Goal: Task Accomplishment & Management: Manage account settings

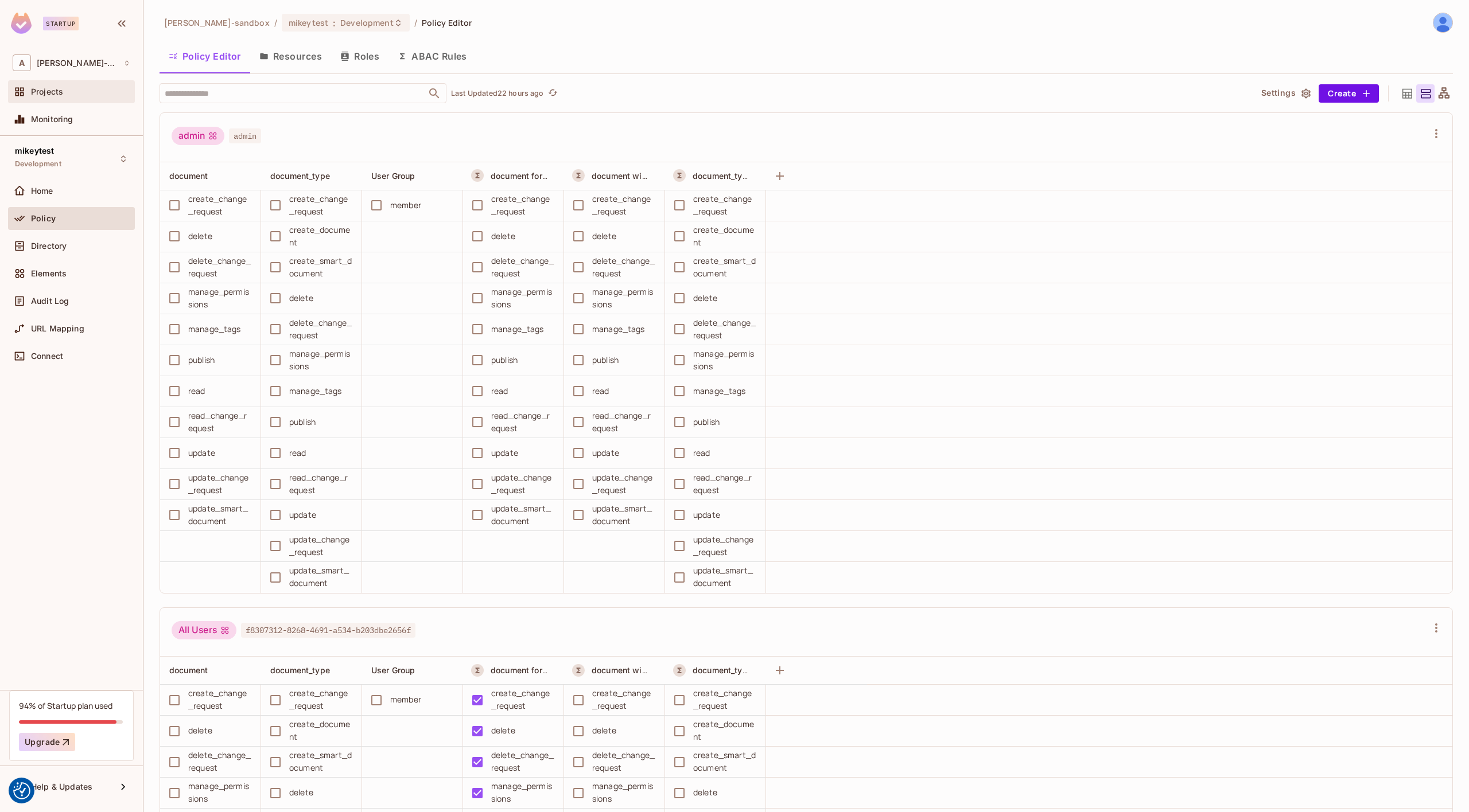
scroll to position [532, 0]
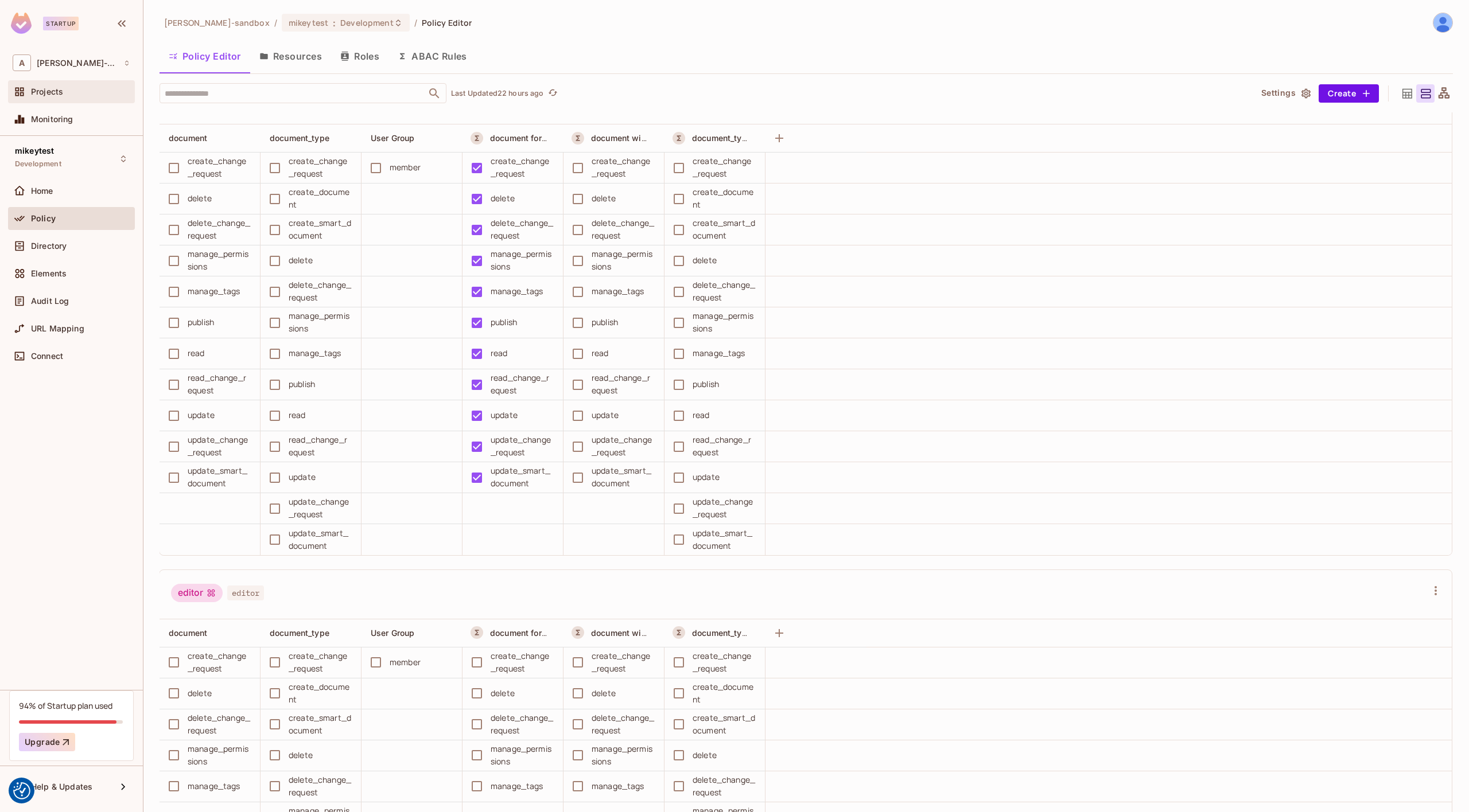
click at [58, 94] on span "Projects" at bounding box center [47, 92] width 32 height 9
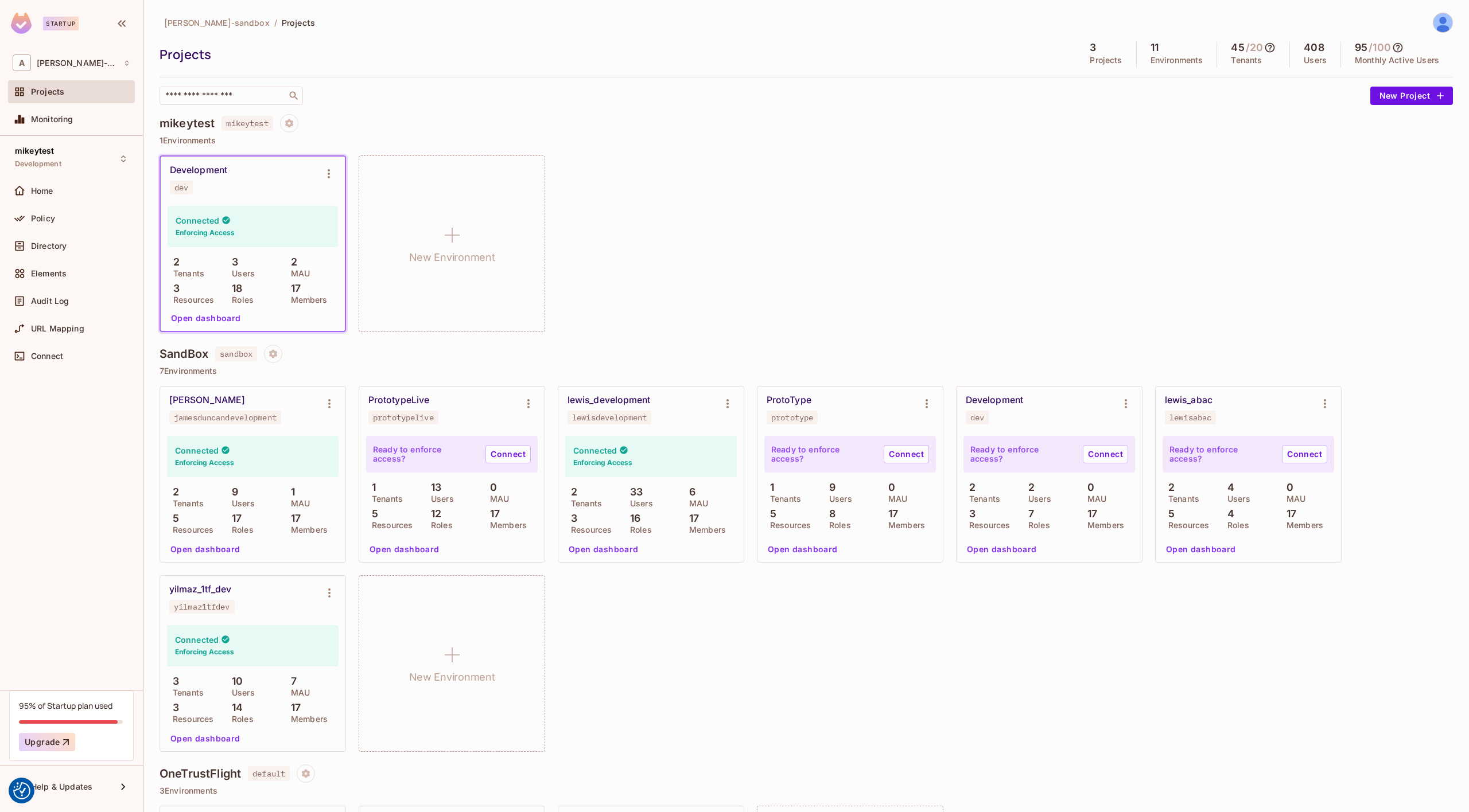
scroll to position [183, 0]
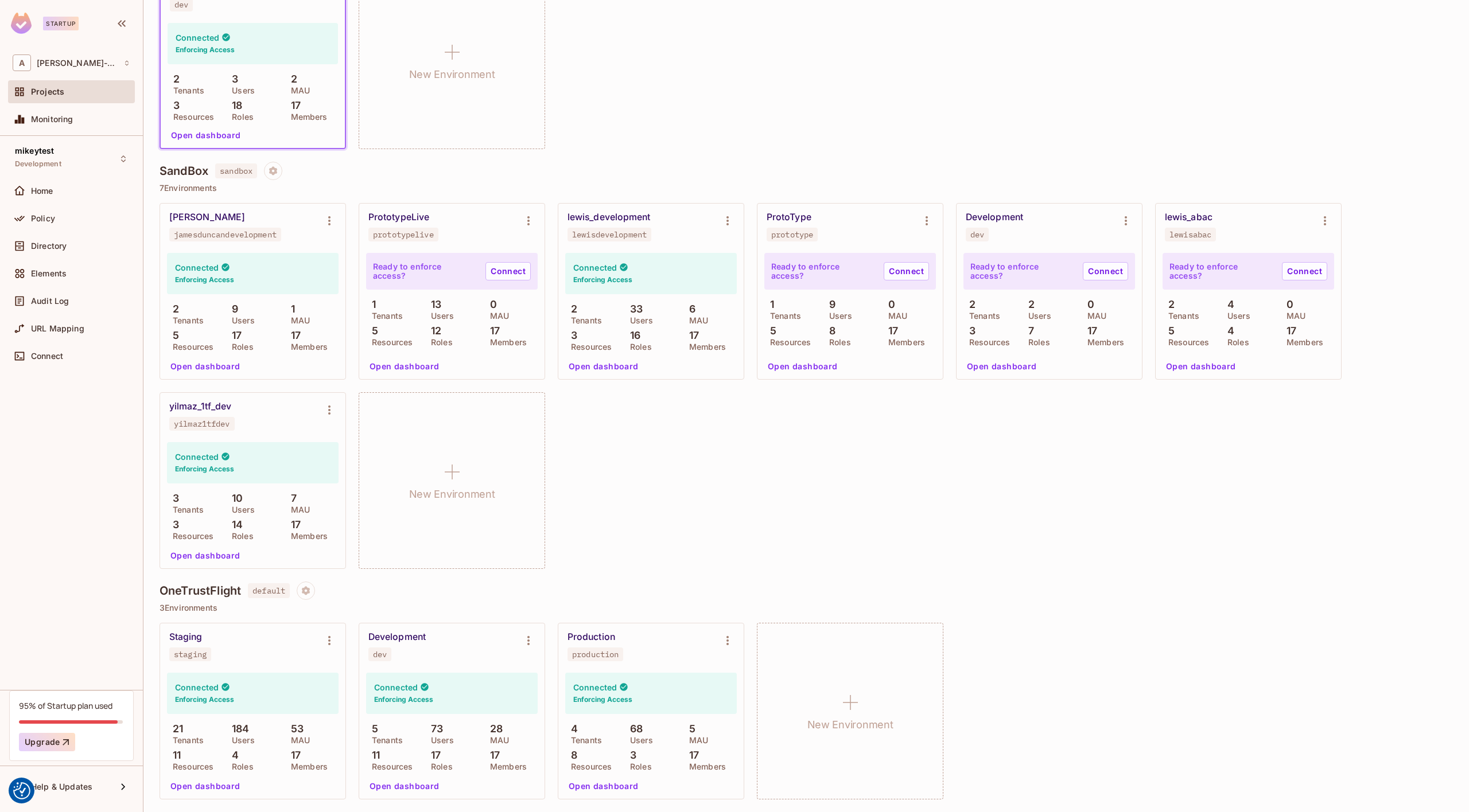
click at [488, 649] on div "Development dev" at bounding box center [442, 646] width 149 height 30
click at [406, 785] on button "Open dashboard" at bounding box center [405, 786] width 79 height 18
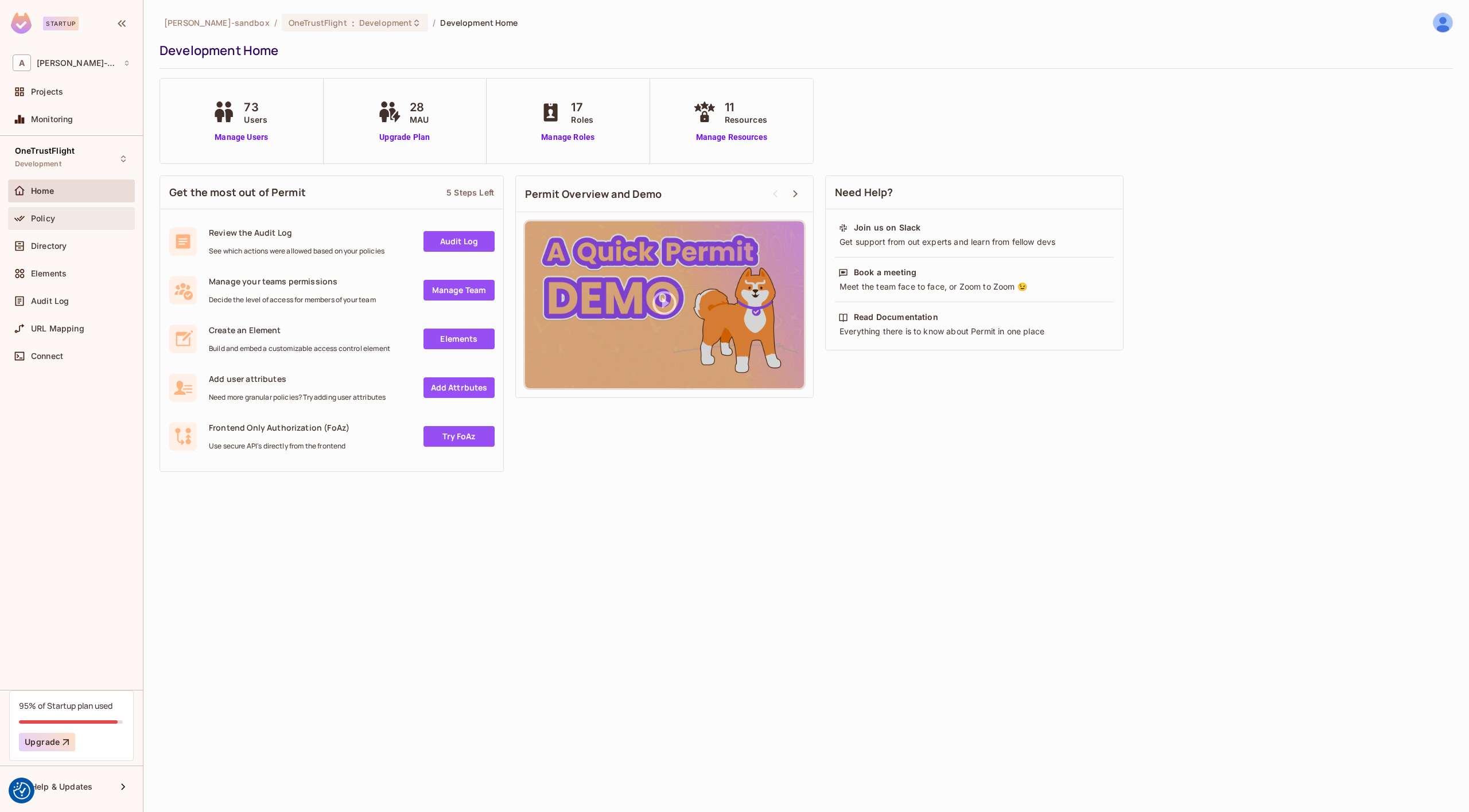
click at [80, 215] on div "Policy" at bounding box center [81, 219] width 99 height 9
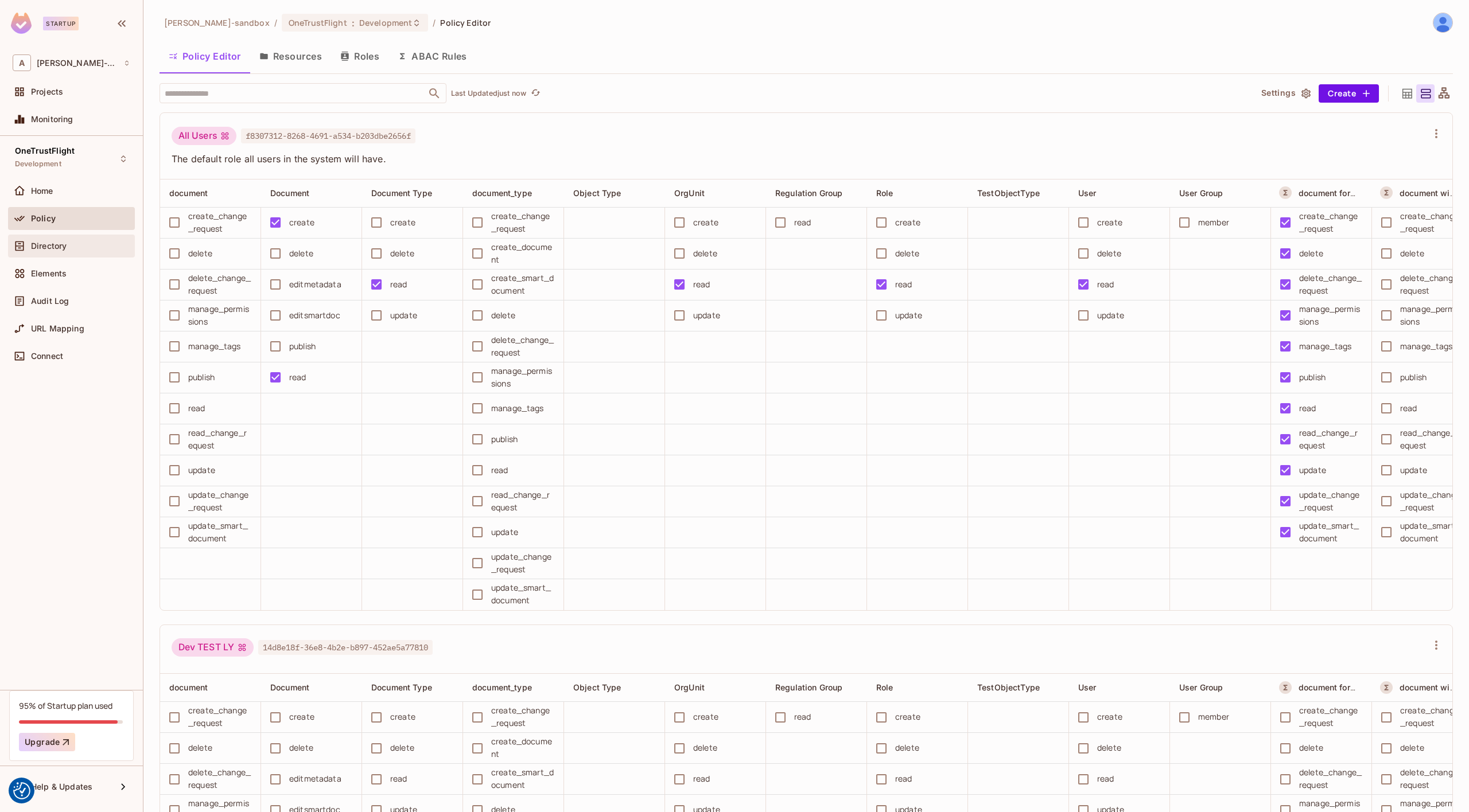
click at [47, 243] on span "Directory" at bounding box center [49, 246] width 35 height 9
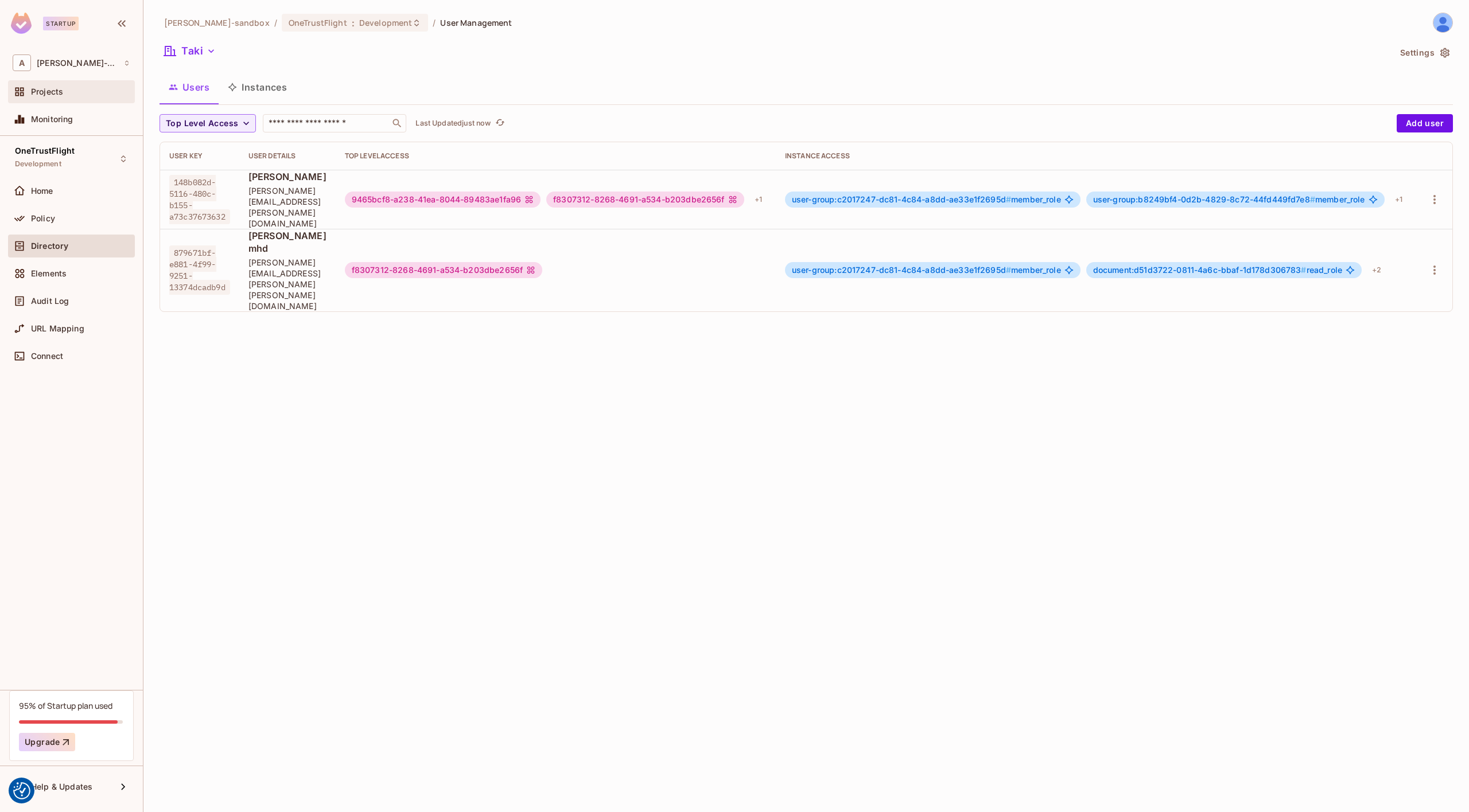
click at [61, 88] on span "Projects" at bounding box center [47, 92] width 32 height 9
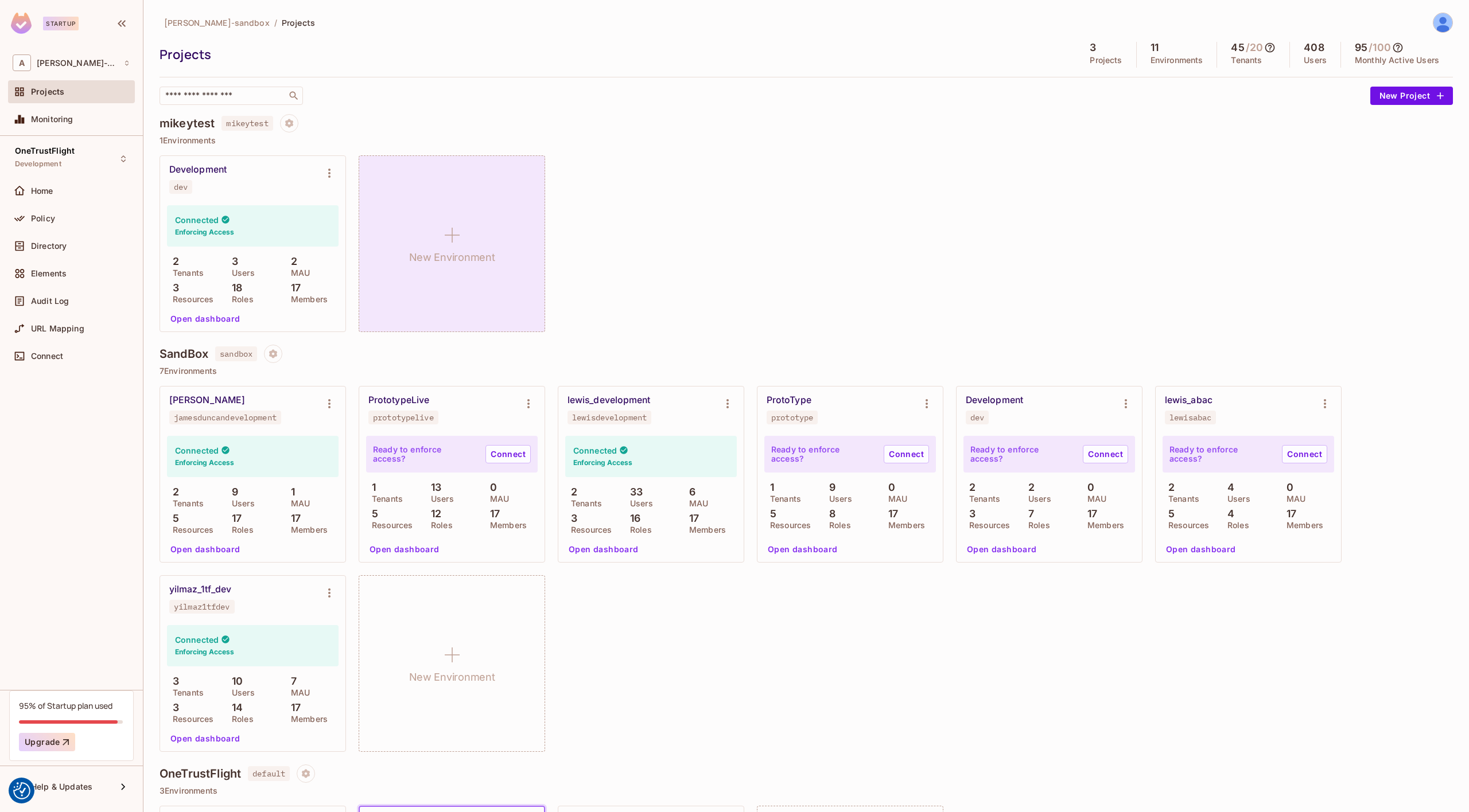
scroll to position [183, 0]
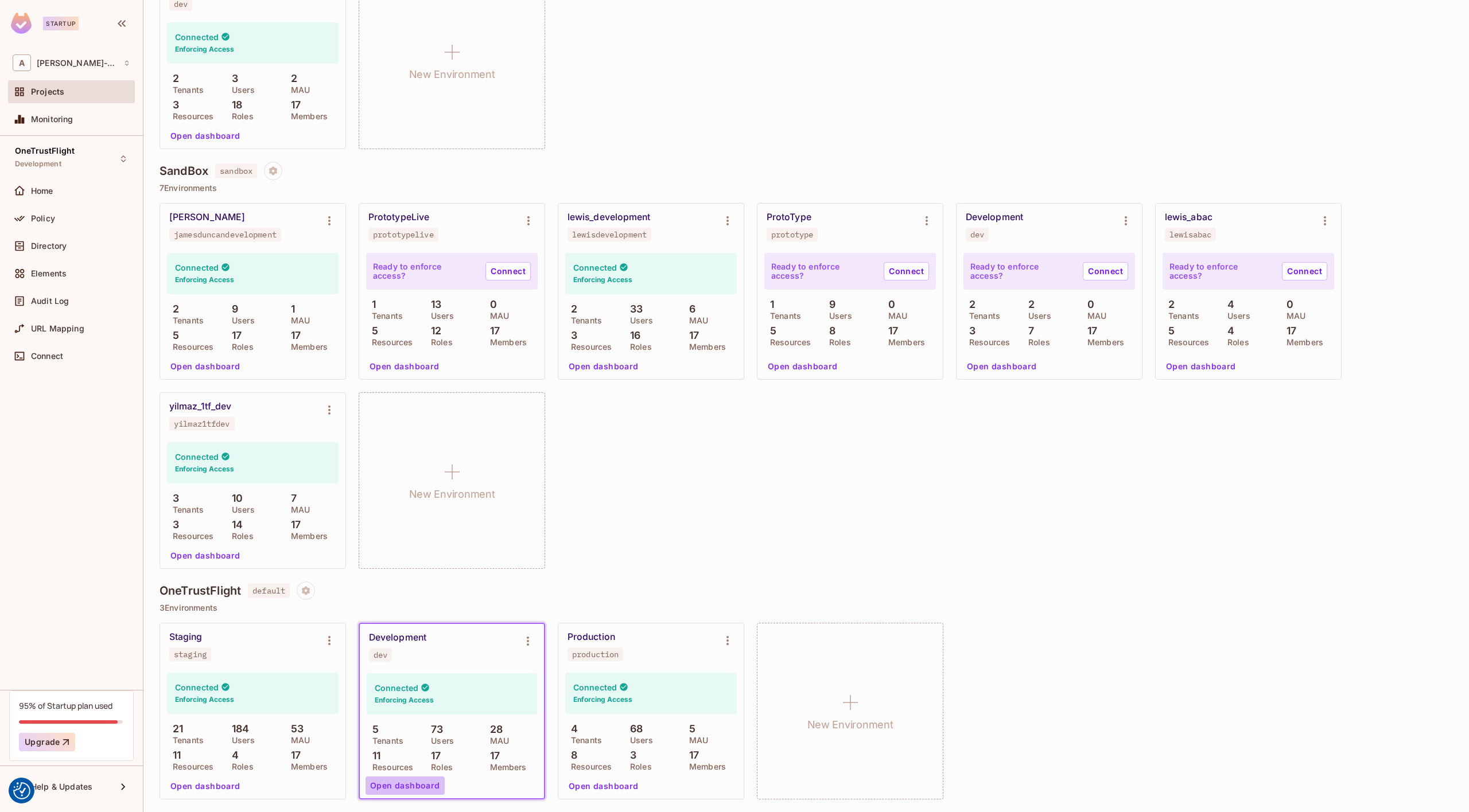
click at [413, 788] on button "Open dashboard" at bounding box center [405, 785] width 79 height 18
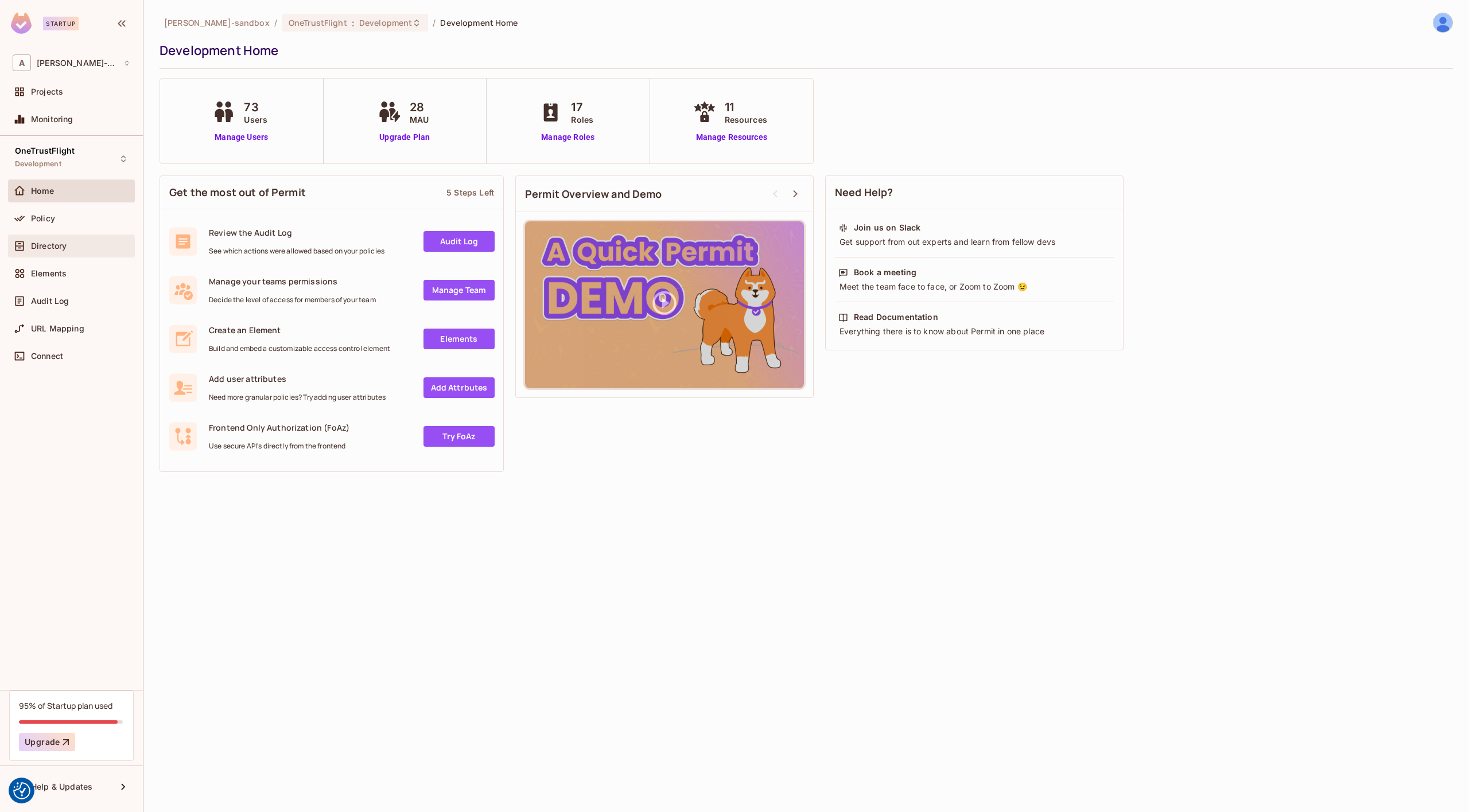
click at [65, 249] on span "Directory" at bounding box center [49, 246] width 35 height 9
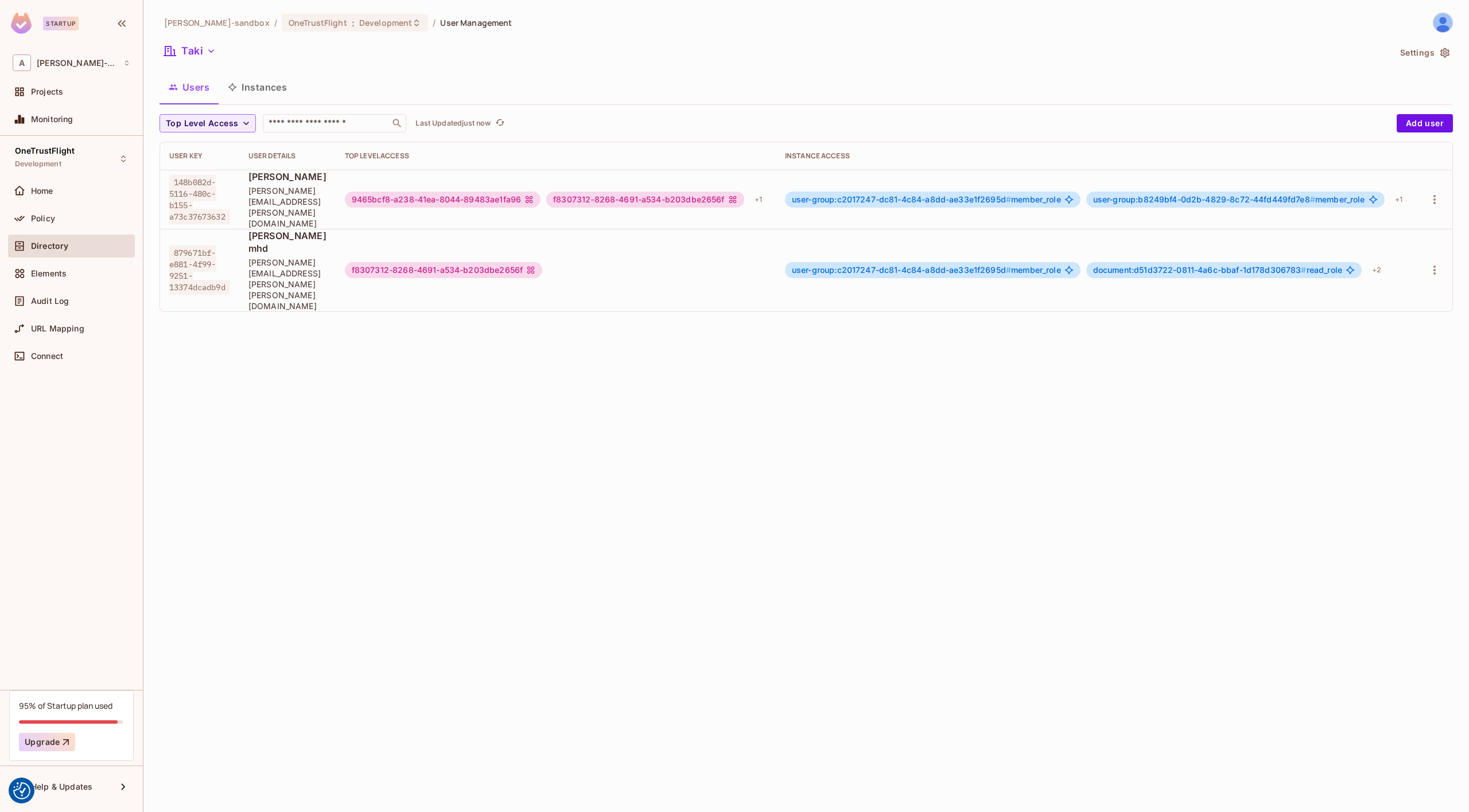
click at [274, 90] on button "Instances" at bounding box center [257, 87] width 77 height 29
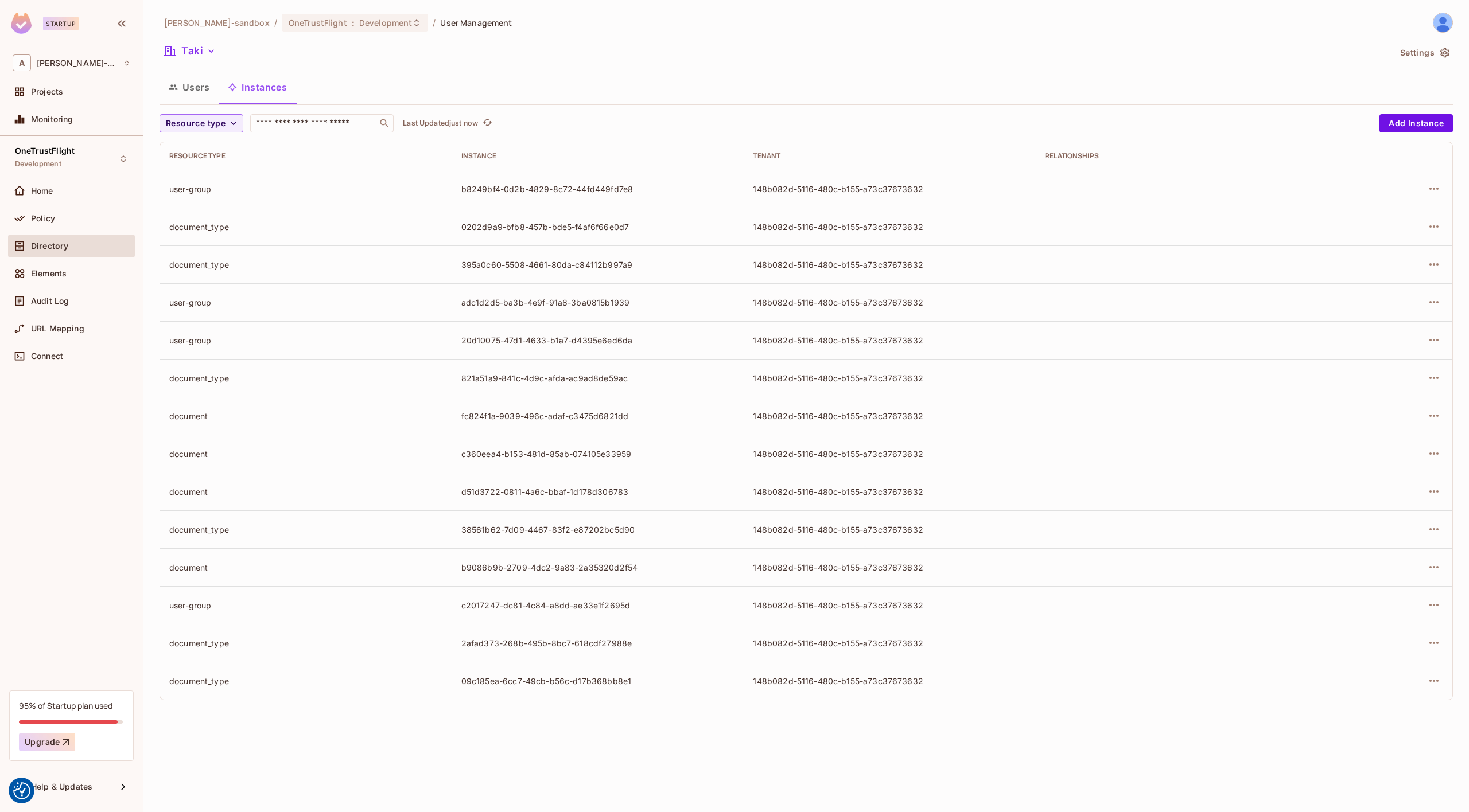
click at [198, 88] on button "Users" at bounding box center [189, 87] width 59 height 29
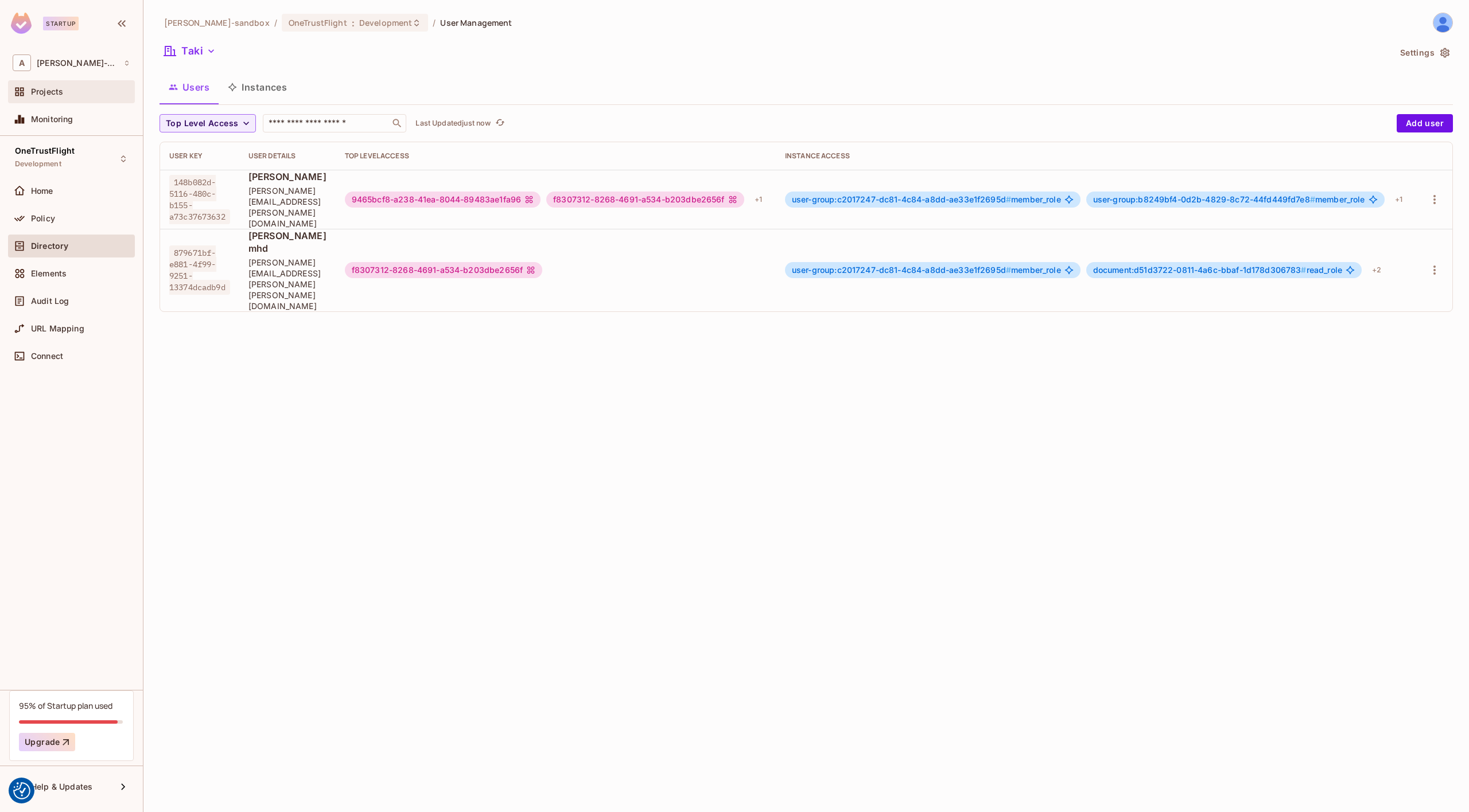
click at [75, 87] on div "Projects" at bounding box center [81, 92] width 99 height 9
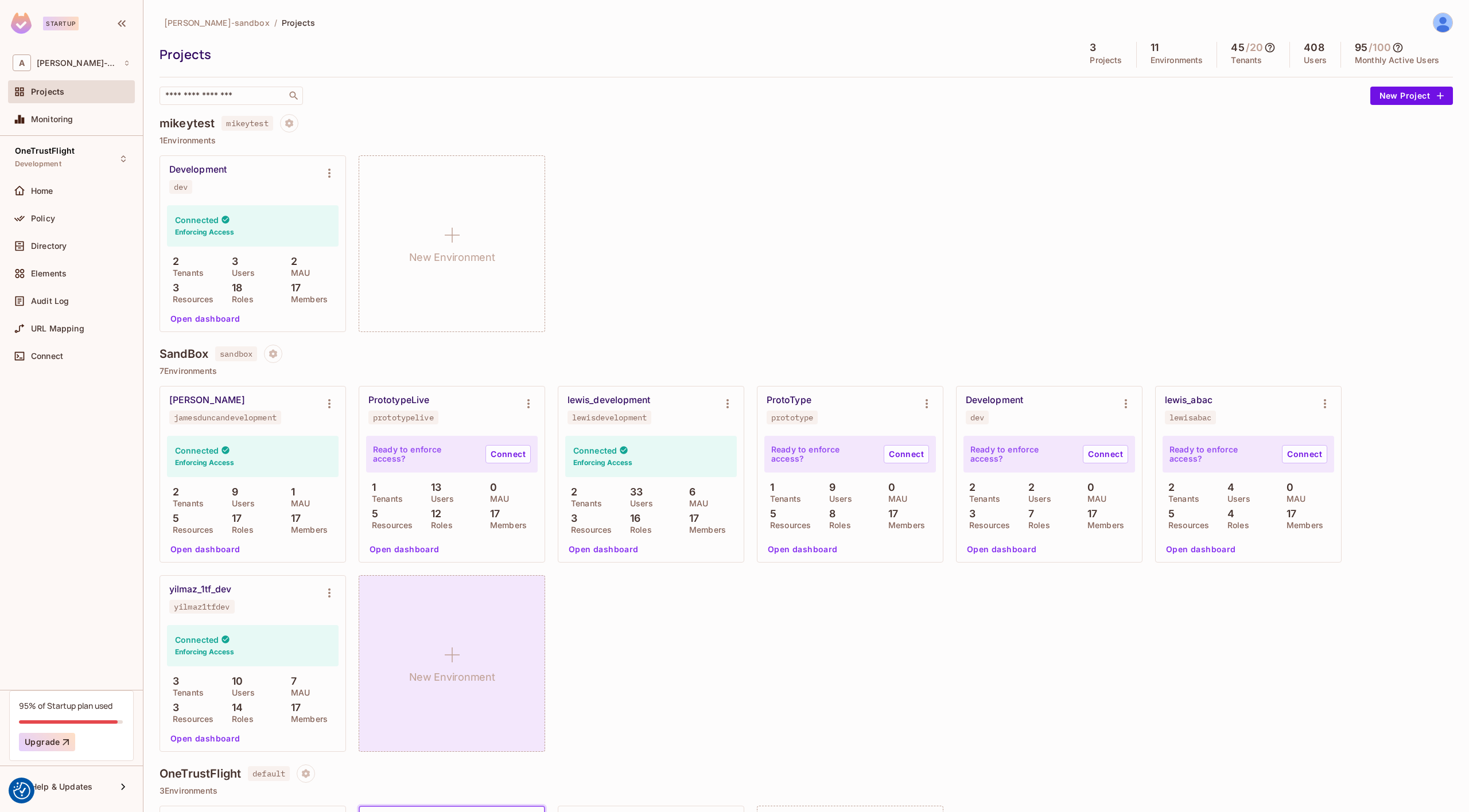
scroll to position [183, 0]
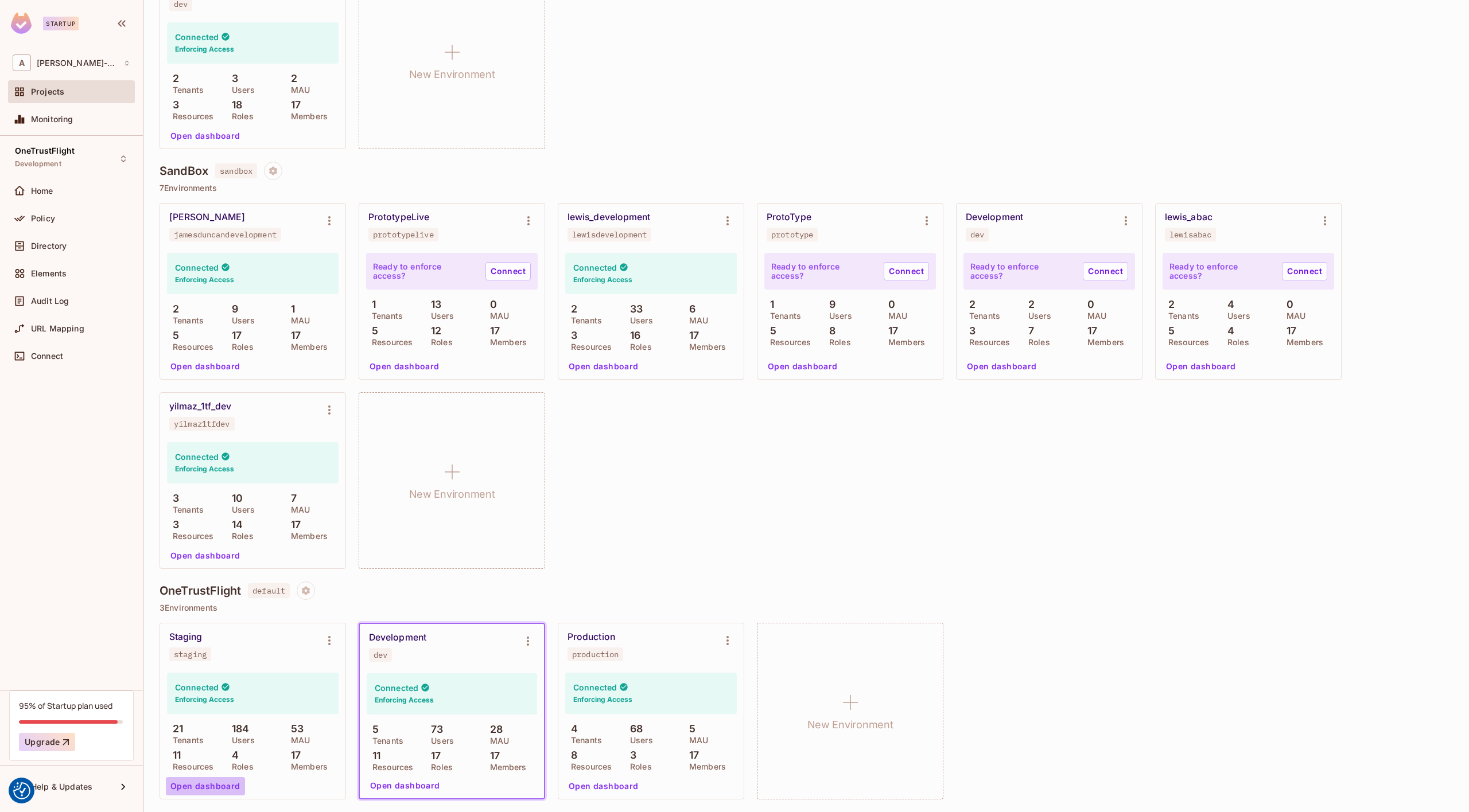
click at [215, 784] on button "Open dashboard" at bounding box center [205, 786] width 79 height 18
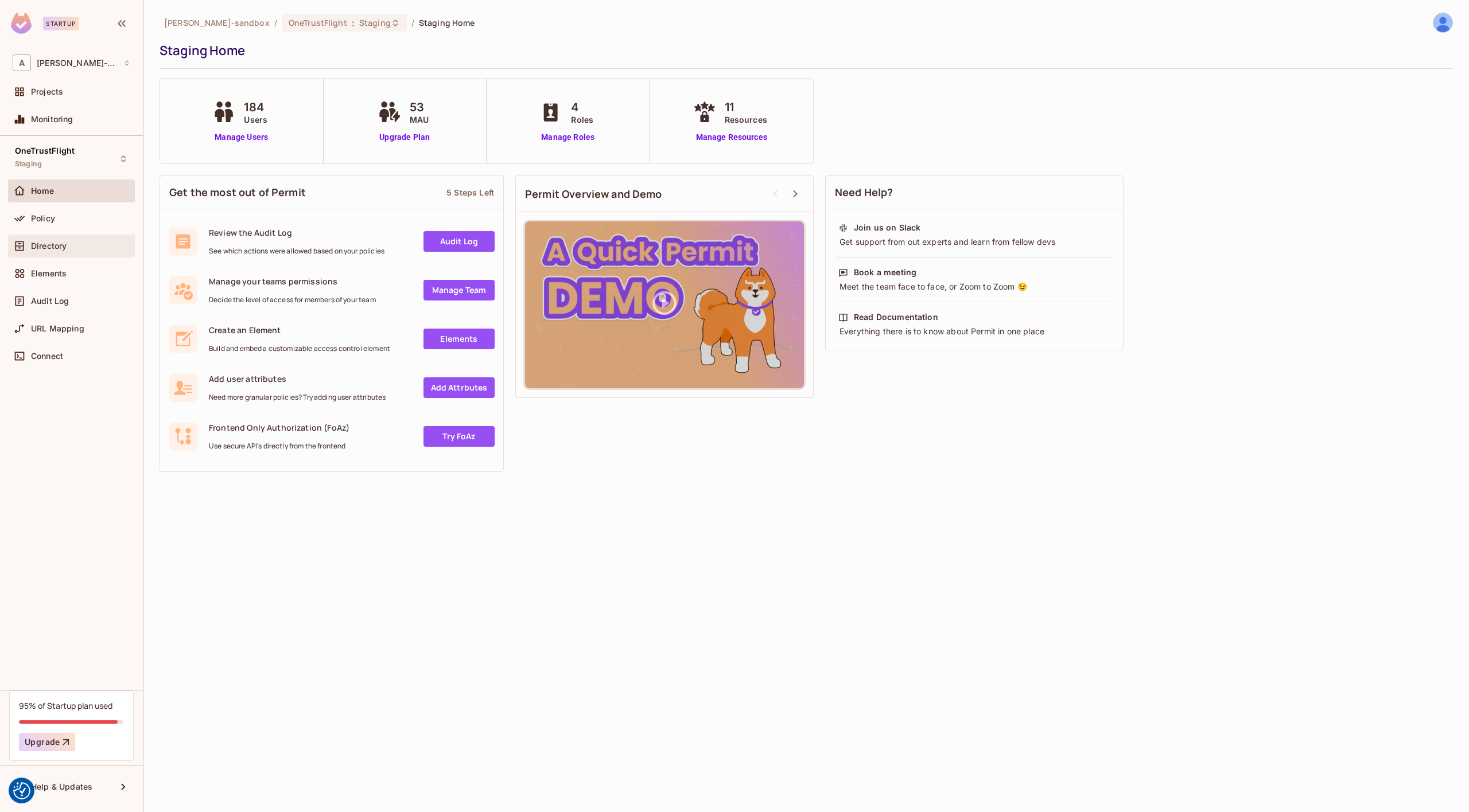
click at [50, 249] on span "Directory" at bounding box center [49, 246] width 35 height 9
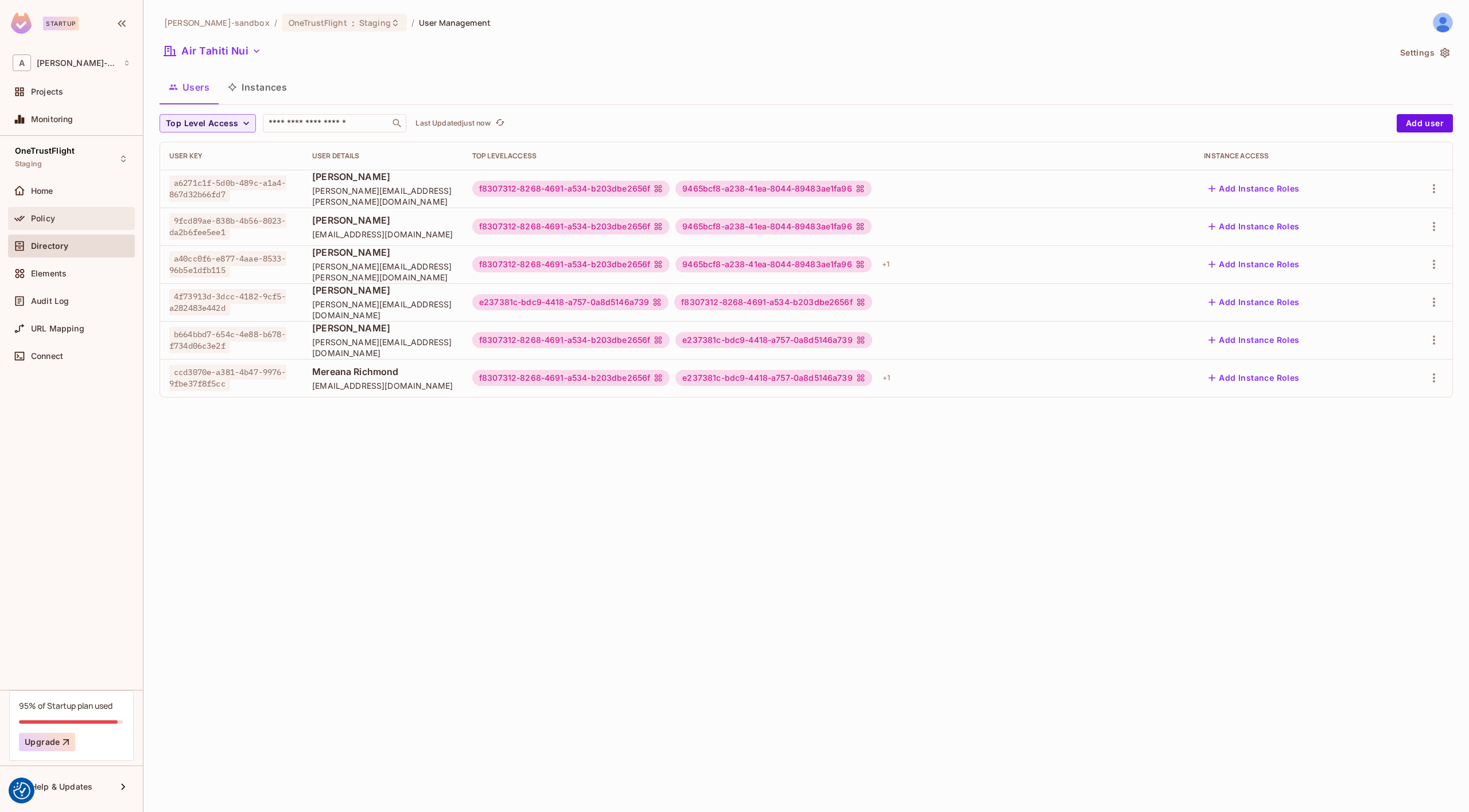
click at [118, 225] on div "Policy" at bounding box center [71, 218] width 127 height 23
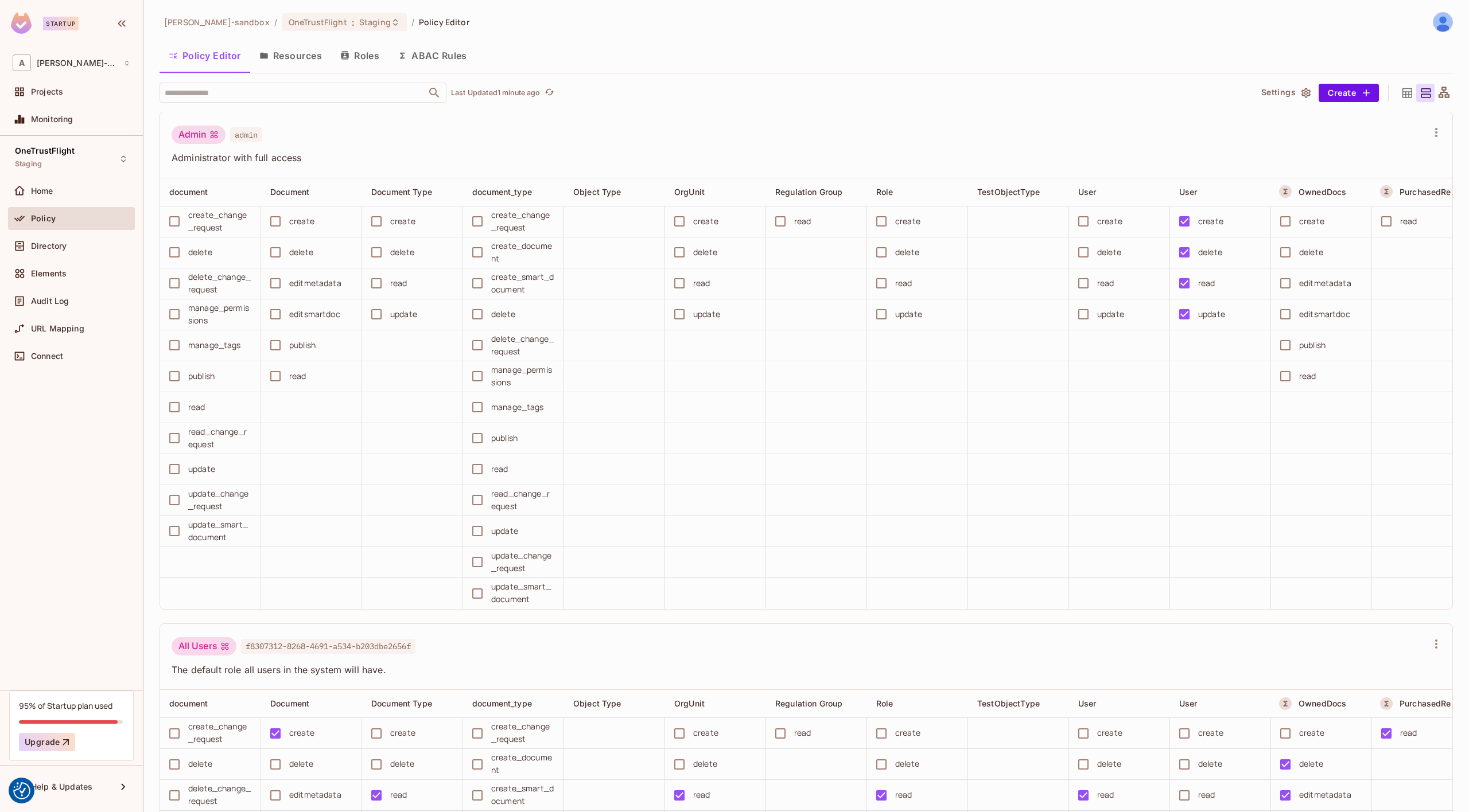
scroll to position [1, 0]
click at [76, 86] on div "Projects" at bounding box center [71, 91] width 117 height 14
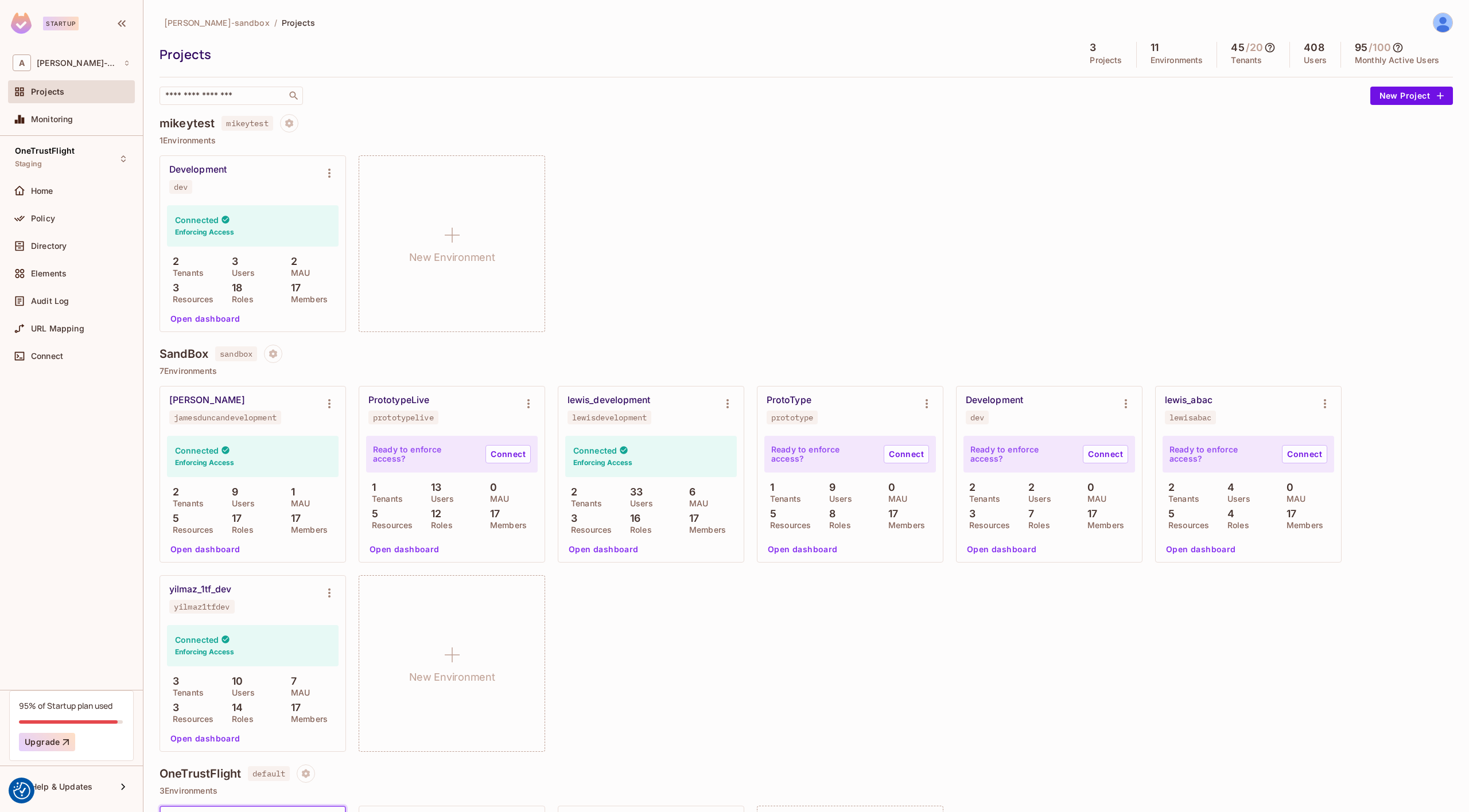
scroll to position [183, 0]
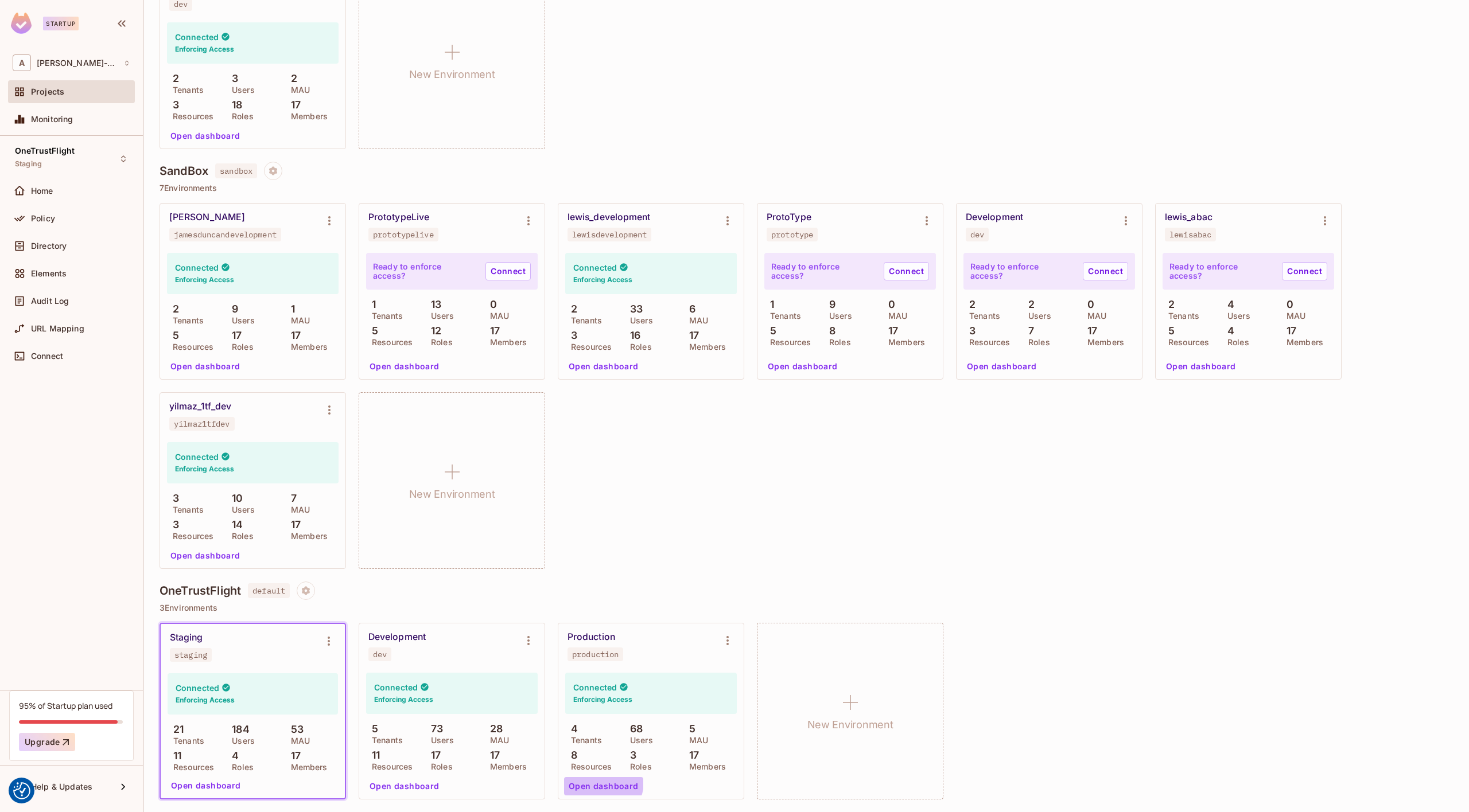
click at [599, 782] on button "Open dashboard" at bounding box center [604, 786] width 79 height 18
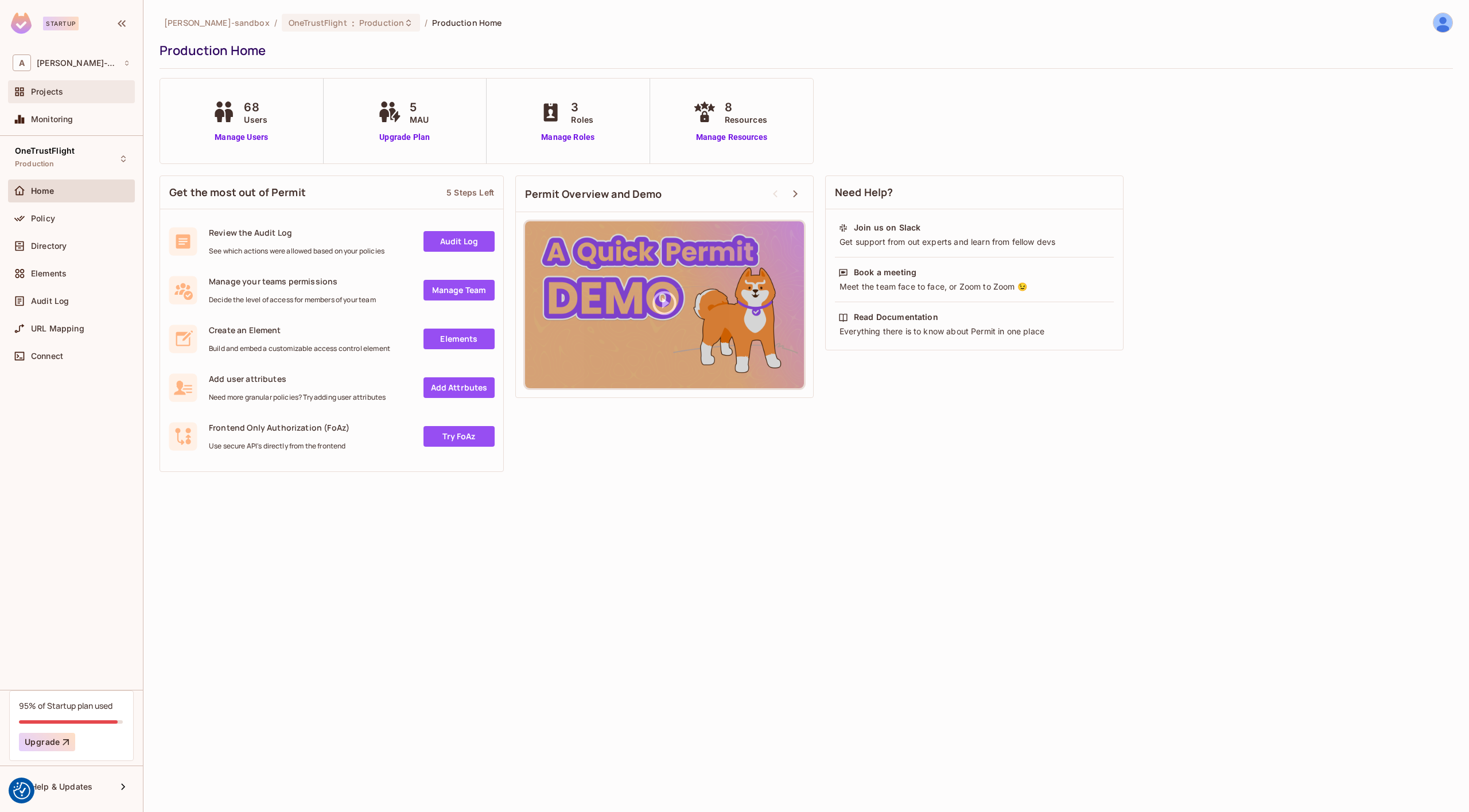
click at [51, 88] on span "Projects" at bounding box center [47, 92] width 32 height 9
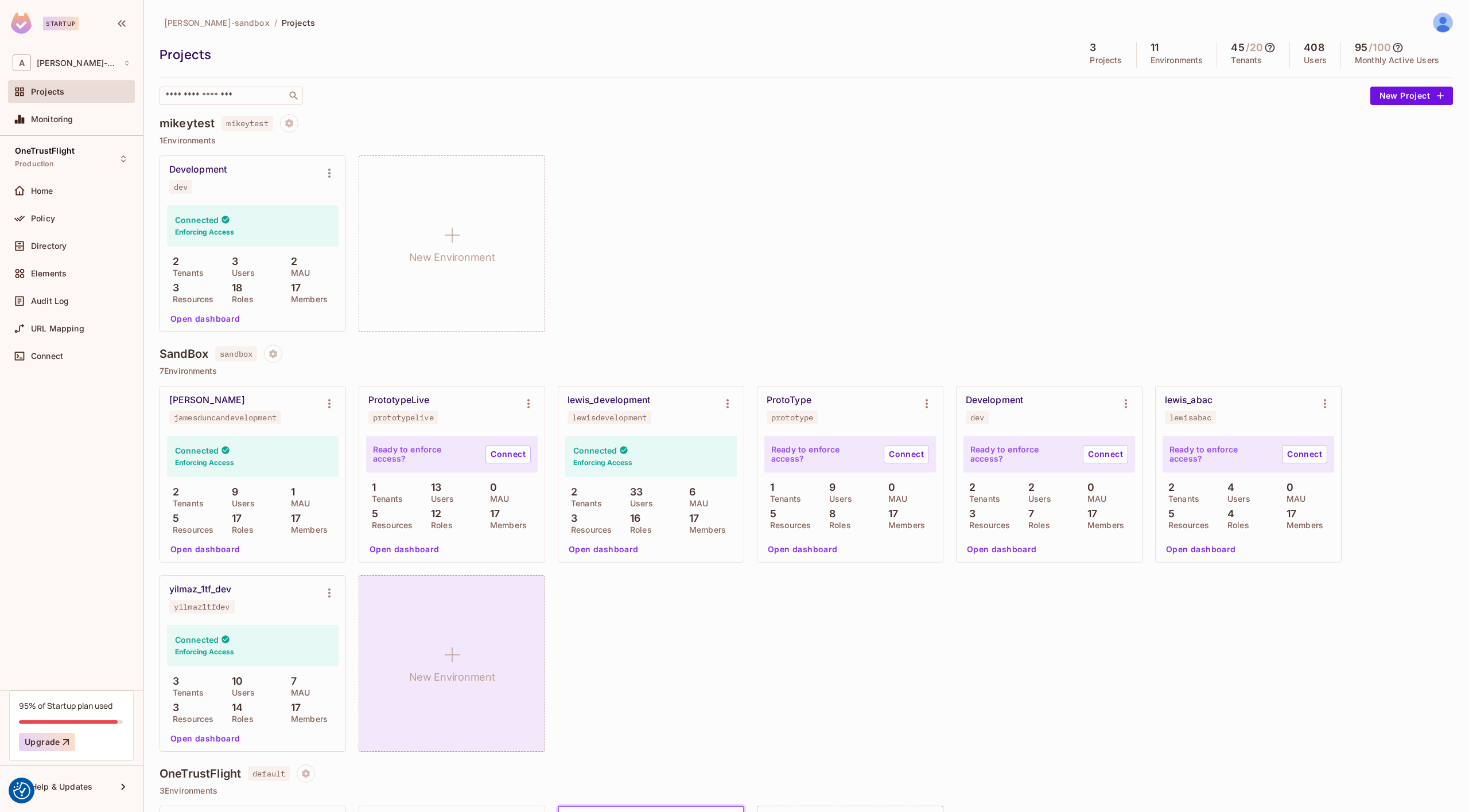
scroll to position [183, 0]
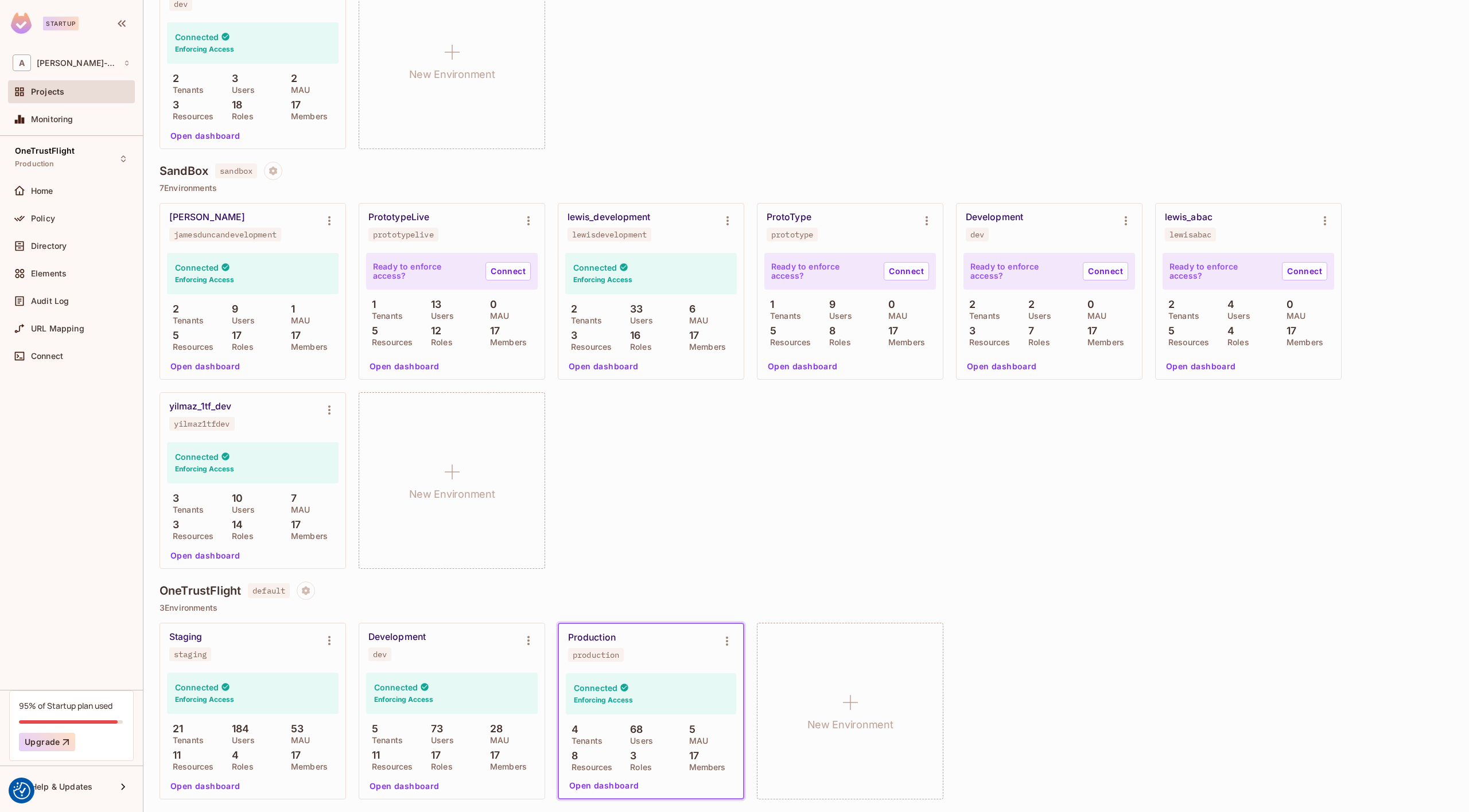
click at [409, 785] on button "Open dashboard" at bounding box center [405, 786] width 79 height 18
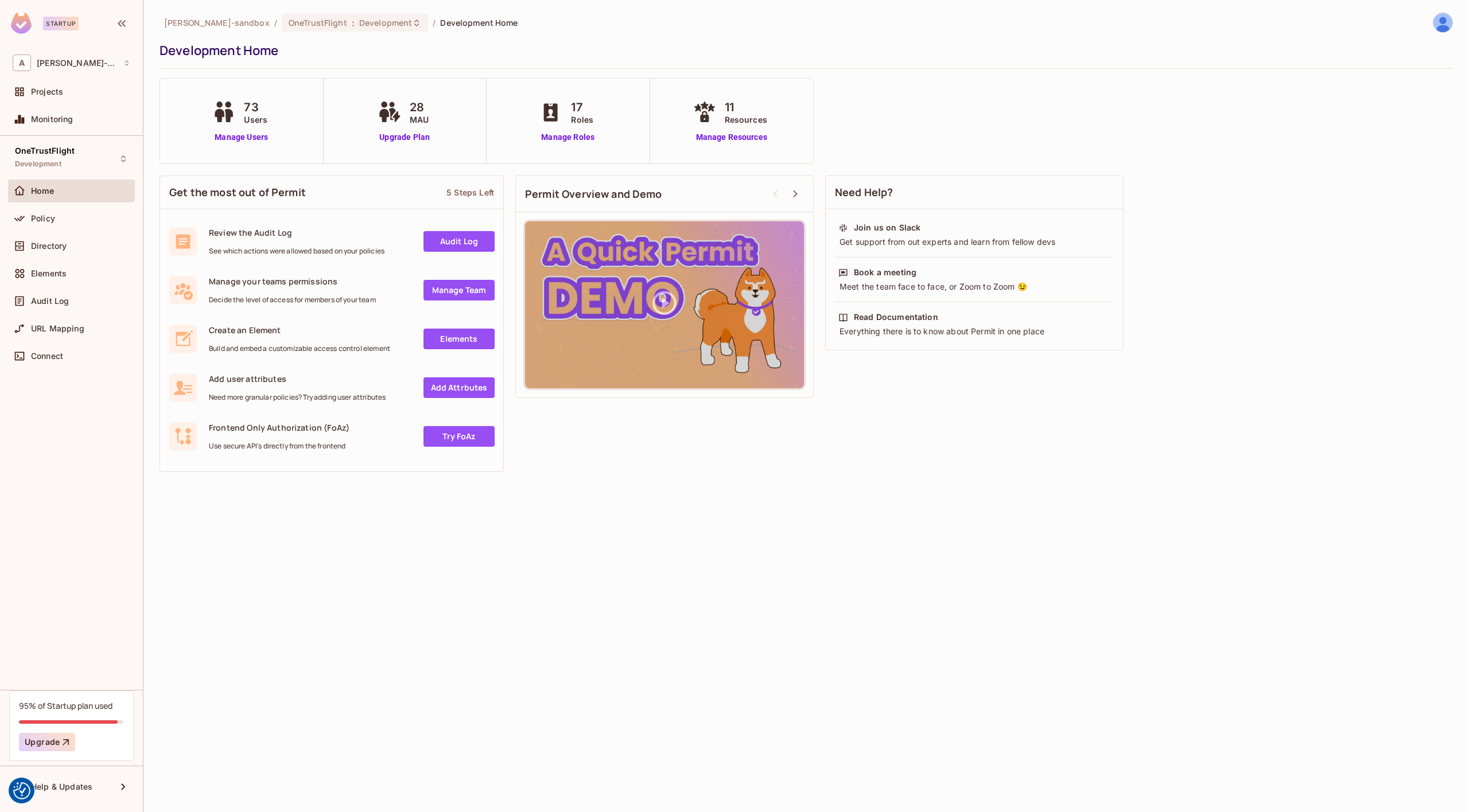
click at [61, 258] on div "Directory" at bounding box center [71, 248] width 127 height 28
click at [60, 246] on span "Directory" at bounding box center [49, 246] width 35 height 9
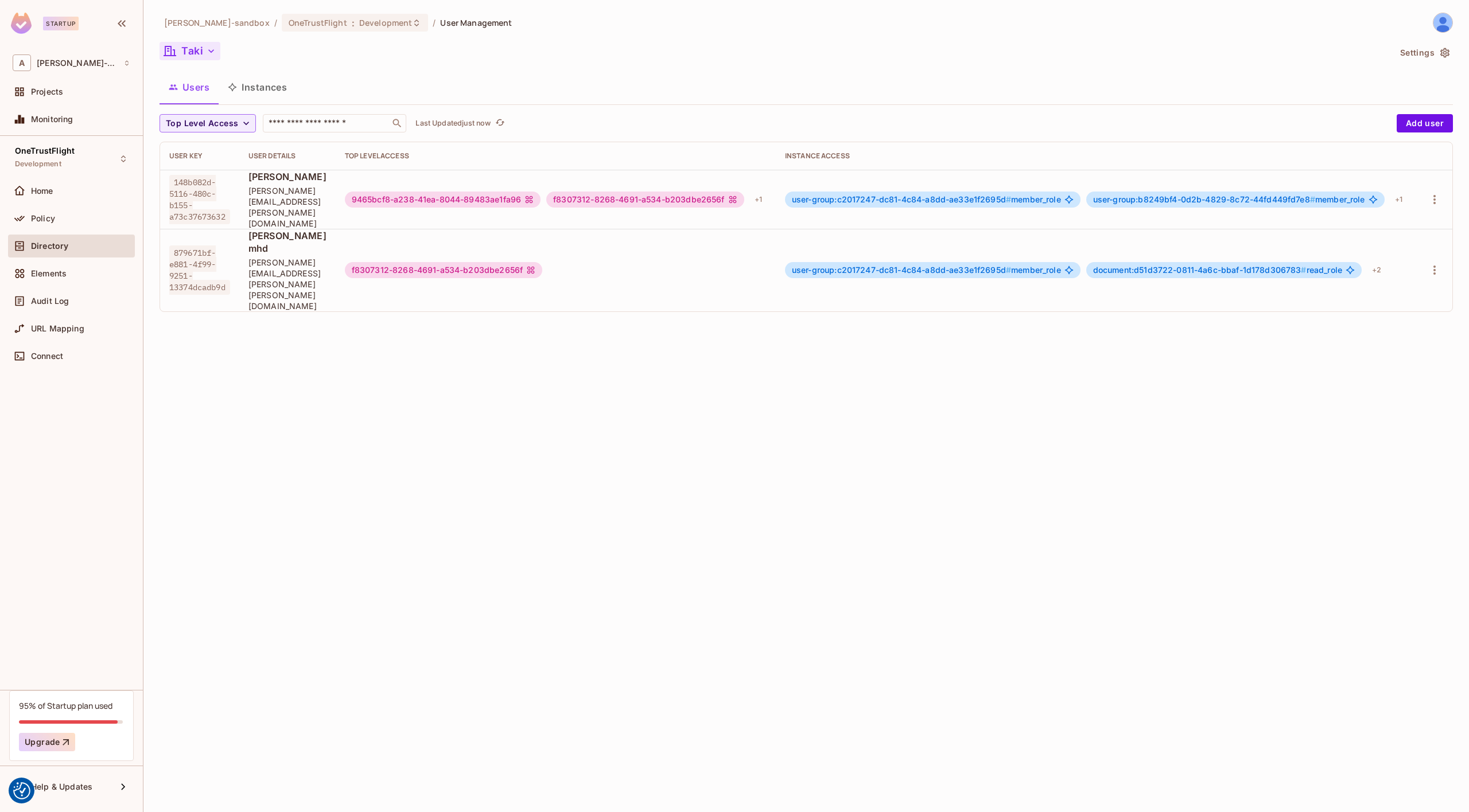
click at [206, 49] on icon "button" at bounding box center [211, 51] width 11 height 11
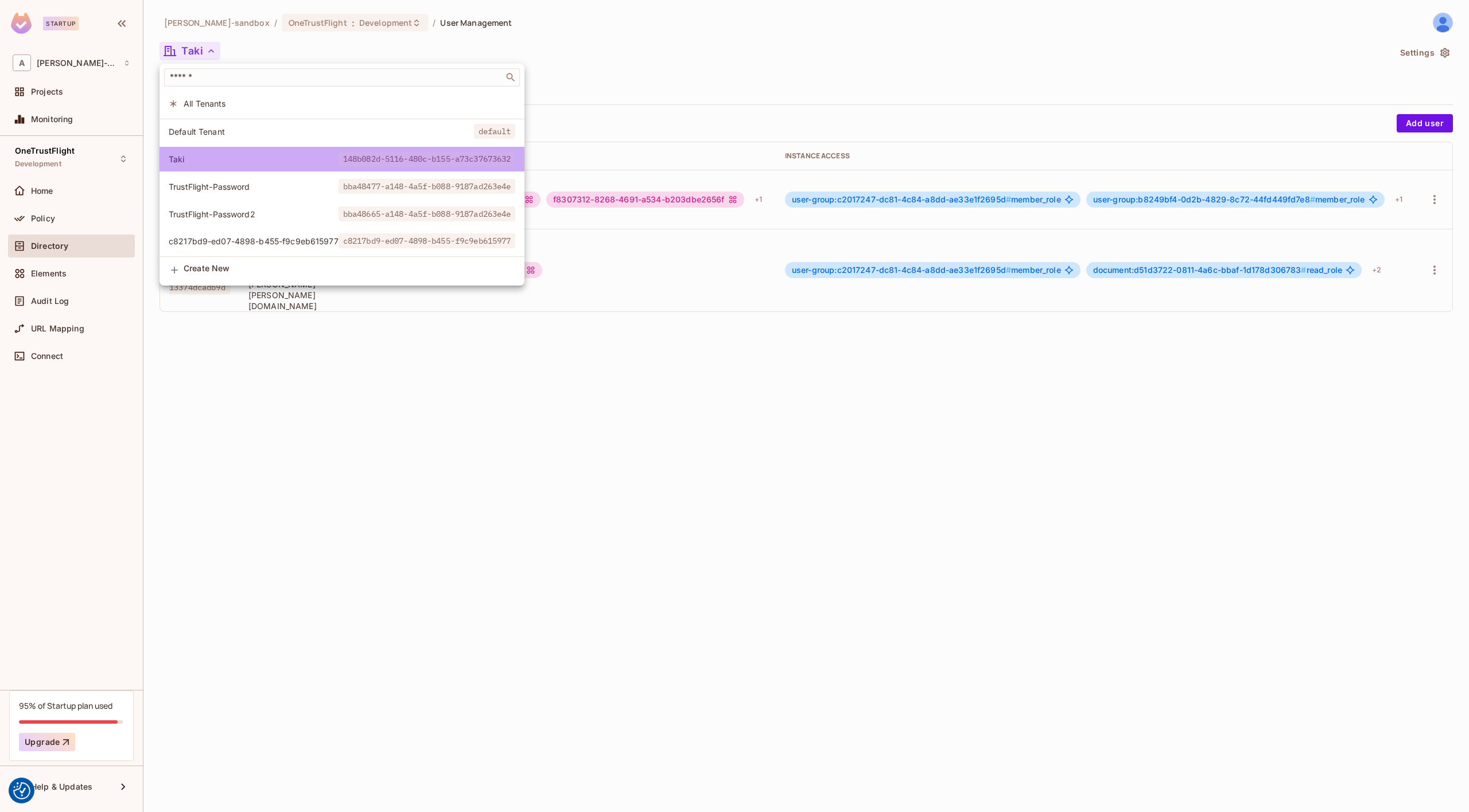
click at [277, 170] on li "Taki 148b082d-5116-480c-b155-a73c37673632" at bounding box center [342, 159] width 365 height 25
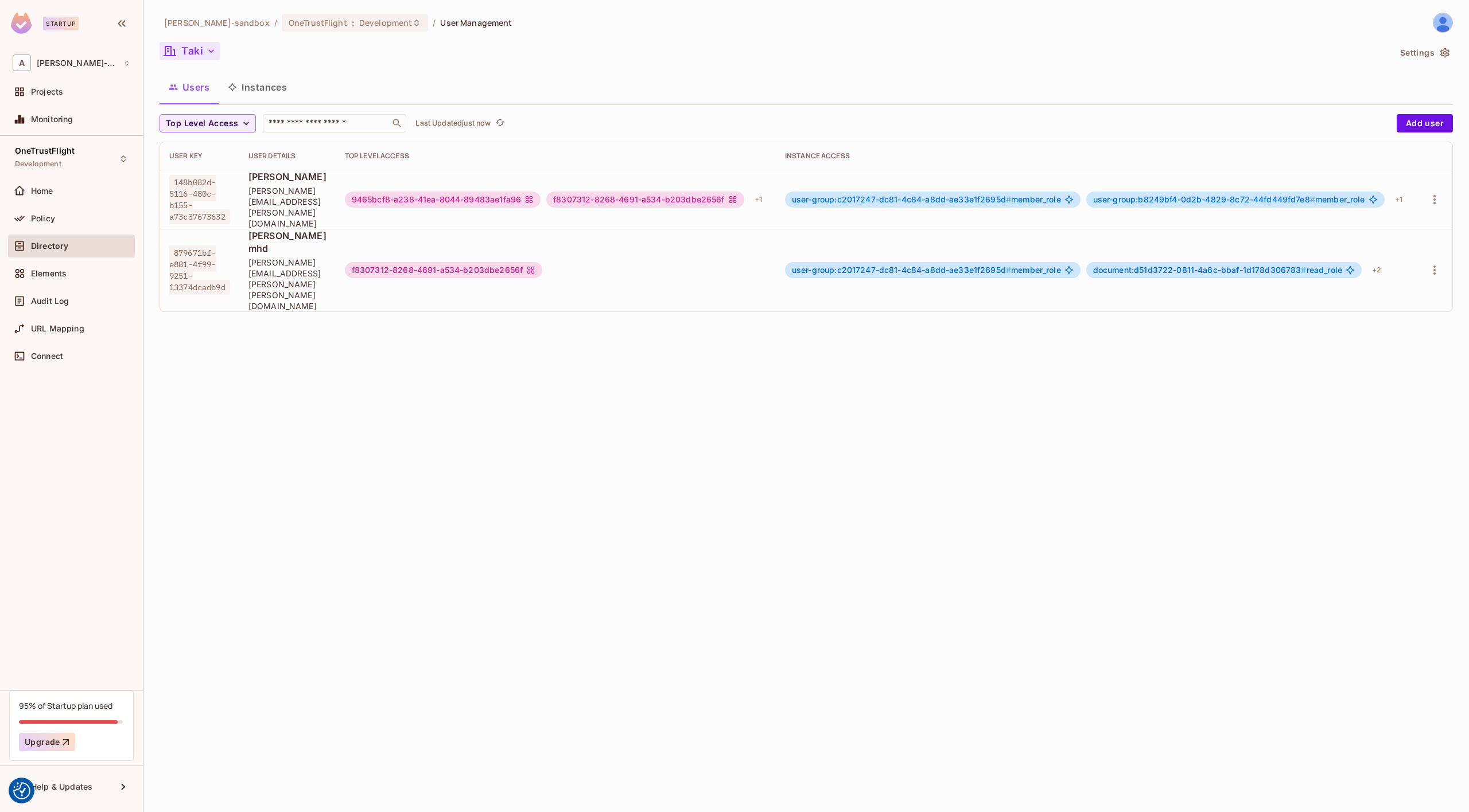
click at [189, 48] on button "Taki" at bounding box center [189, 51] width 61 height 18
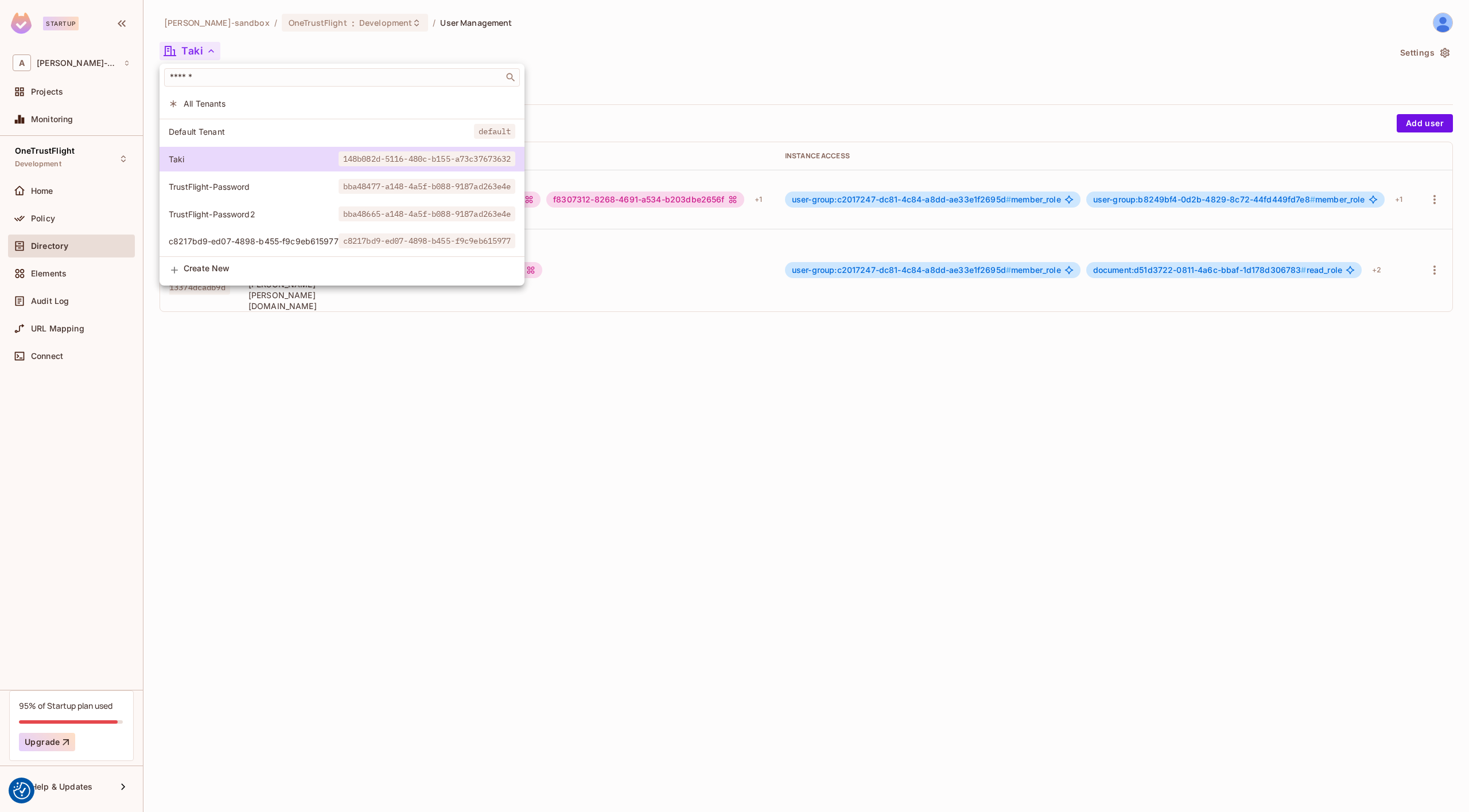
click at [286, 48] on div at bounding box center [734, 406] width 1469 height 812
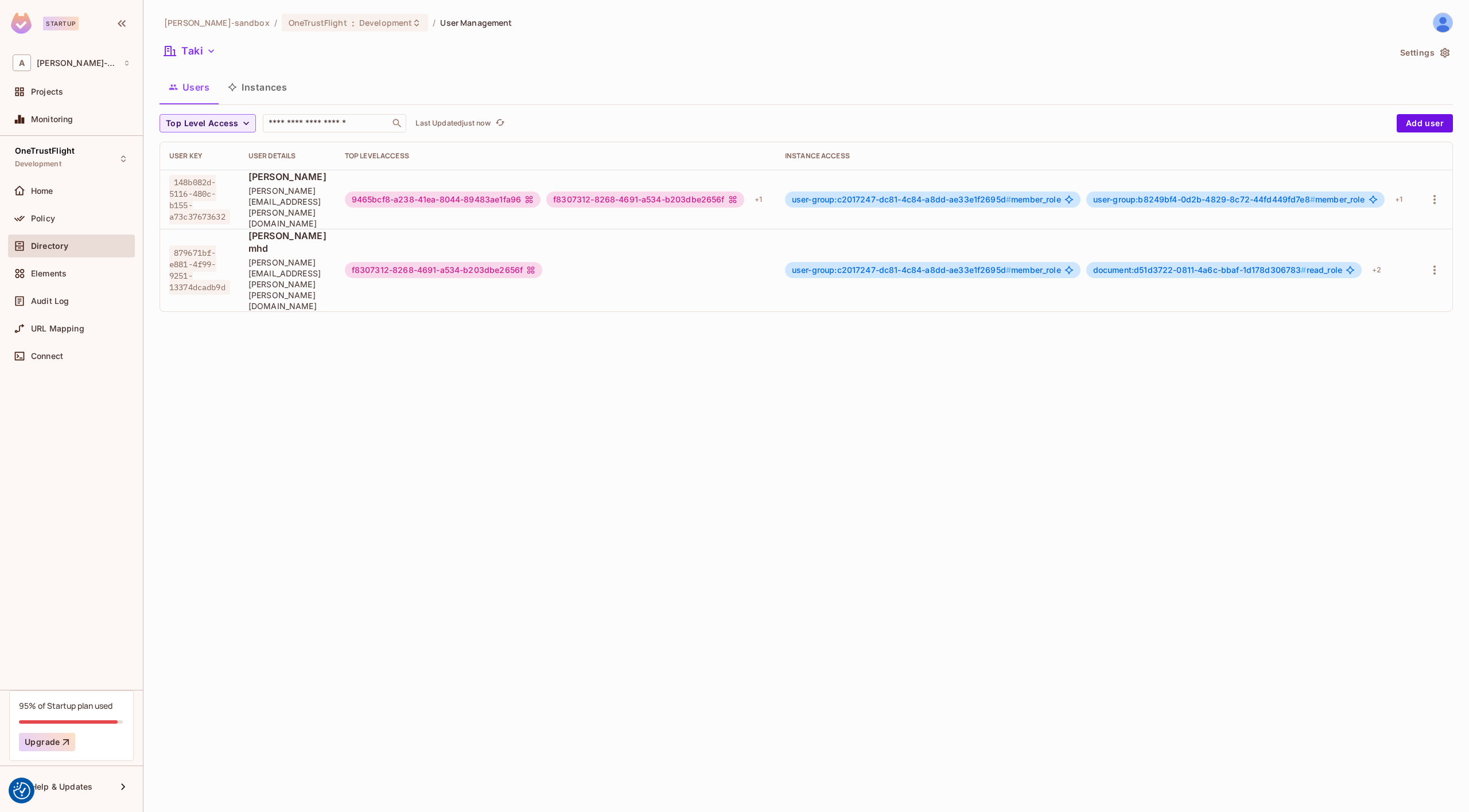
click at [208, 52] on icon "button" at bounding box center [211, 51] width 11 height 11
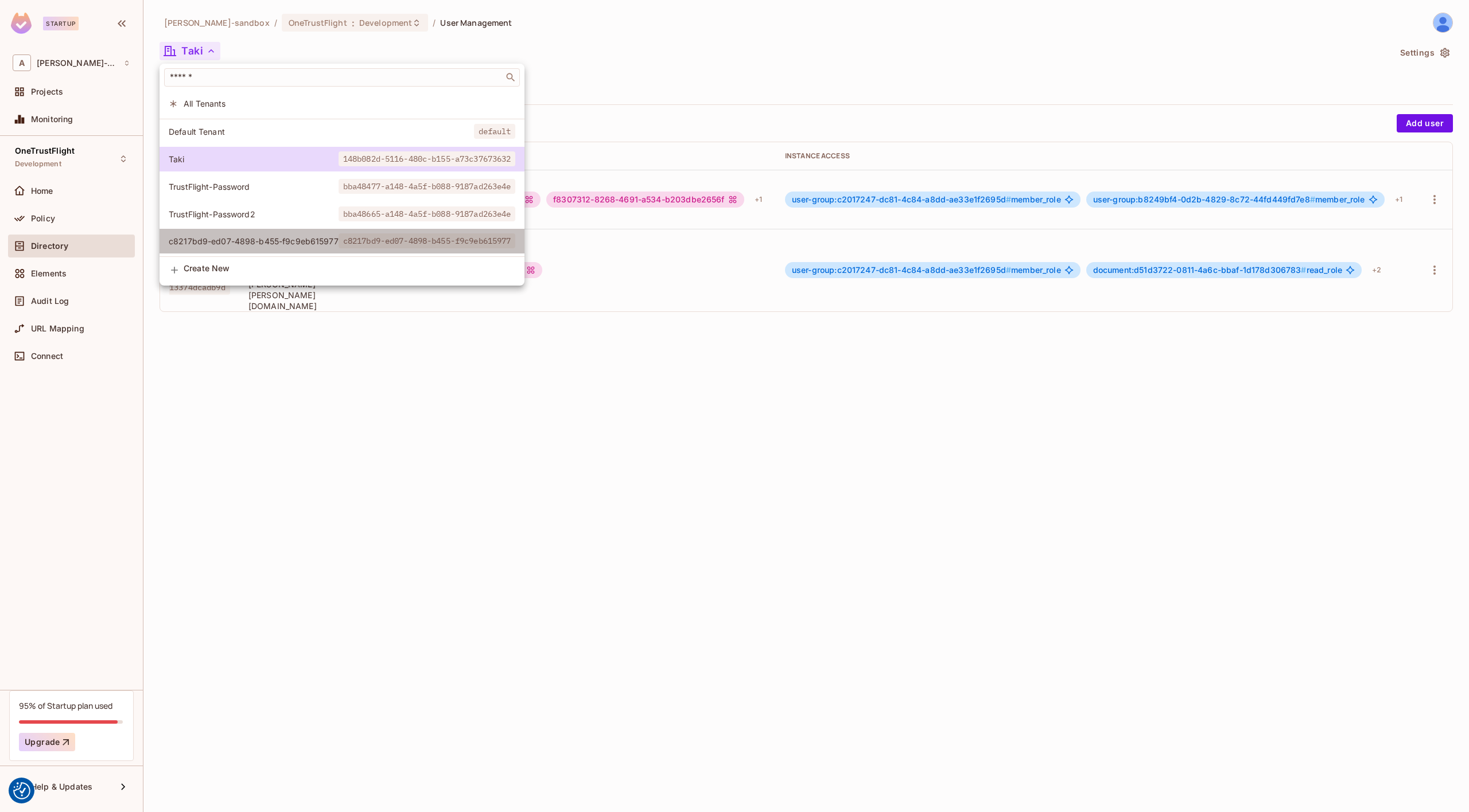
click at [309, 244] on span "c8217bd9-ed07-4898-b455-f9c9eb615977" at bounding box center [254, 241] width 170 height 11
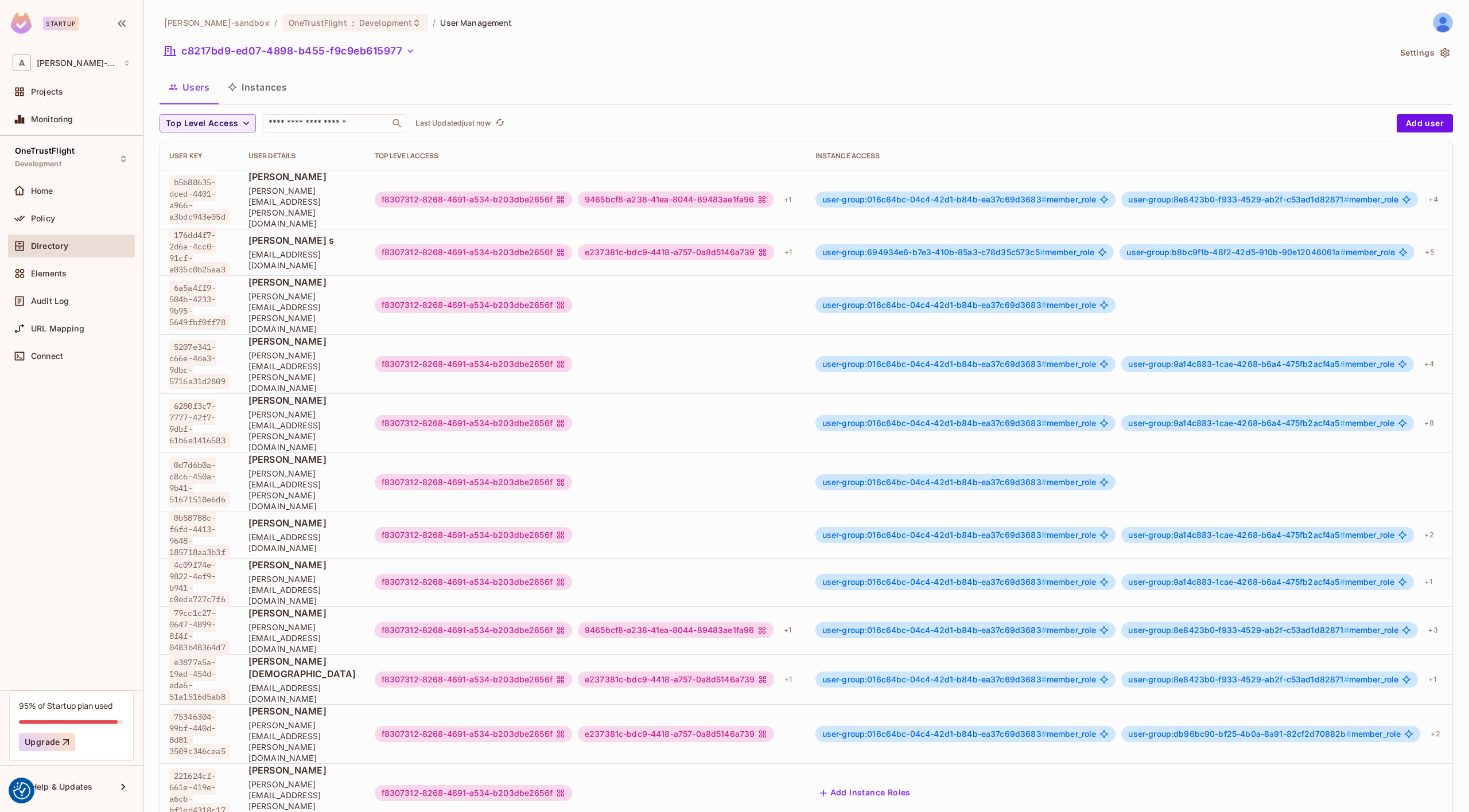
scroll to position [0, 75]
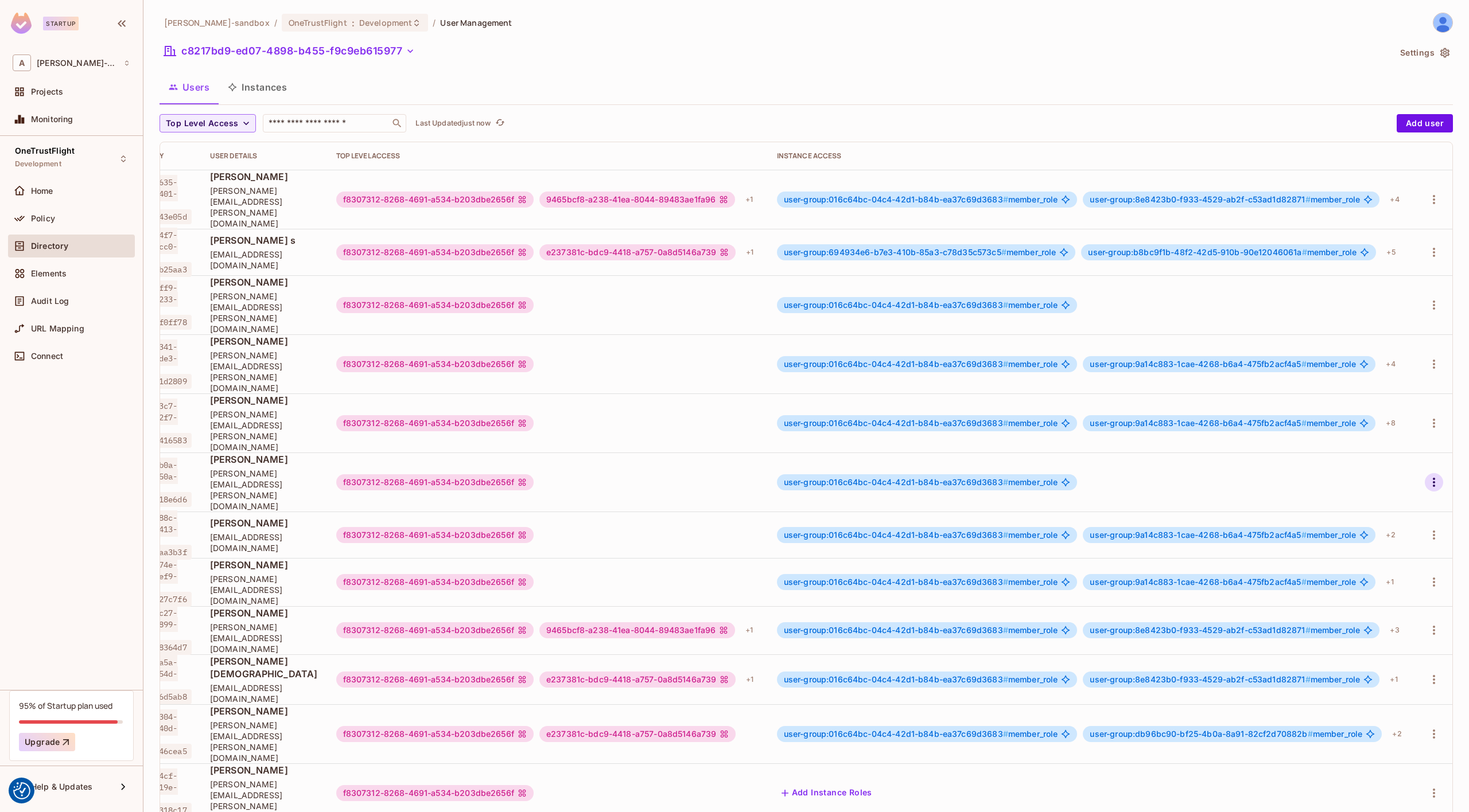
click at [1434, 478] on icon "button" at bounding box center [1434, 482] width 2 height 9
click at [1379, 453] on div "Edit" at bounding box center [1373, 452] width 15 height 11
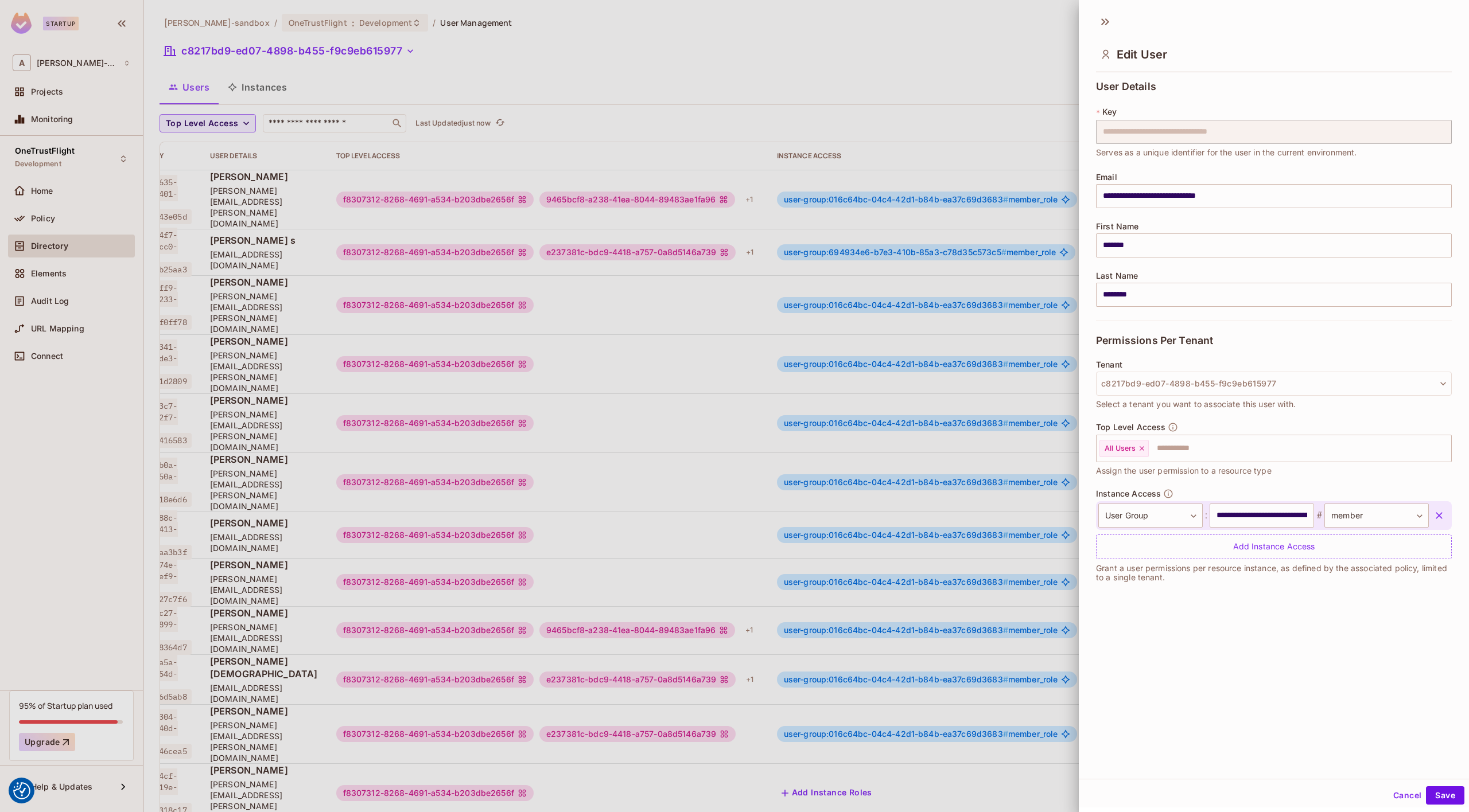
click at [538, 397] on div at bounding box center [734, 406] width 1469 height 812
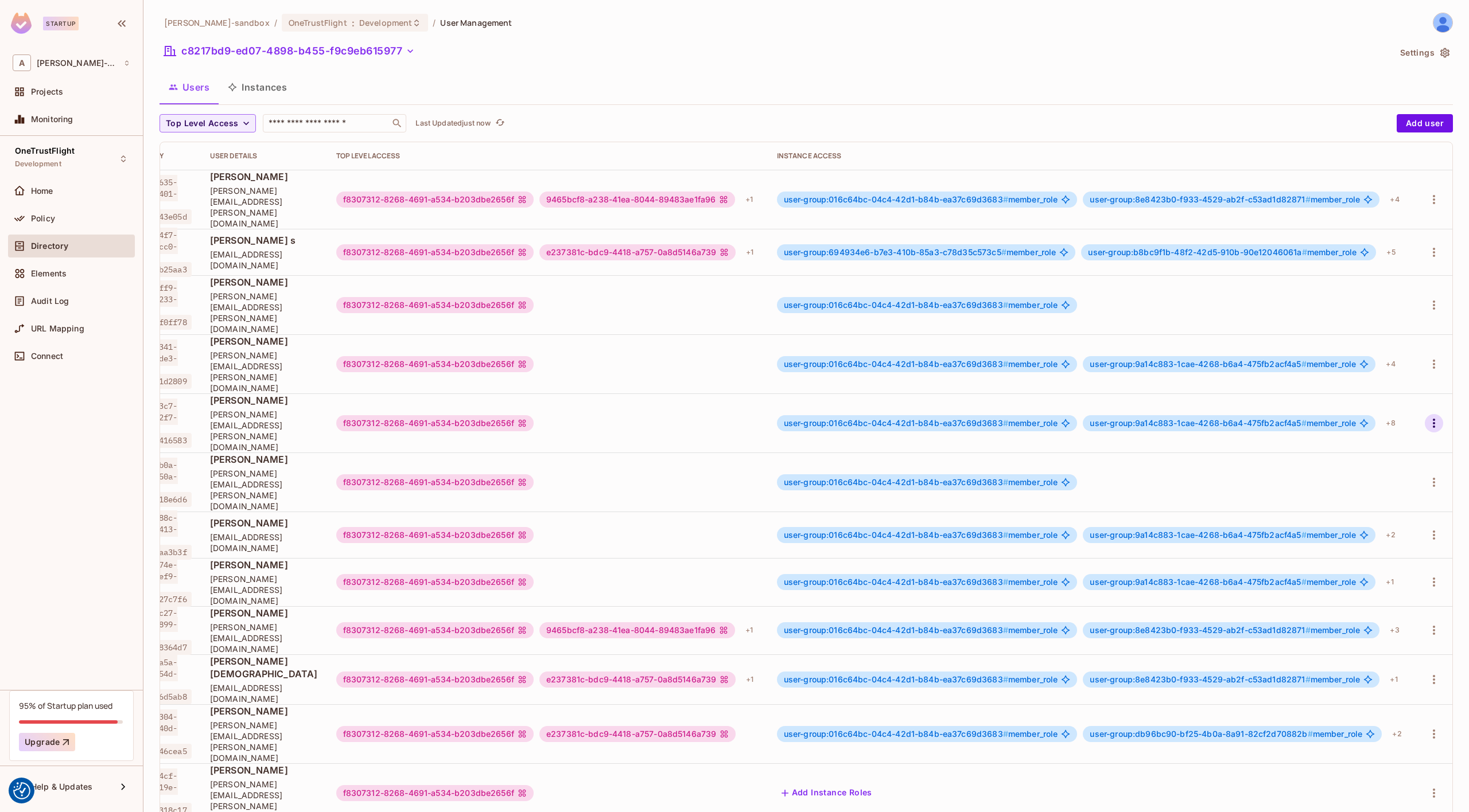
click at [1432, 416] on icon "button" at bounding box center [1434, 423] width 14 height 14
click at [1386, 407] on li "Edit" at bounding box center [1385, 405] width 101 height 25
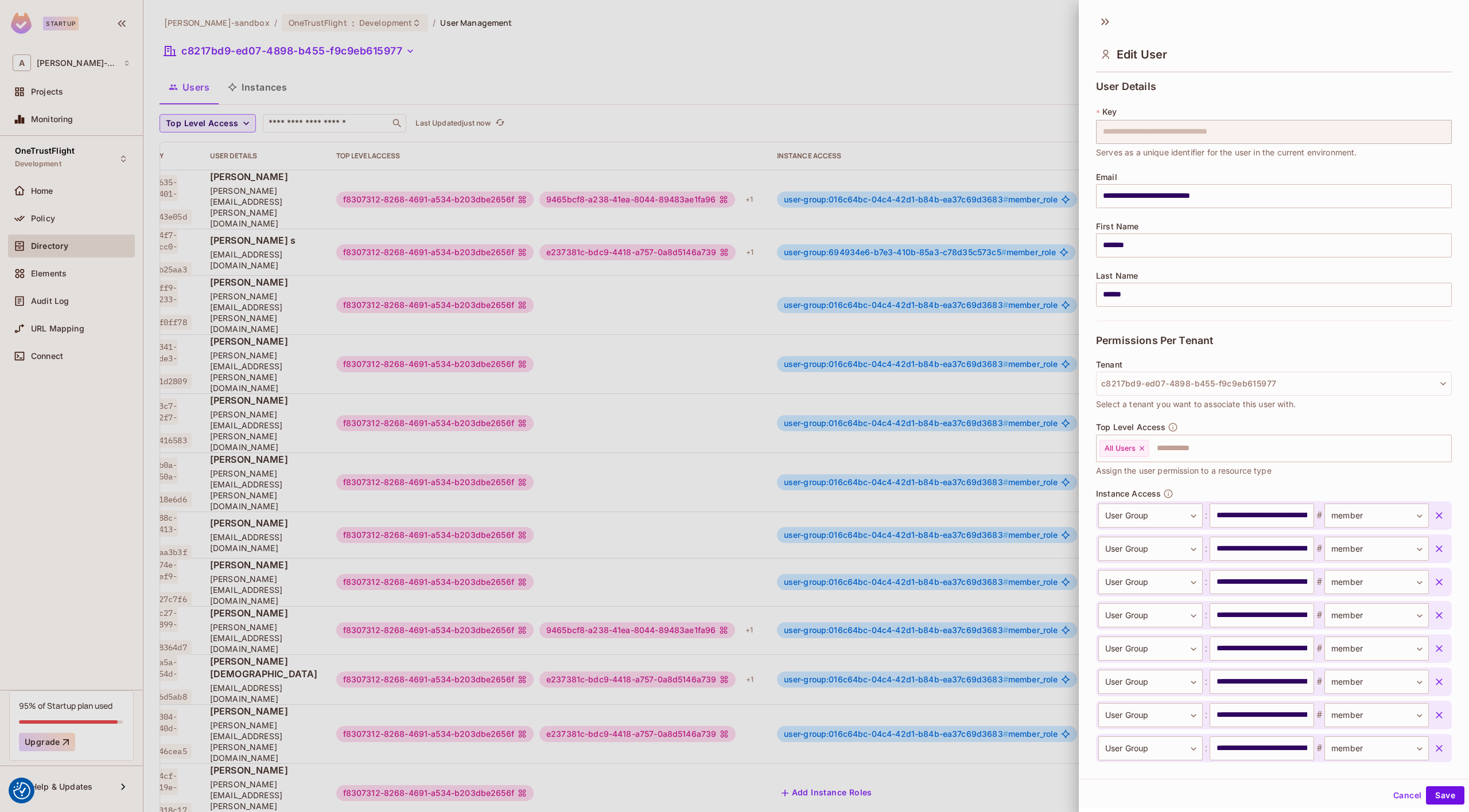
scroll to position [1, 0]
click at [592, 75] on div at bounding box center [734, 406] width 1469 height 812
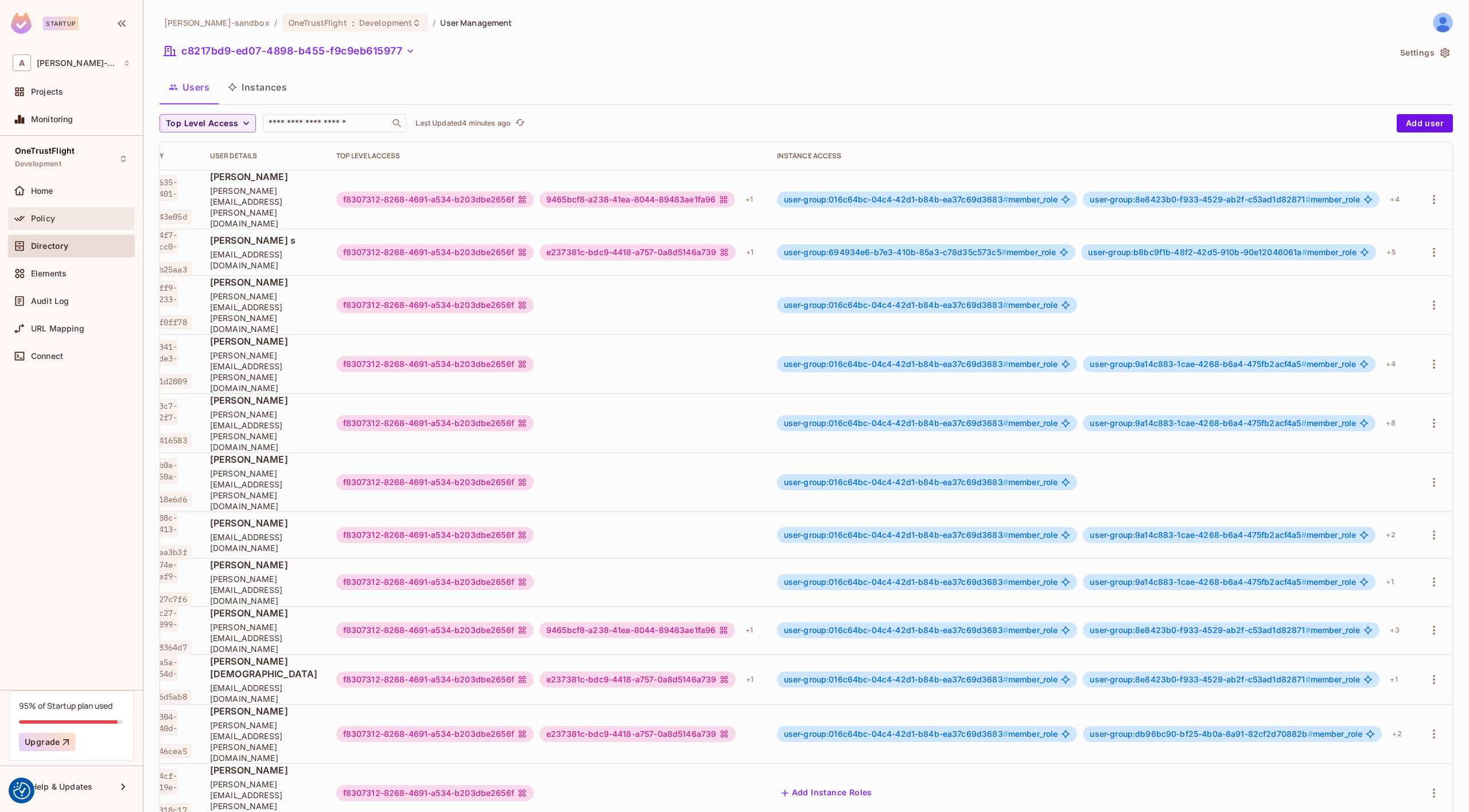
click at [38, 219] on span "Policy" at bounding box center [43, 219] width 24 height 9
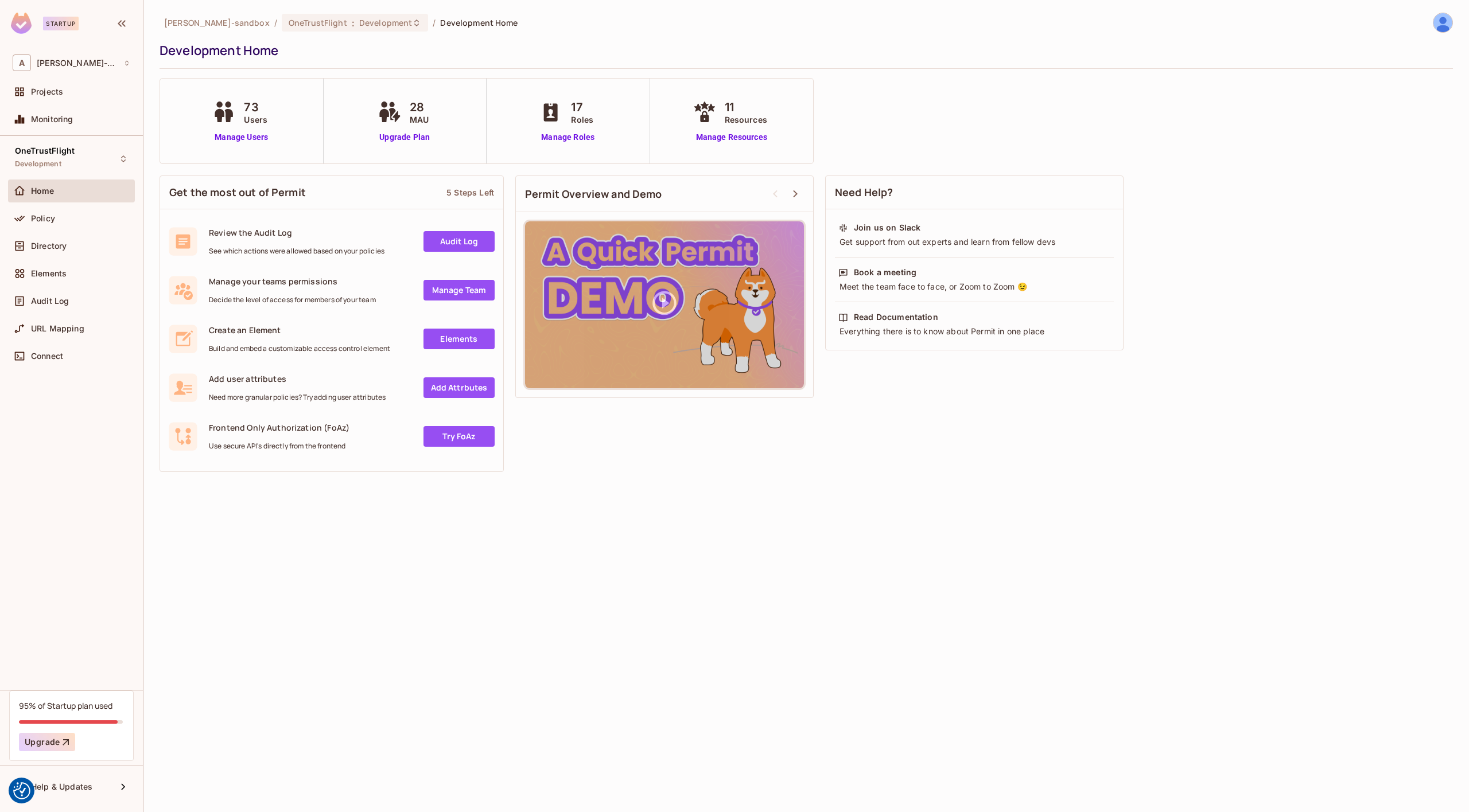
click at [54, 232] on div "Policy" at bounding box center [71, 221] width 127 height 28
click at [55, 225] on div "Policy" at bounding box center [71, 218] width 127 height 23
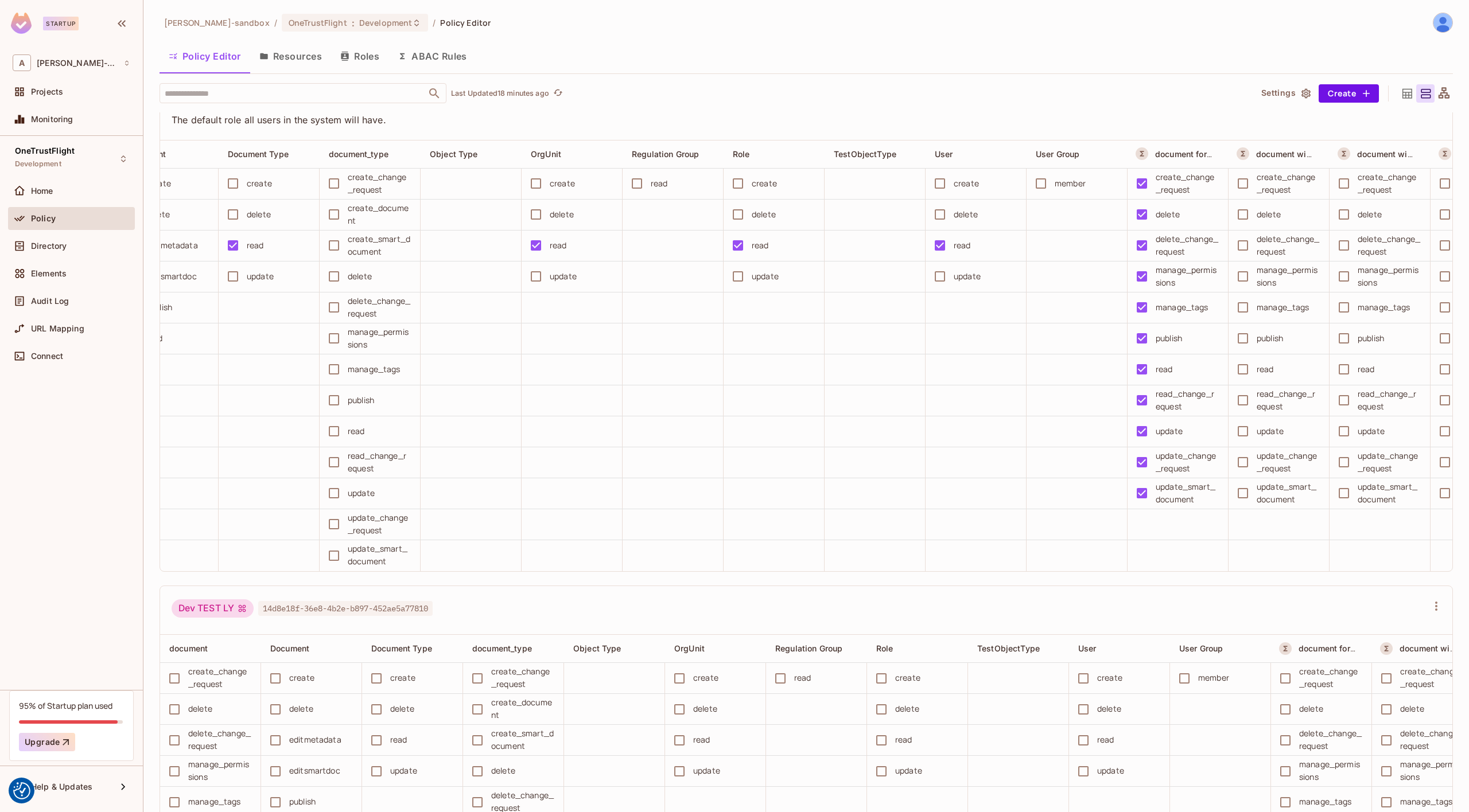
scroll to position [0, 296]
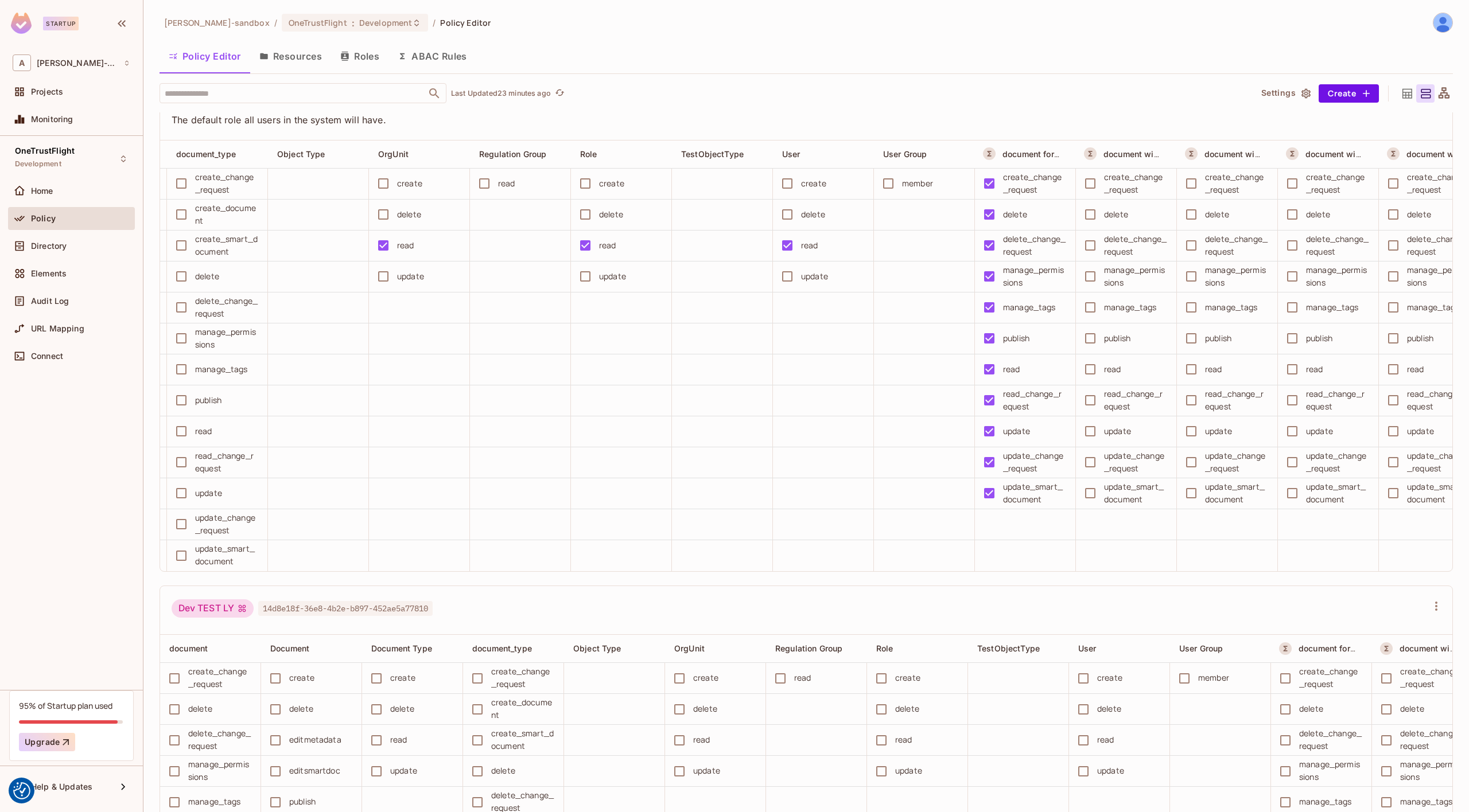
drag, startPoint x: 54, startPoint y: 301, endPoint x: 205, endPoint y: 431, distance: 199.3
click at [54, 301] on span "Audit Log" at bounding box center [50, 301] width 38 height 9
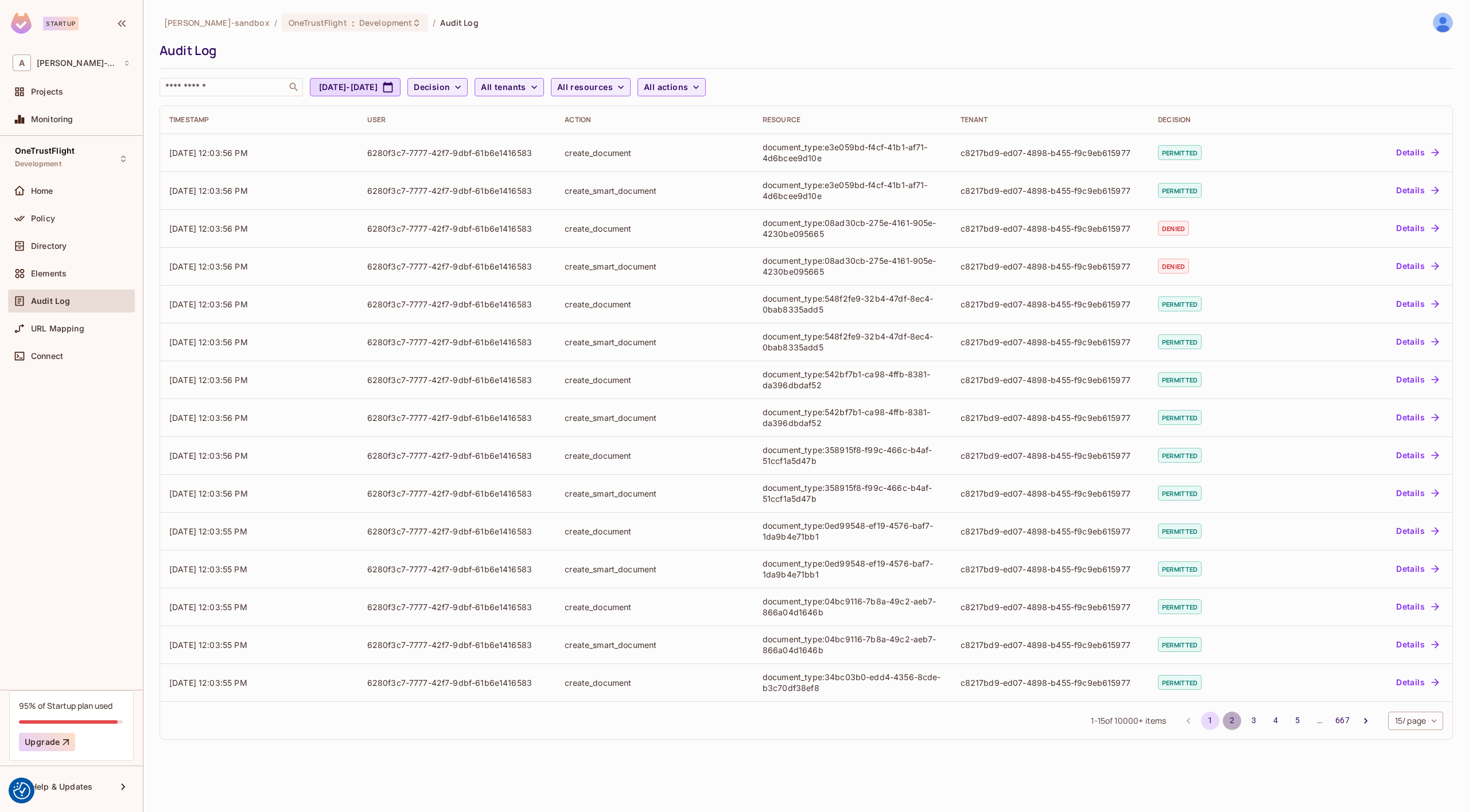
click at [1229, 722] on button "2" at bounding box center [1232, 721] width 18 height 18
click at [1251, 721] on button "3" at bounding box center [1254, 721] width 18 height 18
click at [1271, 721] on button "4" at bounding box center [1275, 721] width 18 height 18
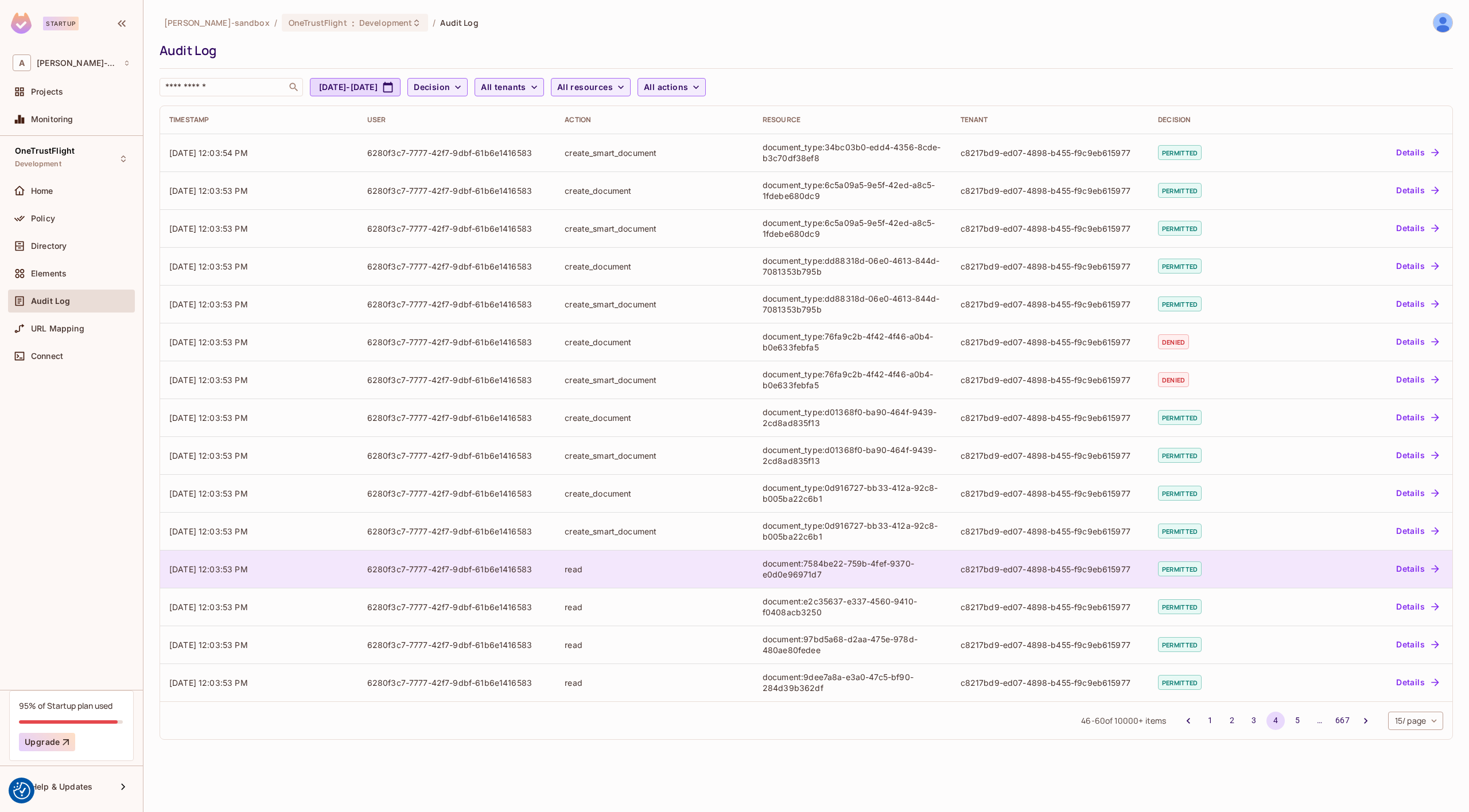
click at [1415, 571] on button "Details" at bounding box center [1418, 568] width 52 height 18
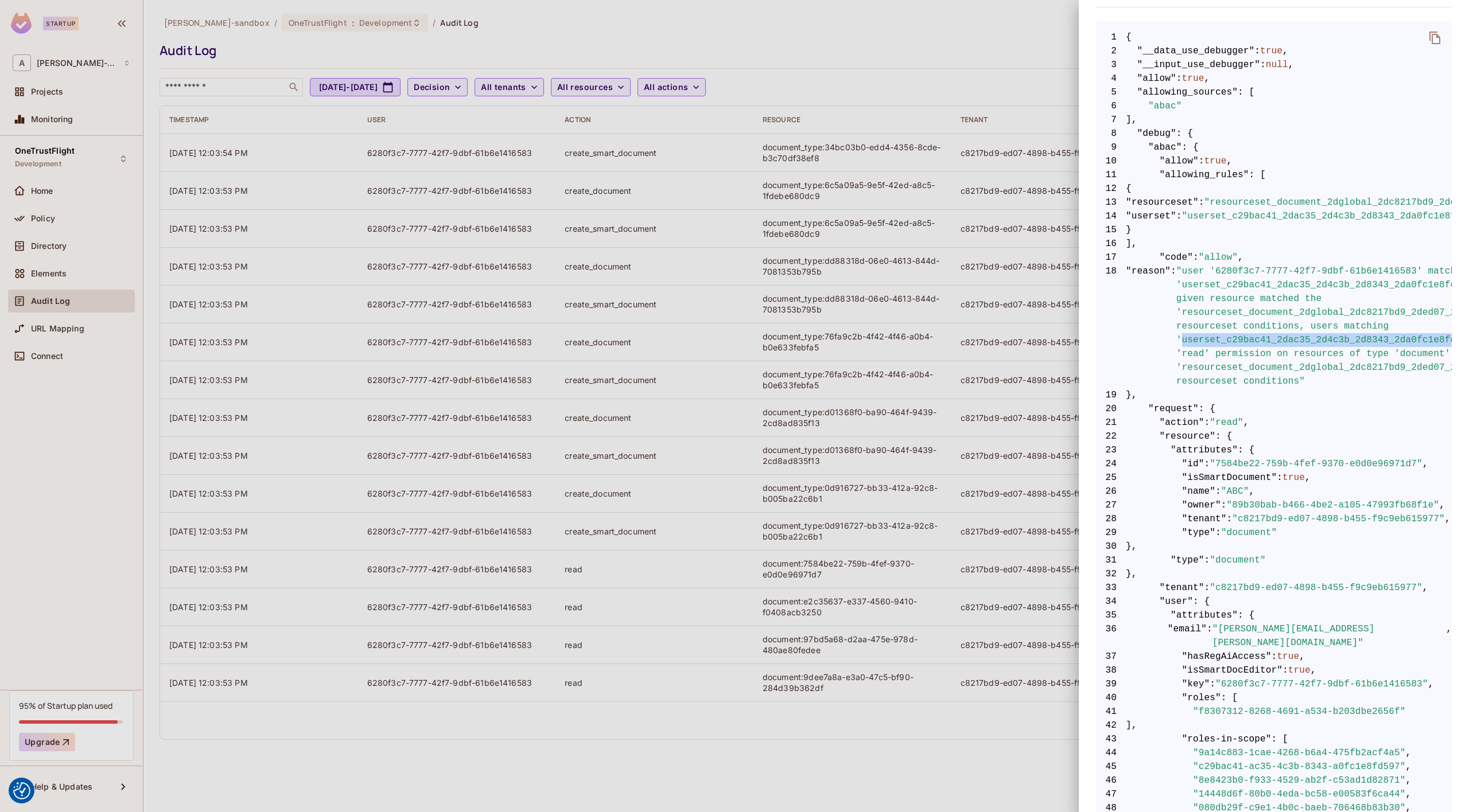
drag, startPoint x: 1424, startPoint y: 340, endPoint x: 1181, endPoint y: 338, distance: 243.0
click at [1181, 338] on span ""user '6280f3c7-7777-42f7-9dbf-61b6e1416583' matched 'userset_c29bac41_2dac35_2…" at bounding box center [1442, 326] width 532 height 124
copy span "userset_c29bac41_2dac35_2d4c3b_2d8343_2da0fc1e8fd597_2duser_2dset"
click at [51, 221] on div at bounding box center [734, 406] width 1469 height 812
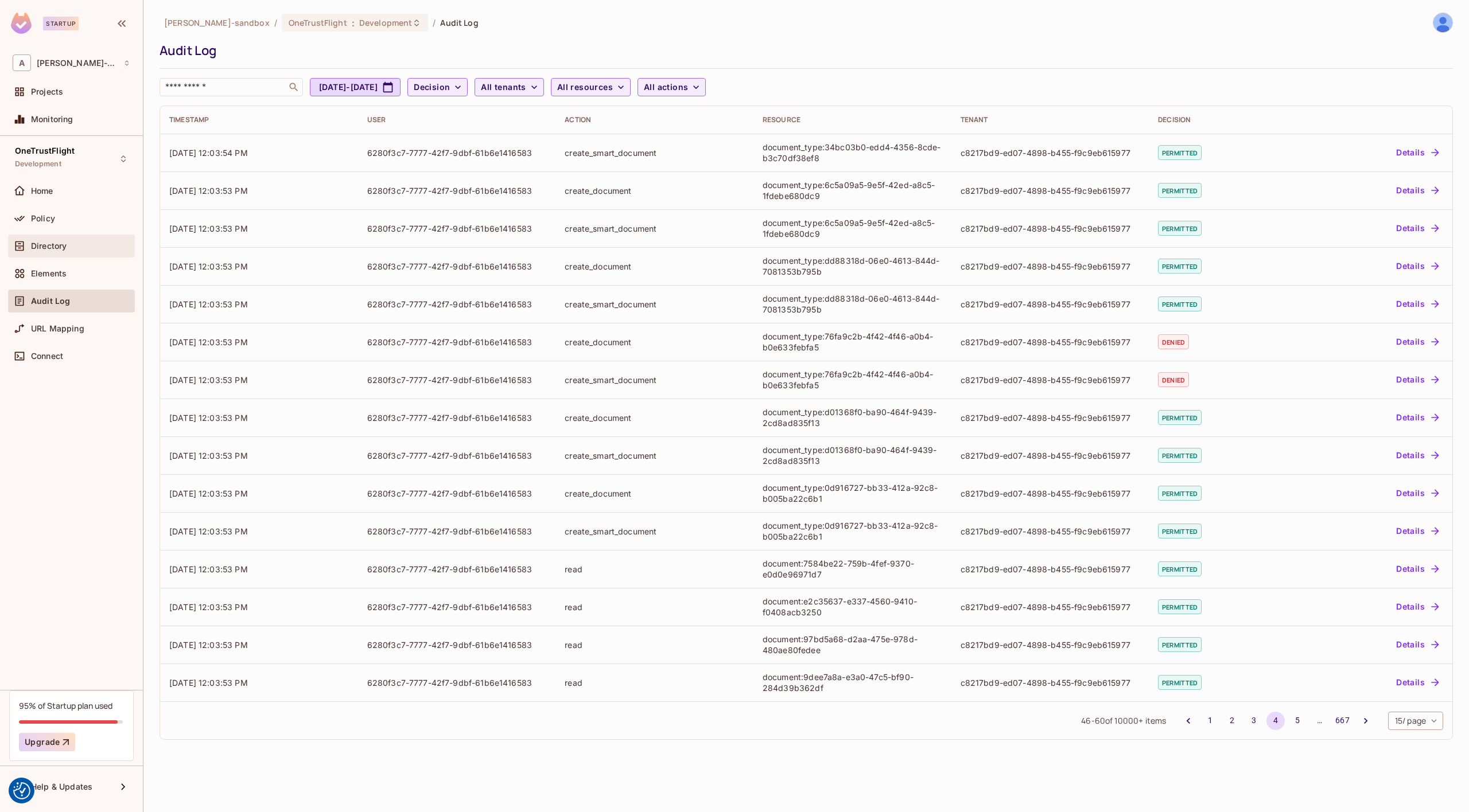
click at [43, 245] on span "Directory" at bounding box center [49, 246] width 35 height 9
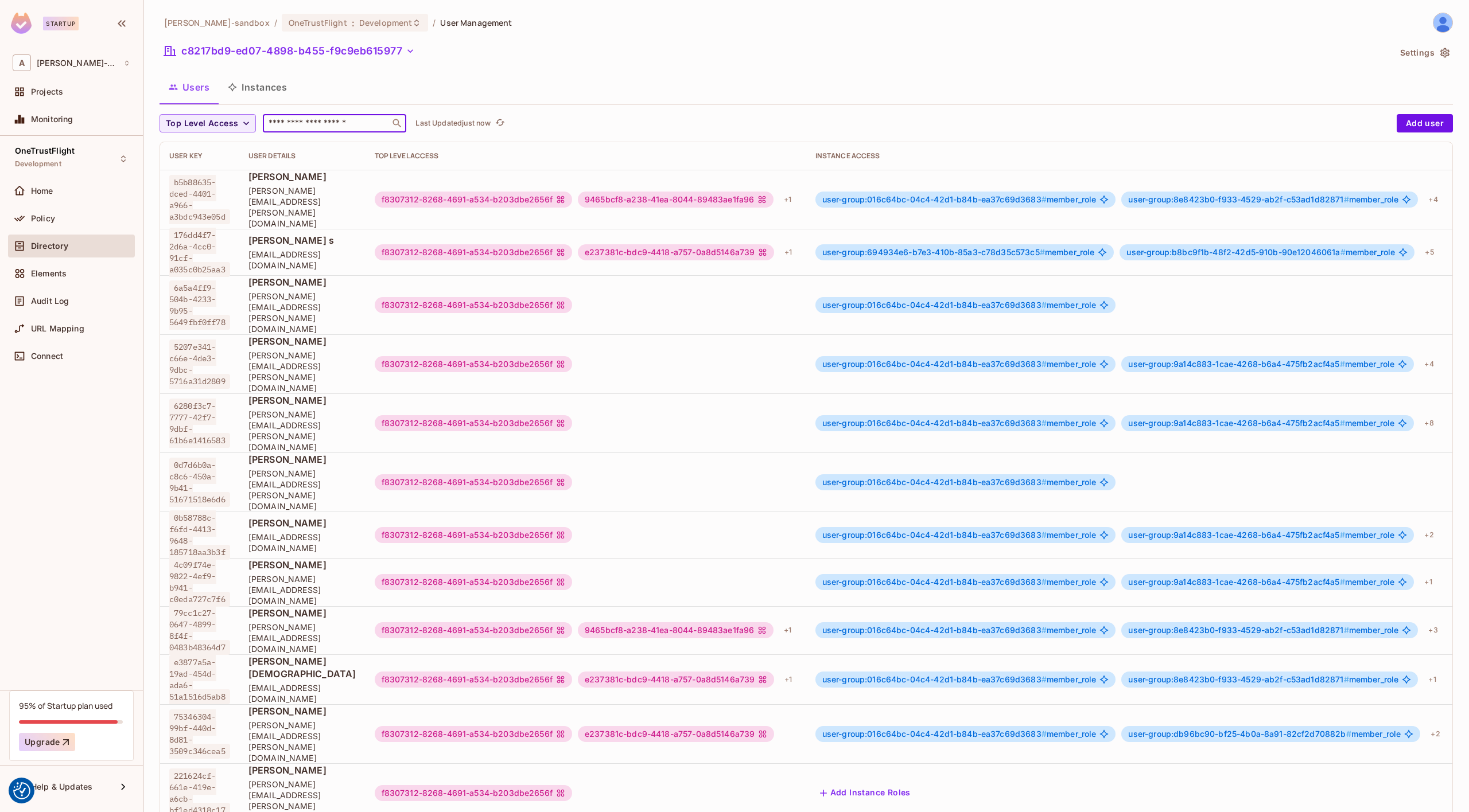
click at [345, 126] on input "text" at bounding box center [326, 123] width 120 height 11
paste input "**********"
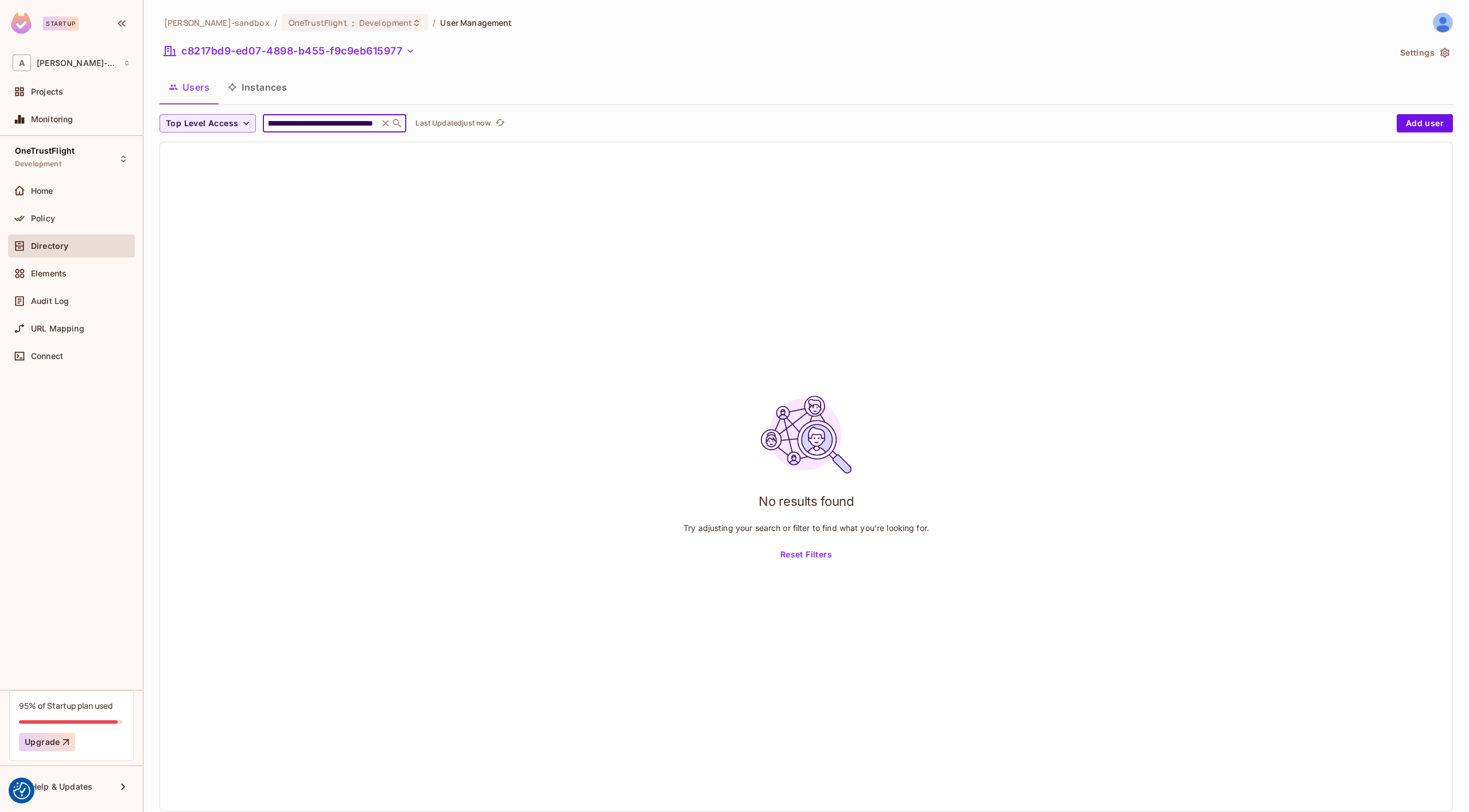
type input "**********"
click at [262, 87] on button "Instances" at bounding box center [257, 87] width 77 height 29
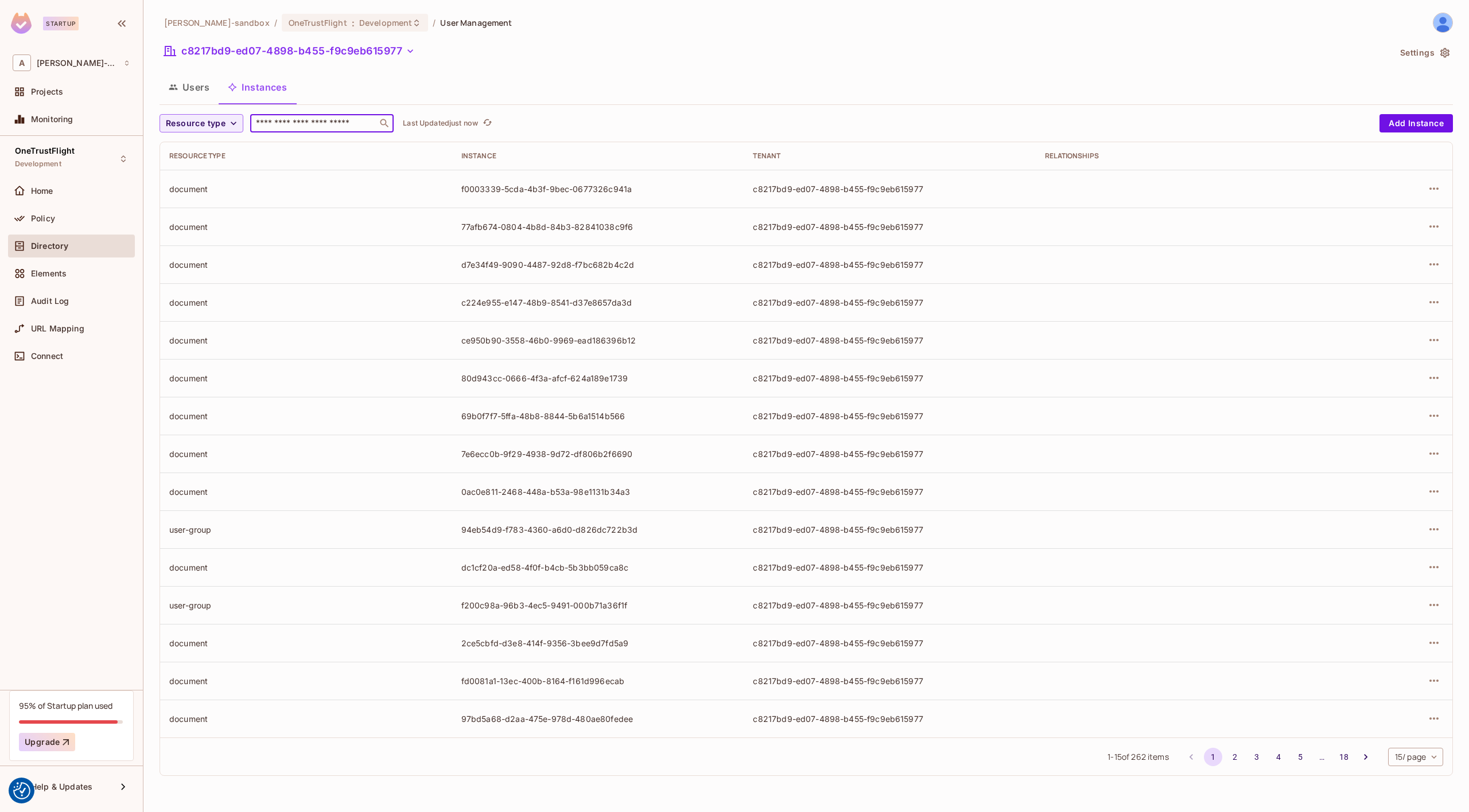
click at [287, 120] on input "text" at bounding box center [314, 123] width 120 height 11
paste input "**********"
type input "**********"
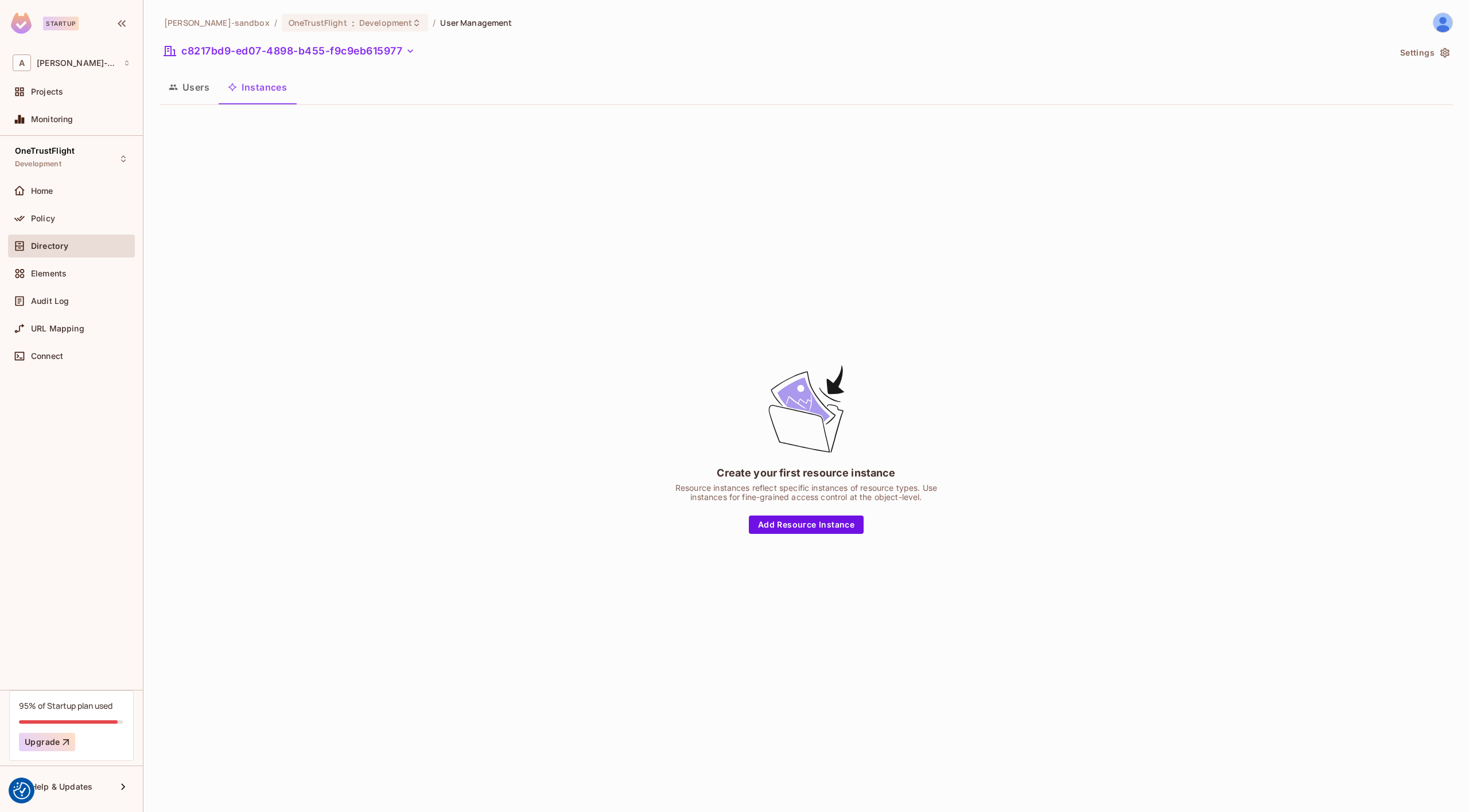
click at [185, 81] on button "Users" at bounding box center [189, 87] width 59 height 29
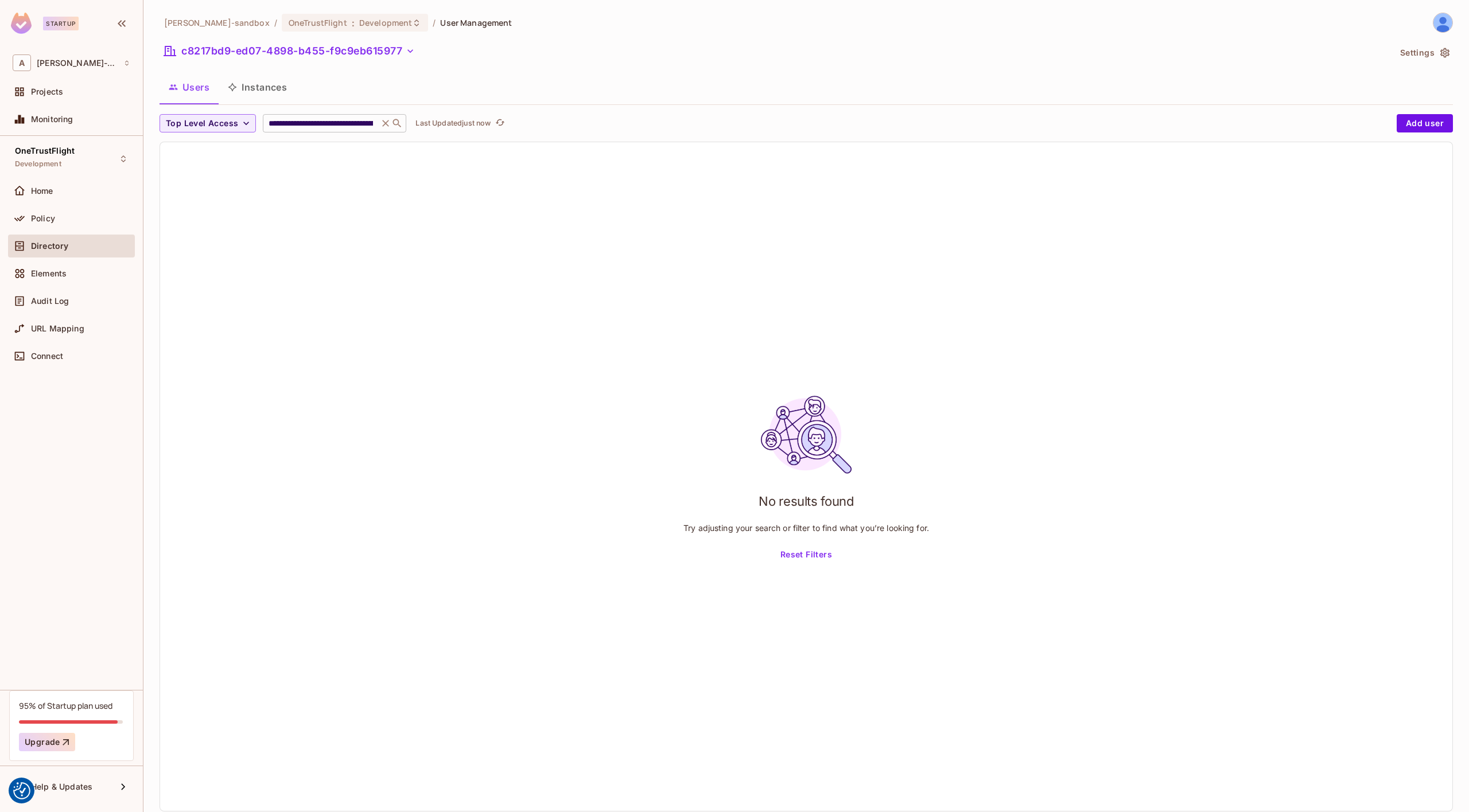
click at [383, 123] on icon at bounding box center [385, 123] width 11 height 11
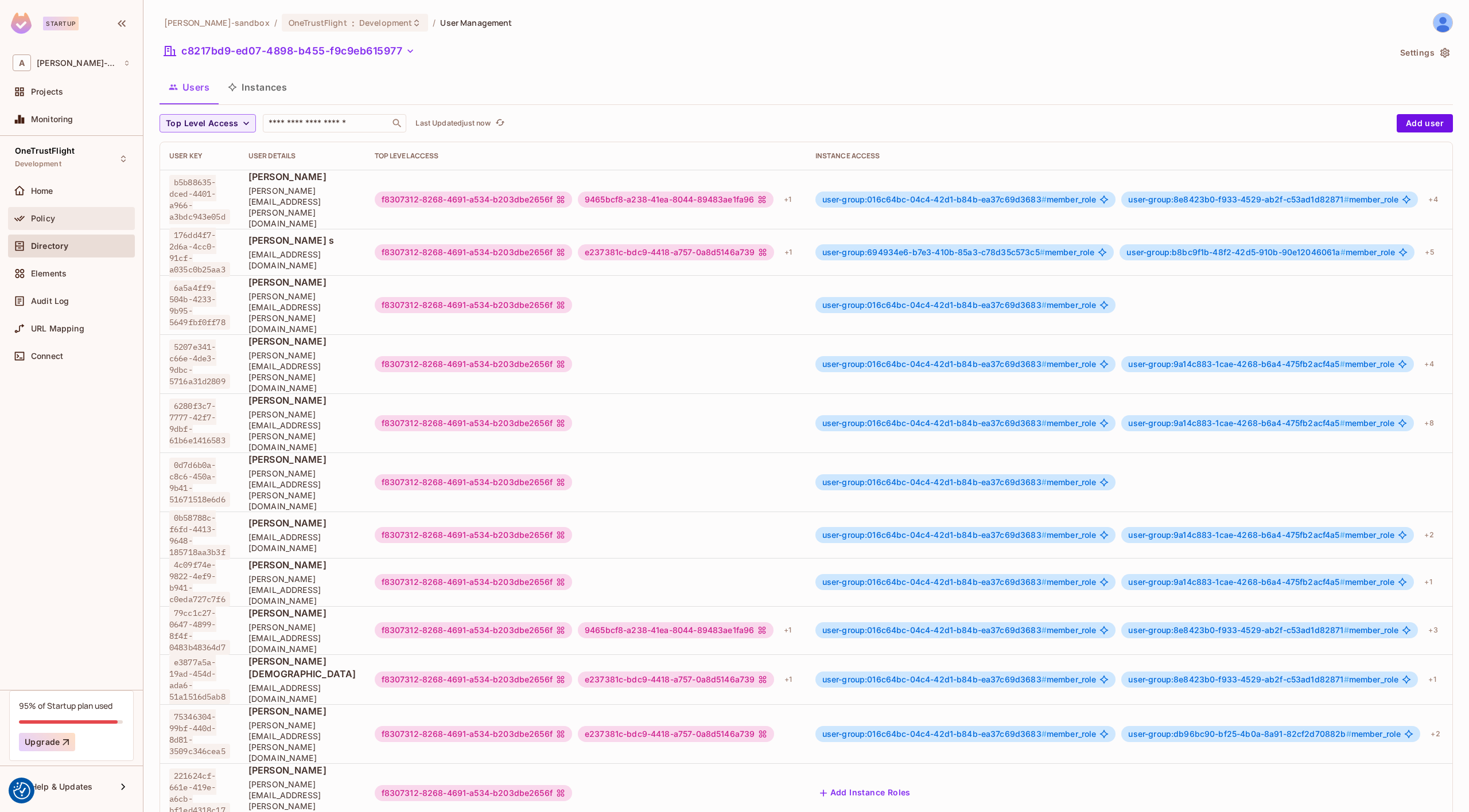
click at [41, 221] on span "Policy" at bounding box center [43, 219] width 24 height 9
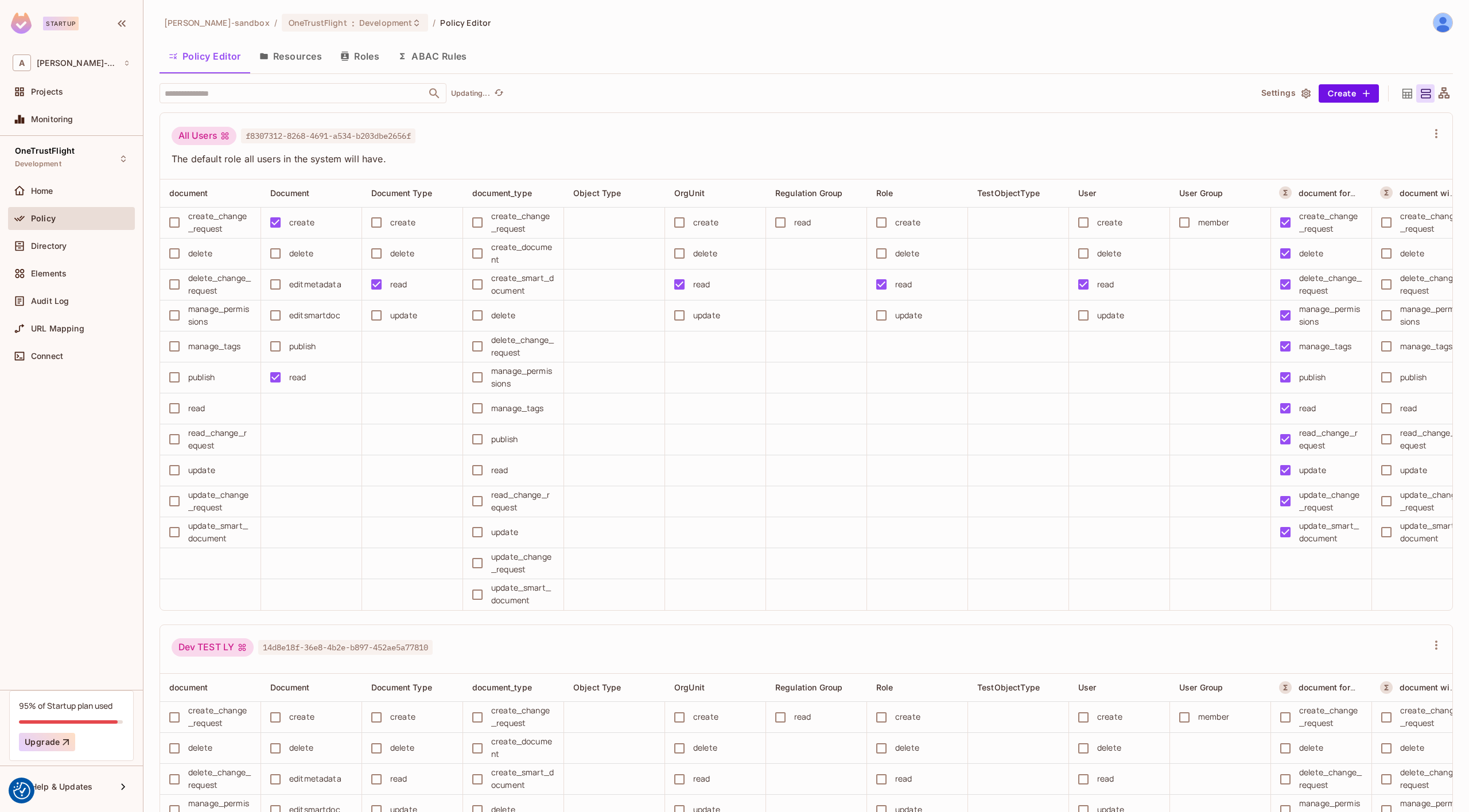
click at [277, 53] on button "Resources" at bounding box center [290, 56] width 81 height 29
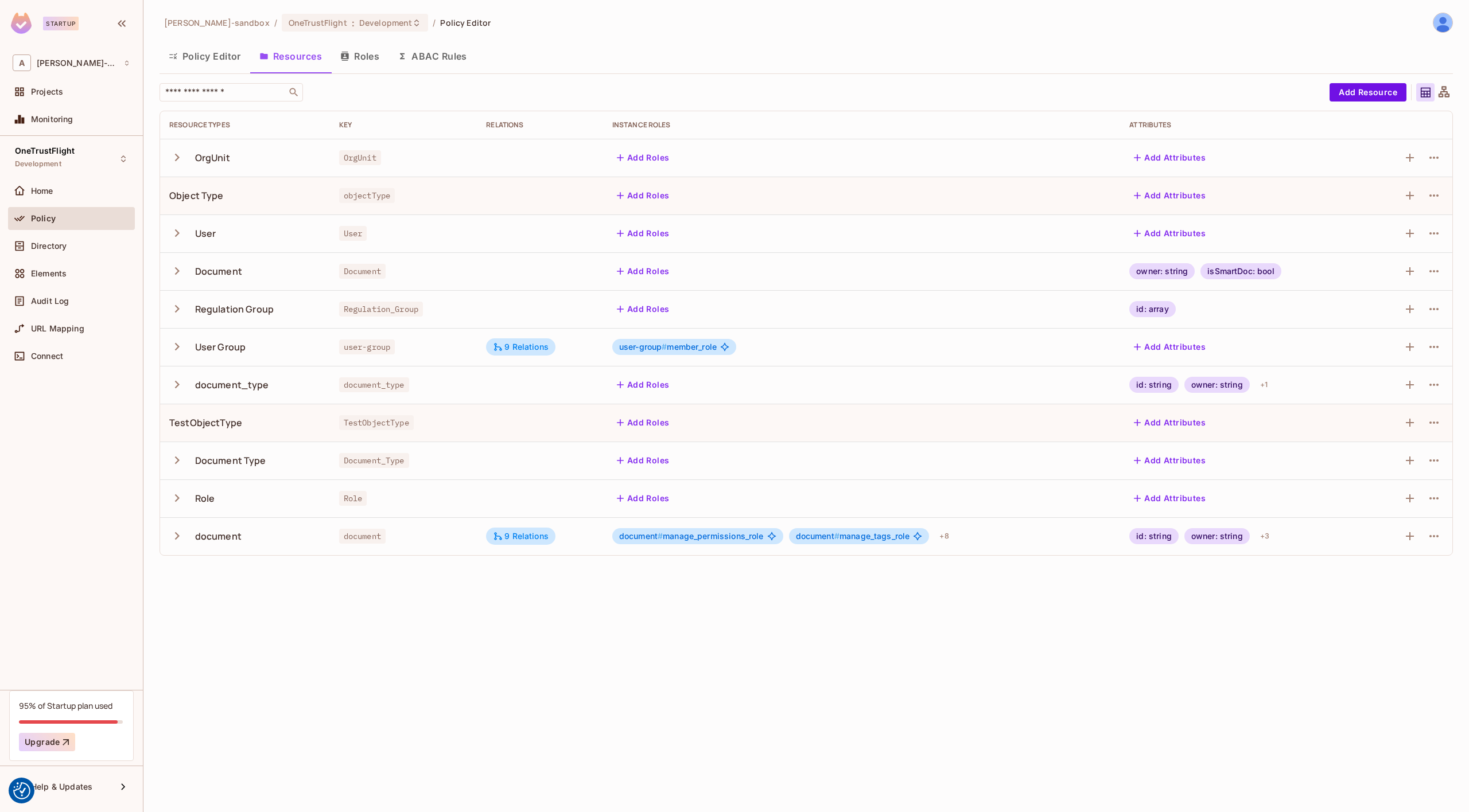
click at [360, 58] on button "Roles" at bounding box center [359, 56] width 57 height 29
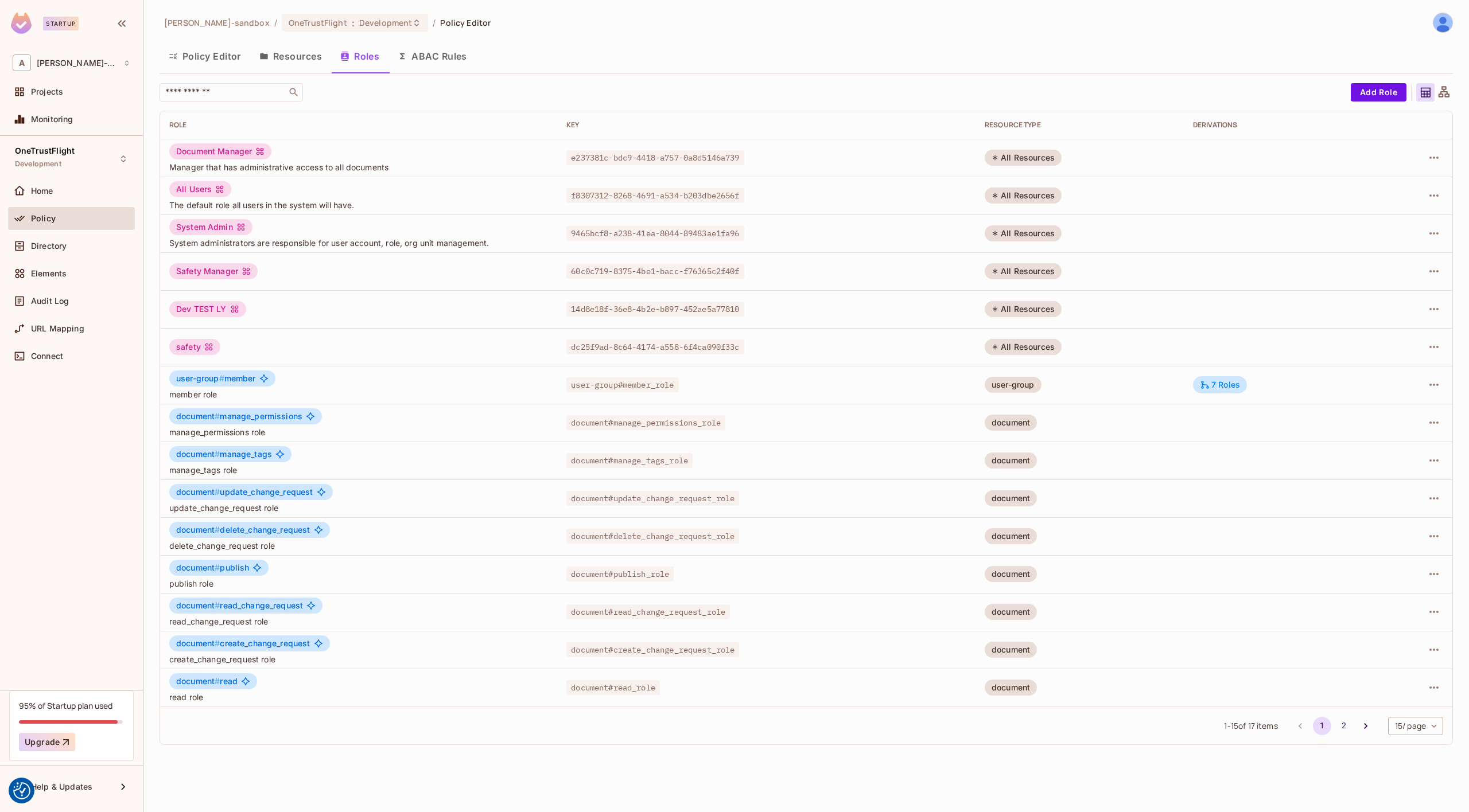
click at [253, 77] on div "[PERSON_NAME]-sandbox / OneTrustFlight : Development / Policy Editor Policy Edi…" at bounding box center [806, 383] width 1293 height 742
click at [250, 82] on div "[PERSON_NAME]-sandbox / OneTrustFlight : Development / Policy Editor Policy Edi…" at bounding box center [806, 383] width 1293 height 742
click at [248, 91] on input "text" at bounding box center [223, 92] width 120 height 11
paste input "**********"
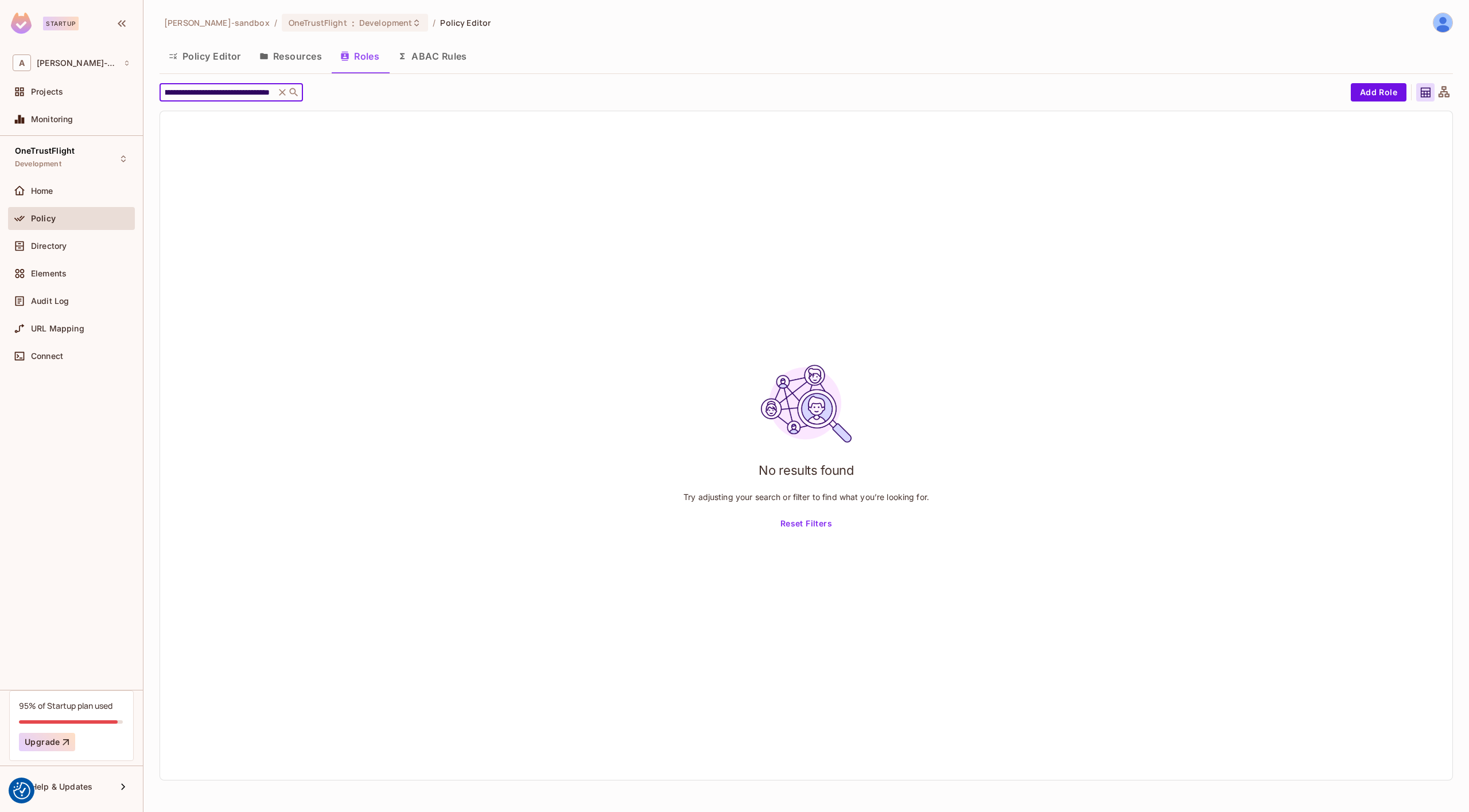
type input "**********"
drag, startPoint x: 281, startPoint y: 94, endPoint x: 286, endPoint y: 98, distance: 6.4
click at [281, 94] on icon at bounding box center [283, 93] width 7 height 7
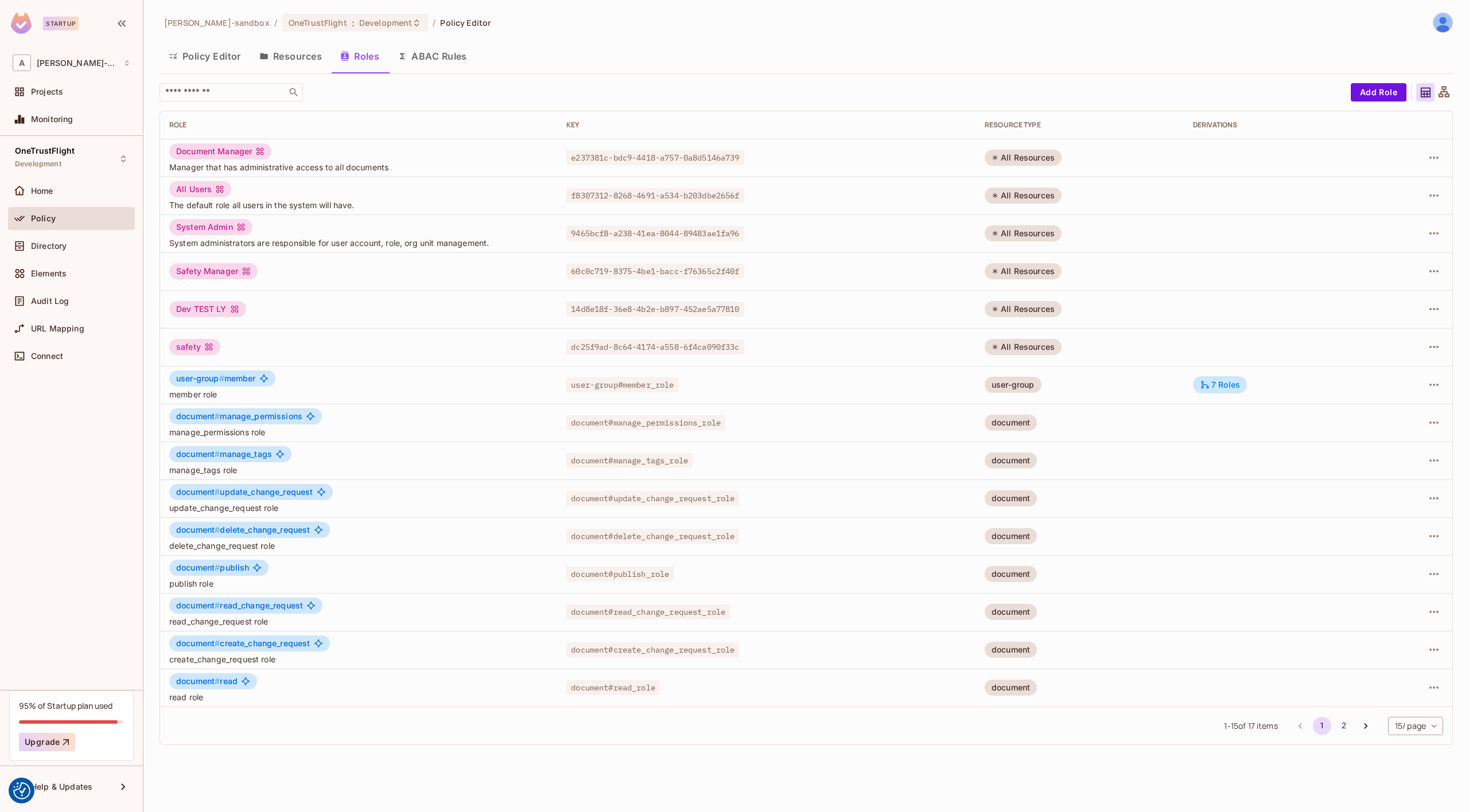
click at [1445, 90] on icon at bounding box center [1444, 93] width 14 height 14
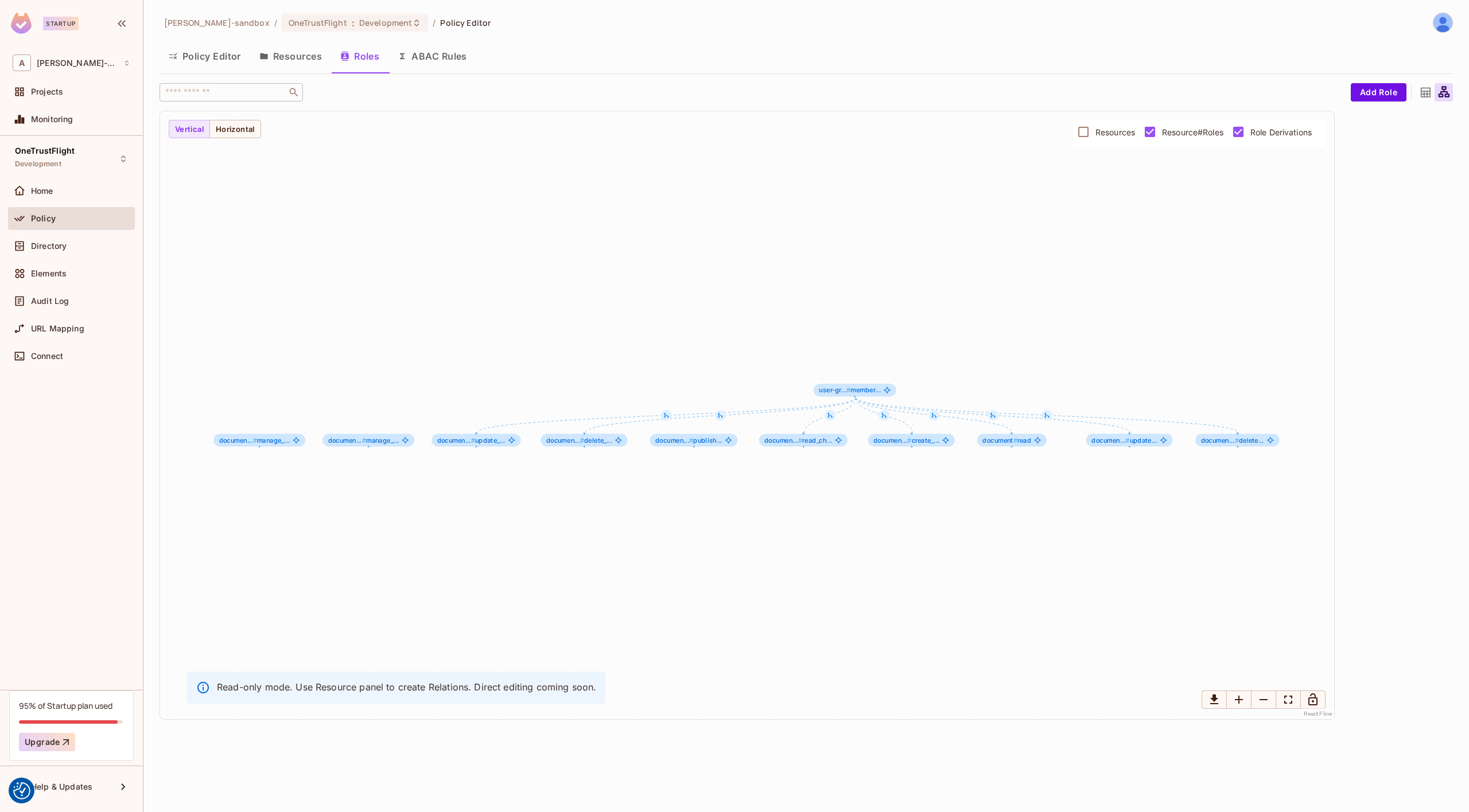
click at [1428, 91] on icon at bounding box center [1425, 93] width 10 height 10
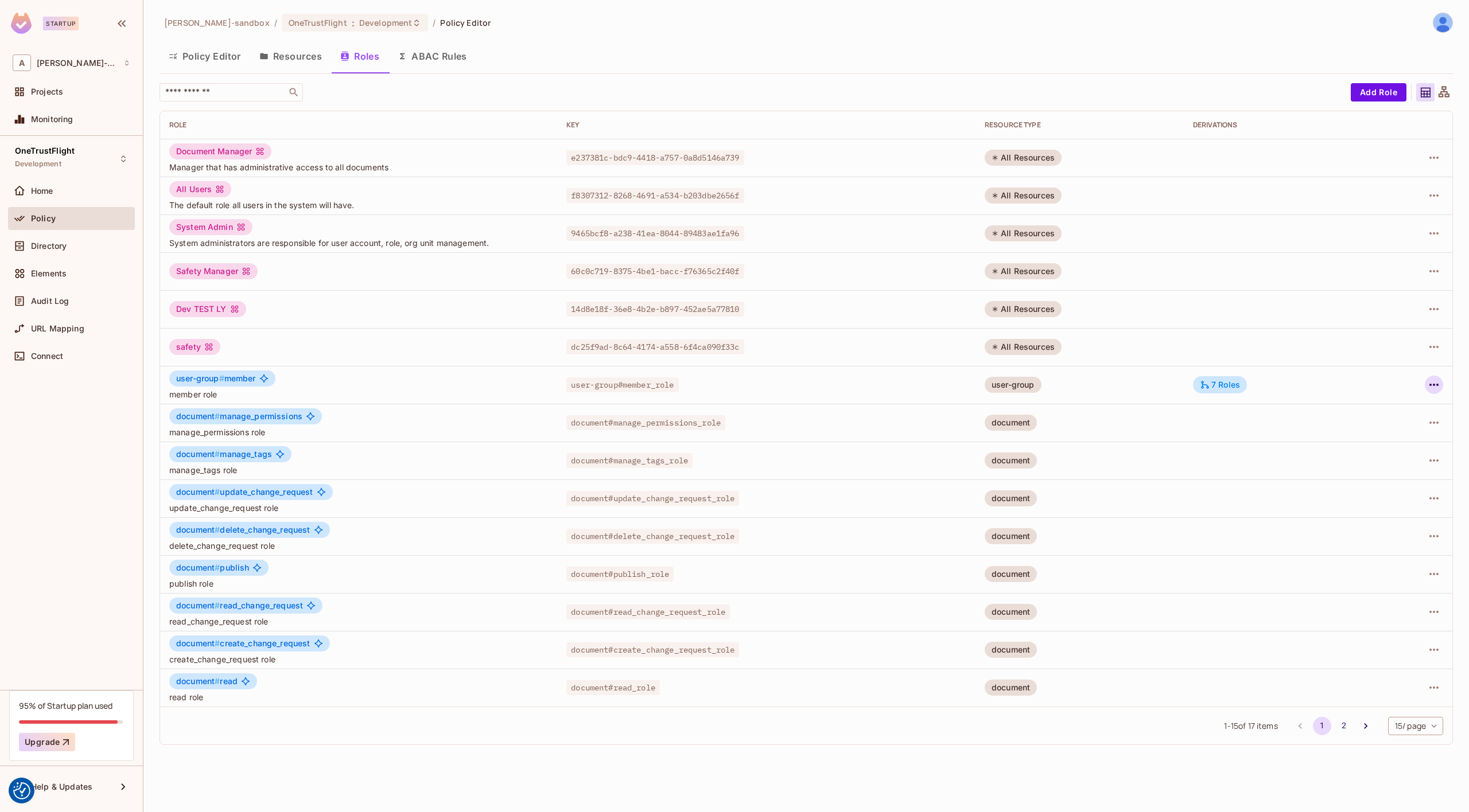
click at [1434, 384] on icon "button" at bounding box center [1434, 385] width 9 height 2
click at [1393, 408] on div "Edit Role" at bounding box center [1383, 411] width 34 height 11
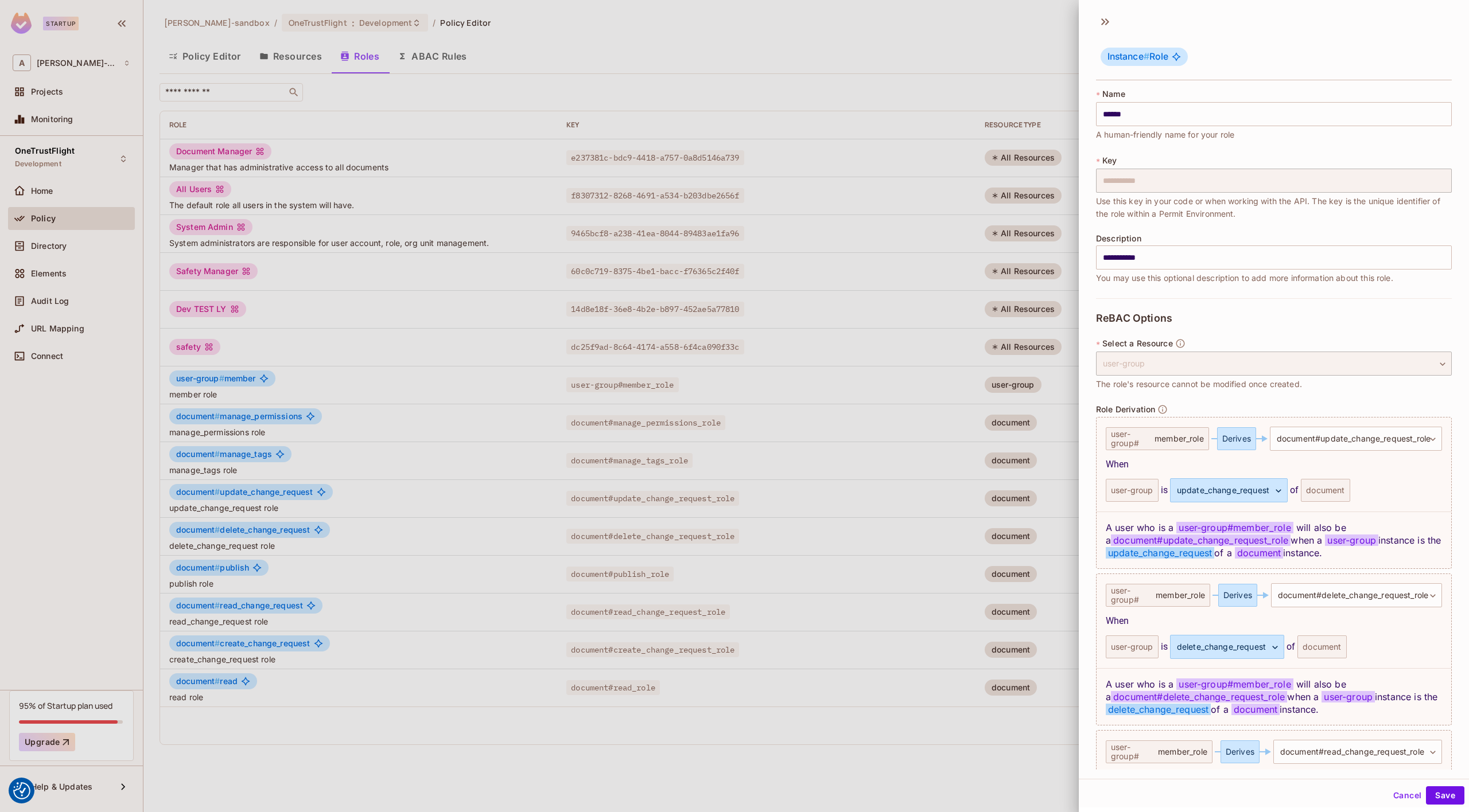
click at [894, 321] on div at bounding box center [734, 406] width 1469 height 812
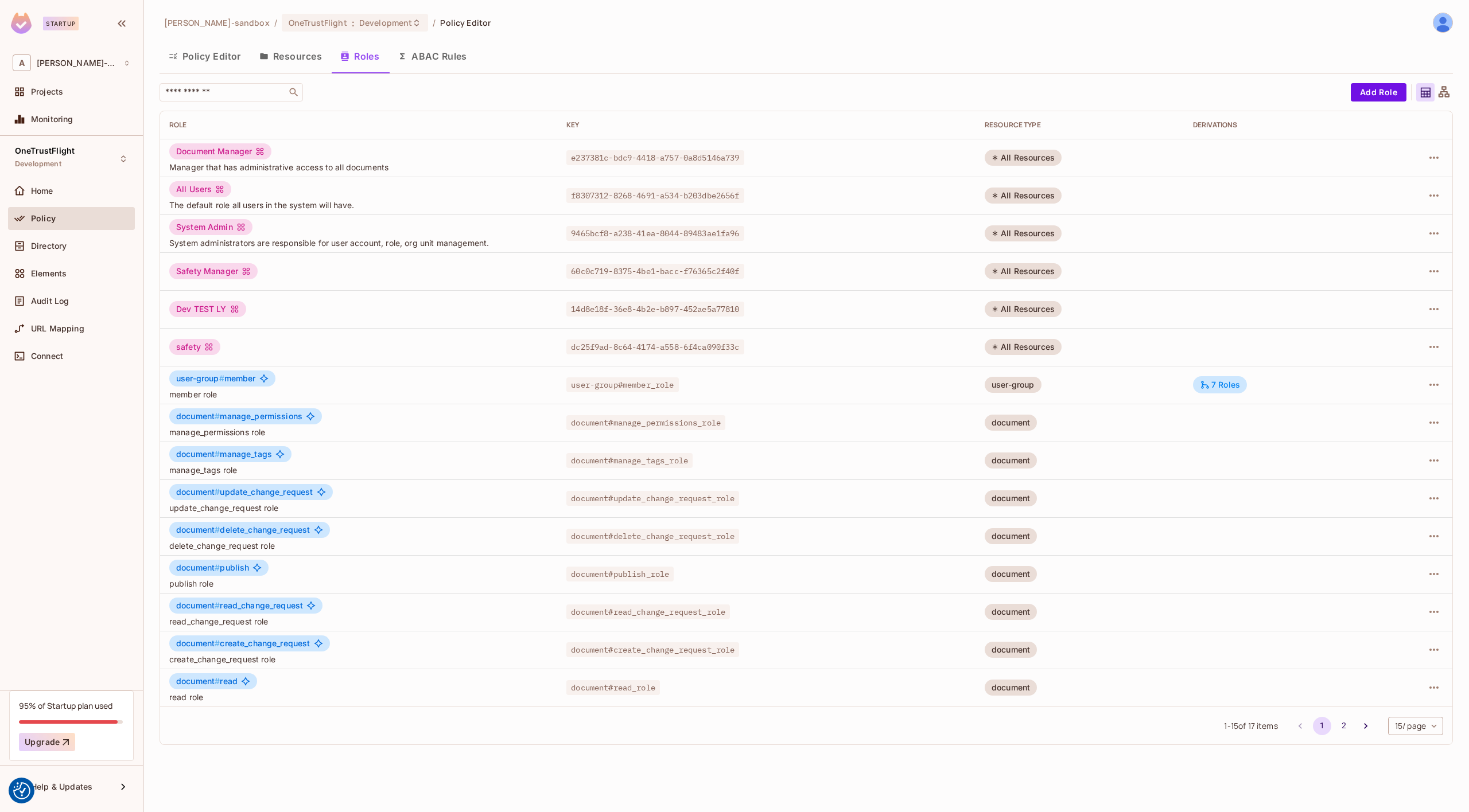
click at [219, 54] on button "Policy Editor" at bounding box center [205, 56] width 91 height 29
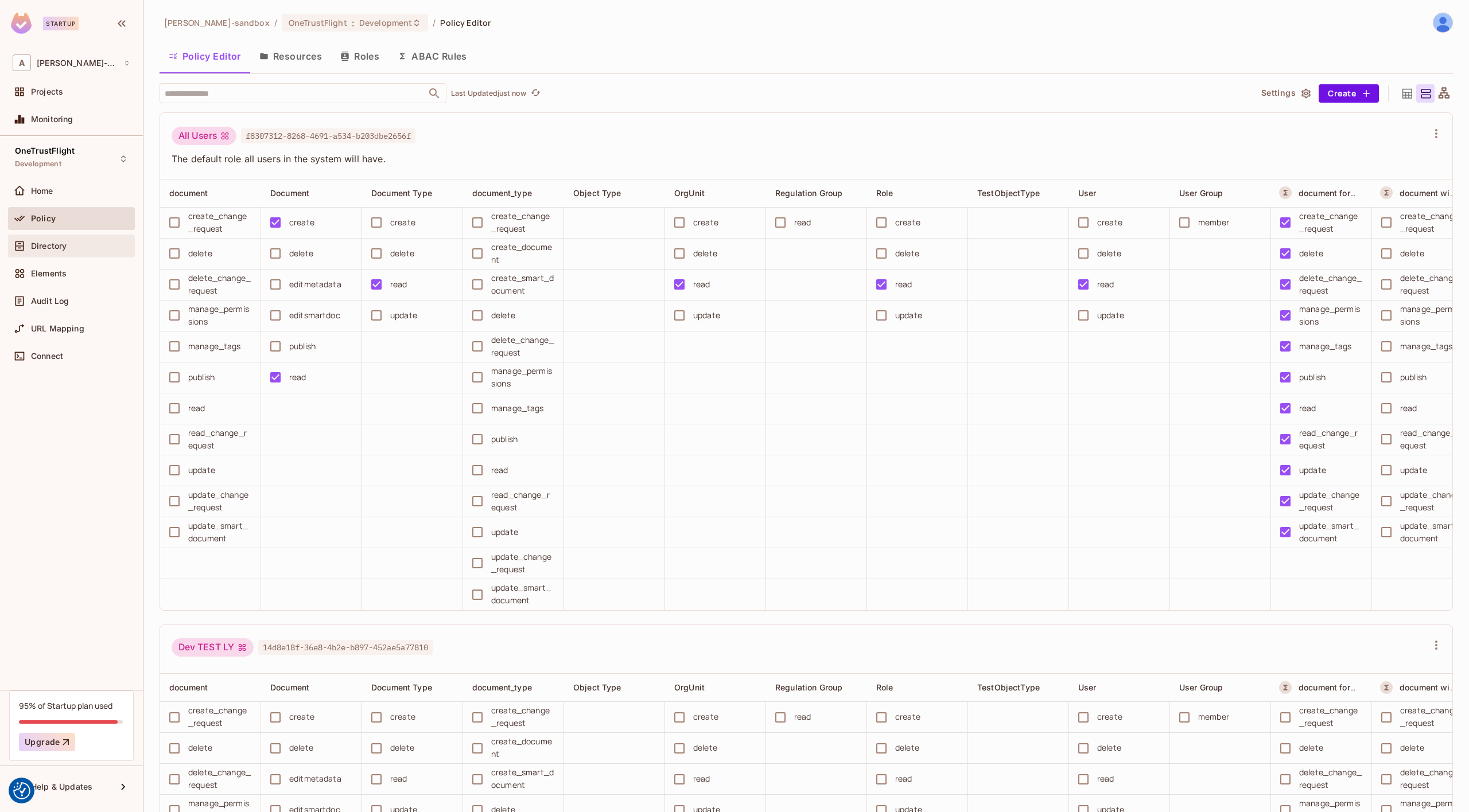
click at [61, 242] on span "Directory" at bounding box center [49, 246] width 35 height 9
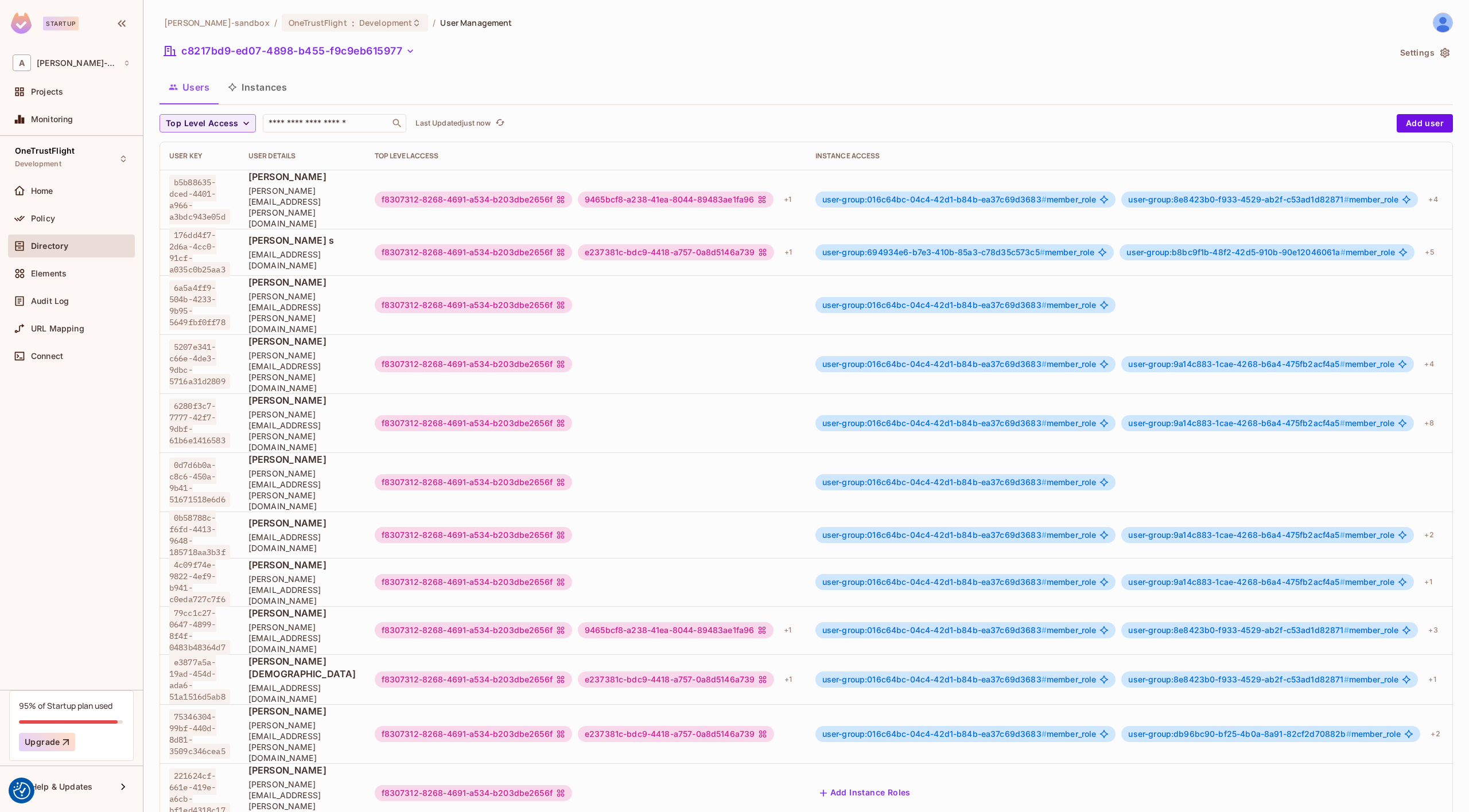
scroll to position [0, 75]
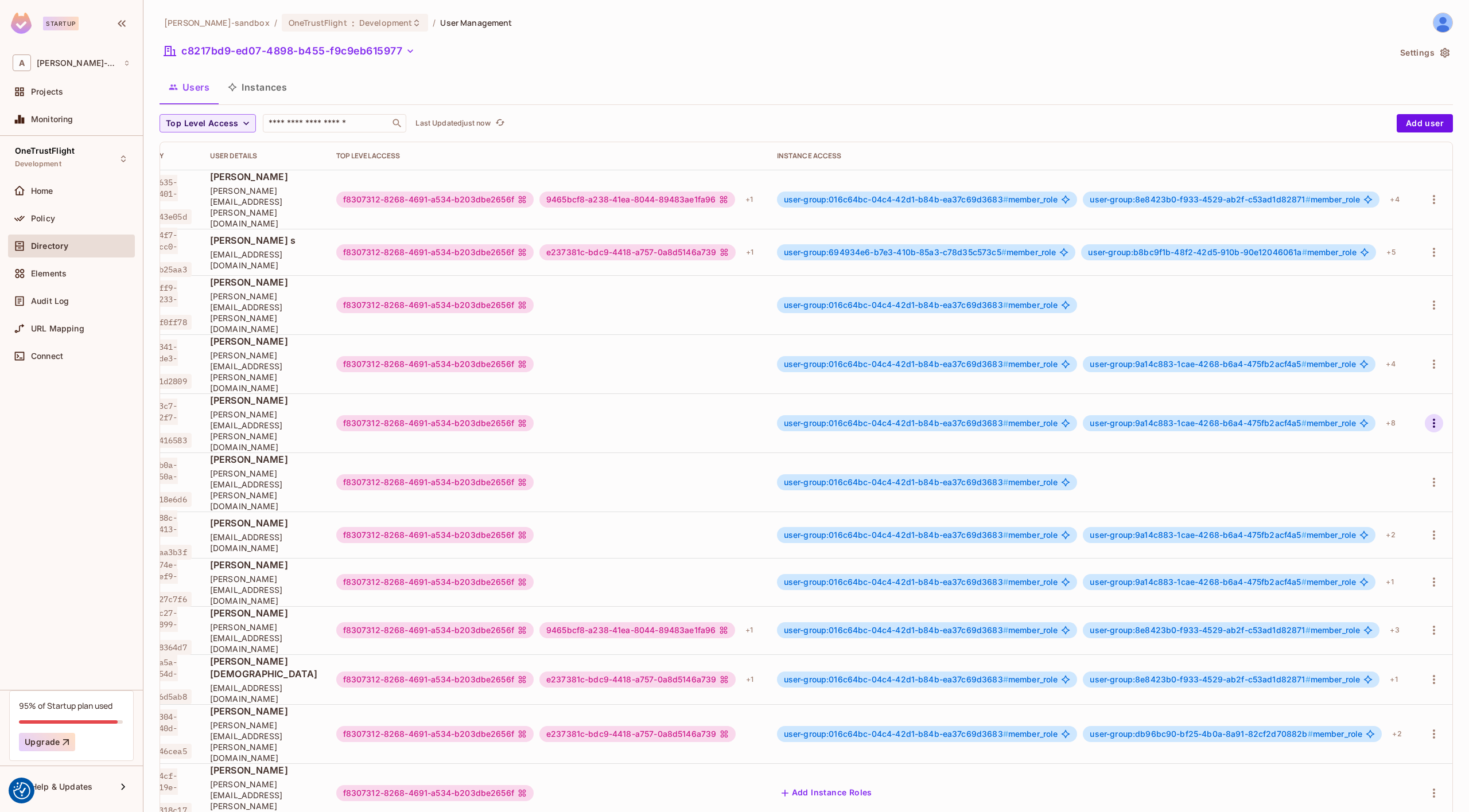
click at [1431, 416] on icon "button" at bounding box center [1434, 423] width 14 height 14
click at [1380, 431] on div "Edit Attributes" at bounding box center [1394, 430] width 57 height 11
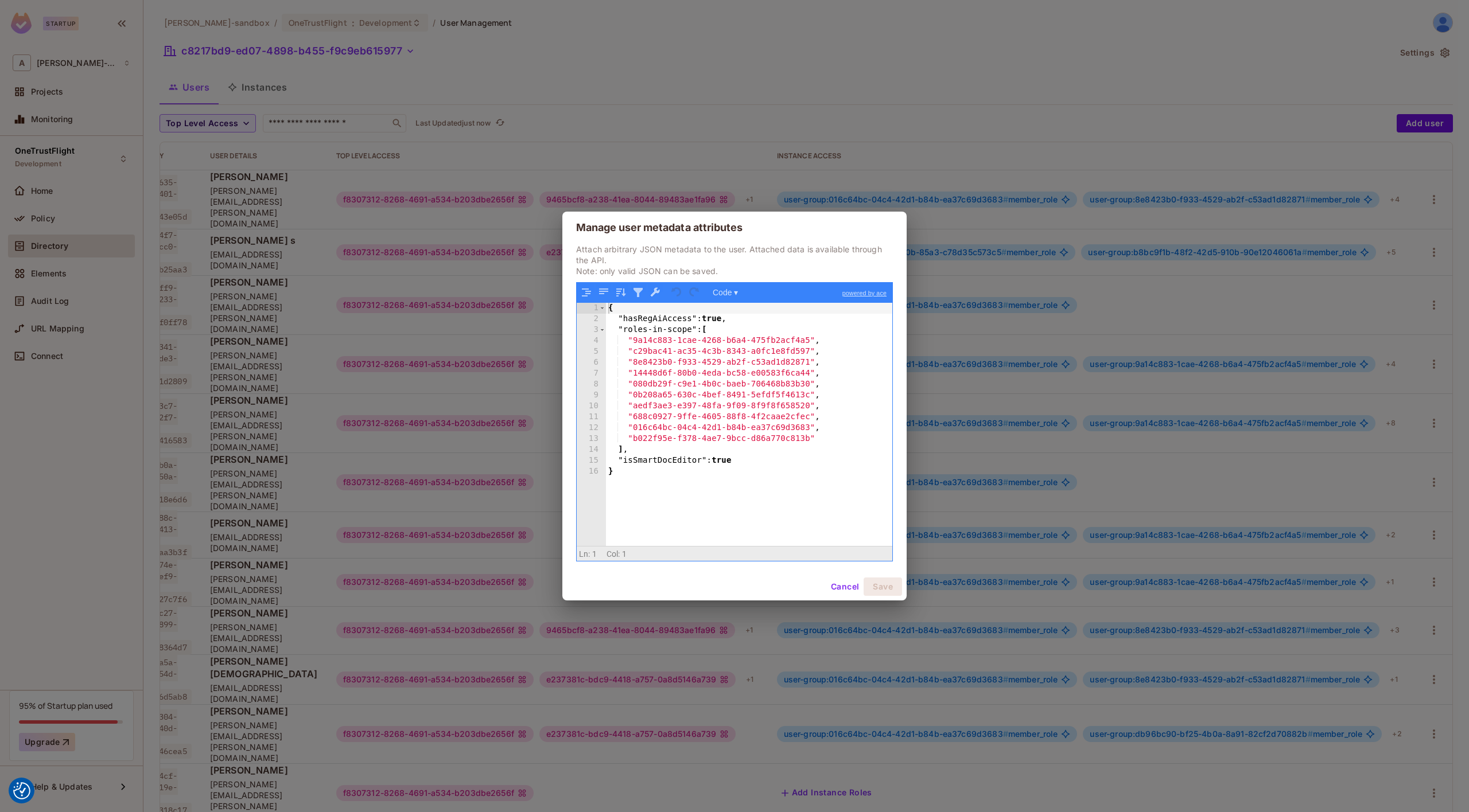
click at [848, 590] on button "Cancel" at bounding box center [845, 587] width 37 height 18
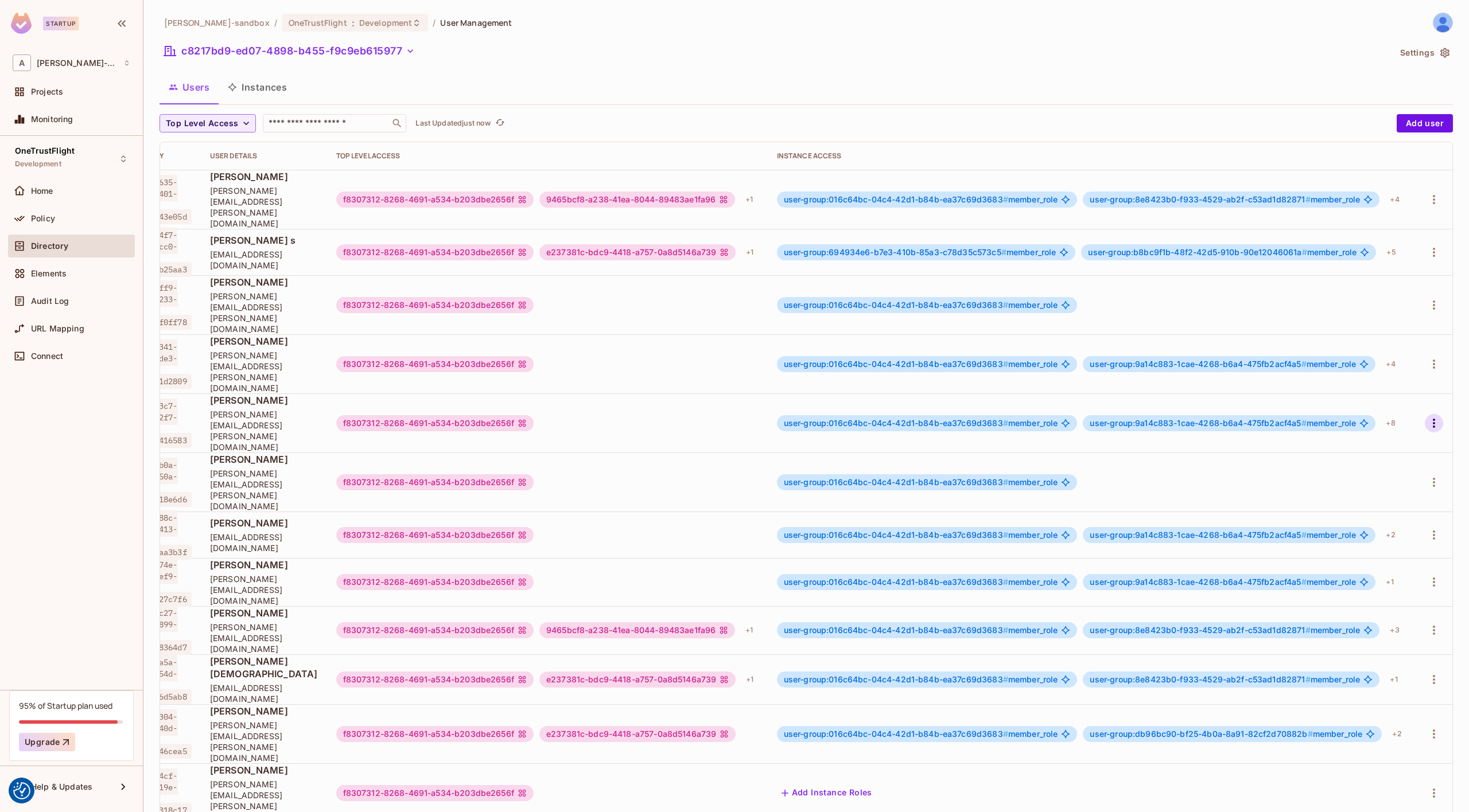
click at [1437, 416] on icon "button" at bounding box center [1434, 423] width 14 height 14
click at [1377, 405] on div "Edit" at bounding box center [1373, 405] width 15 height 11
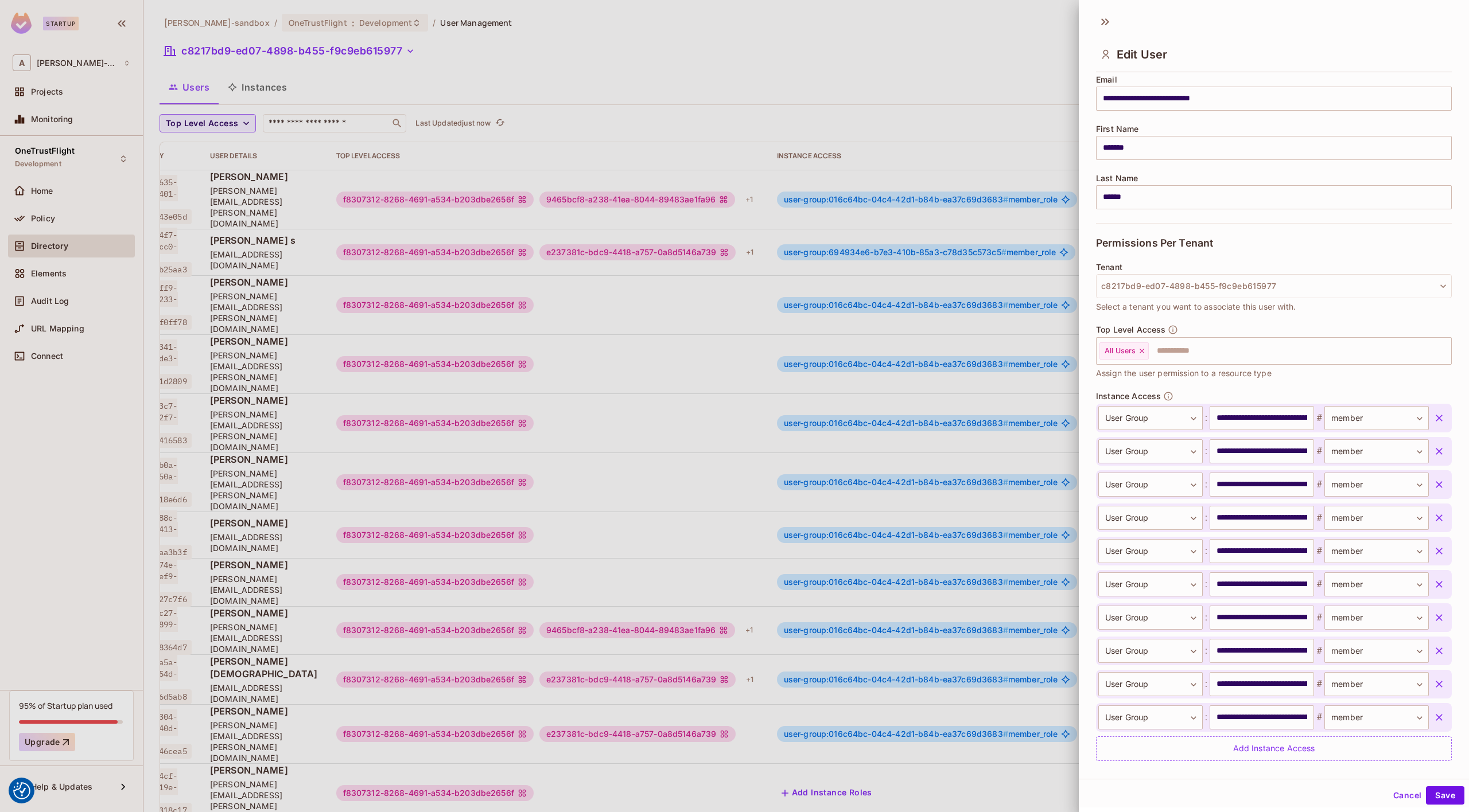
scroll to position [131, 0]
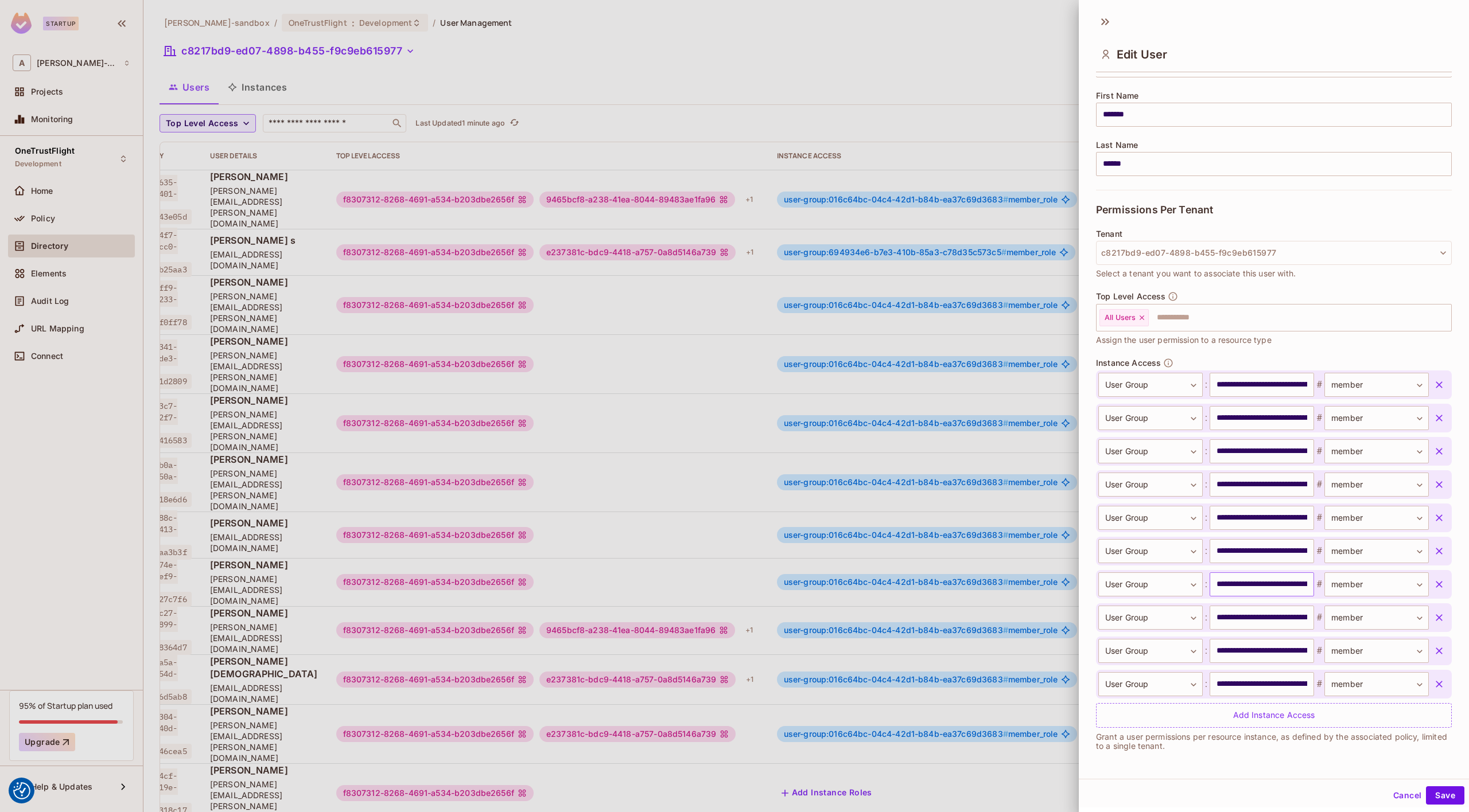
click at [1236, 583] on input "**********" at bounding box center [1261, 584] width 104 height 24
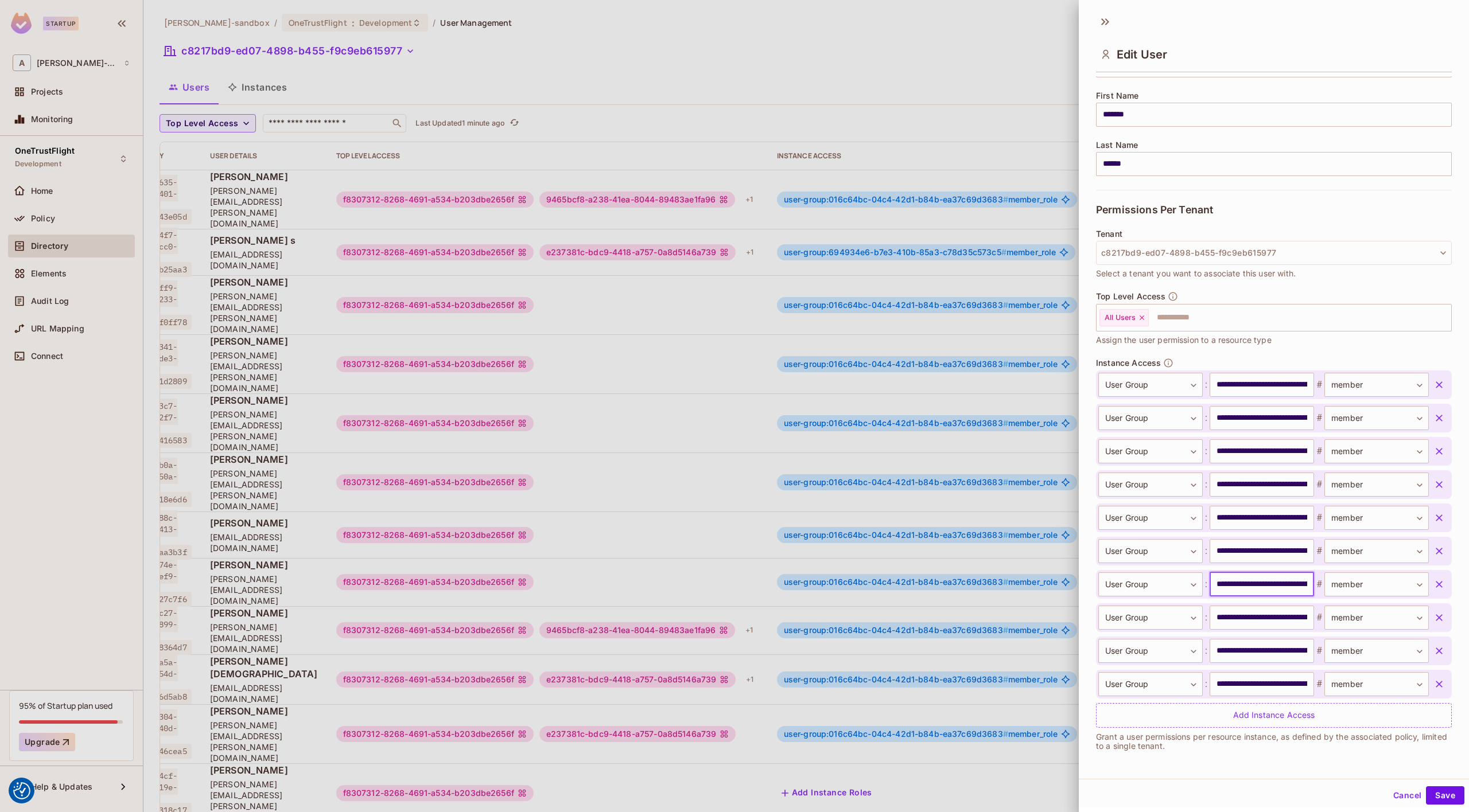
click at [680, 98] on div at bounding box center [734, 406] width 1469 height 812
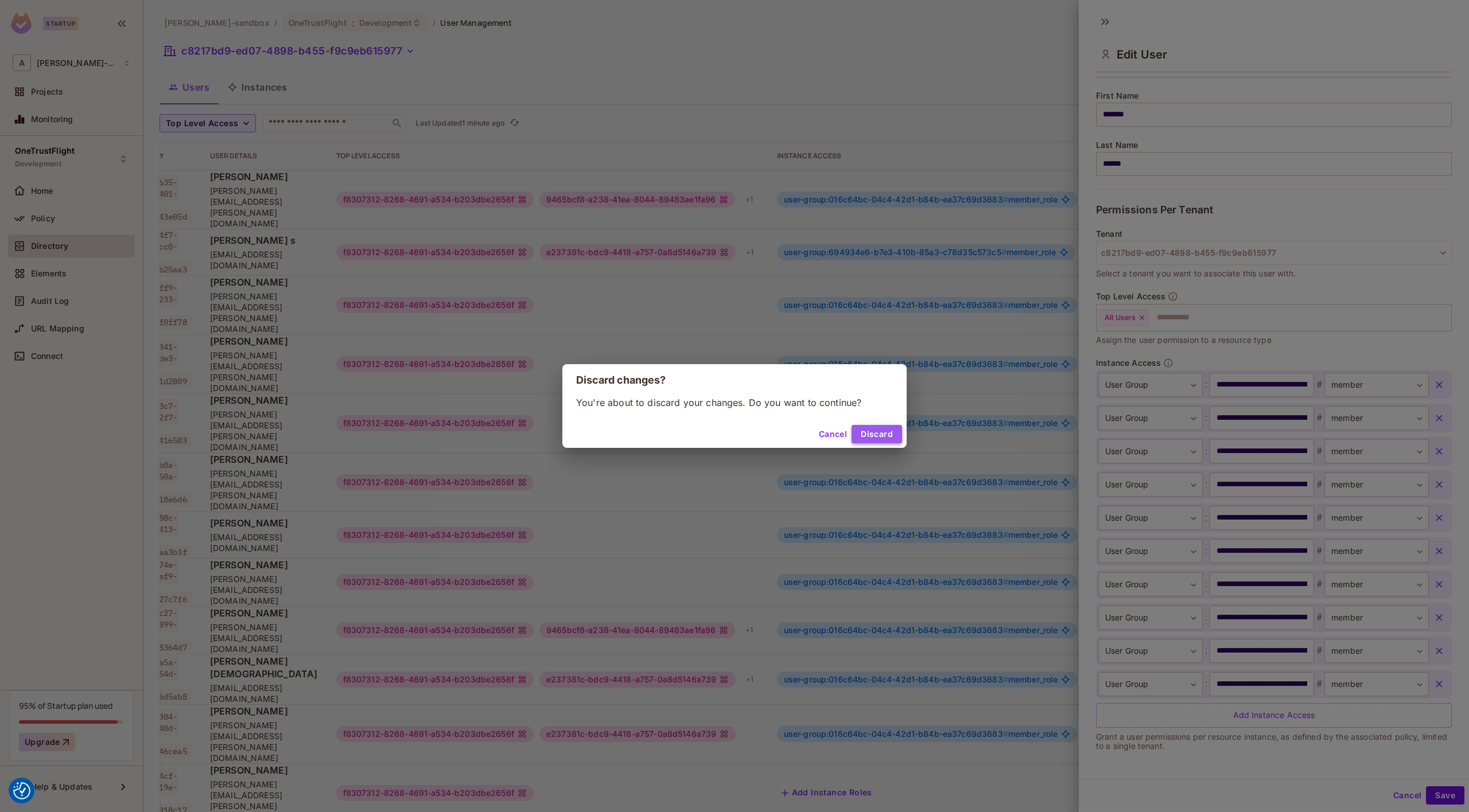
click at [865, 435] on button "Discard" at bounding box center [877, 434] width 51 height 18
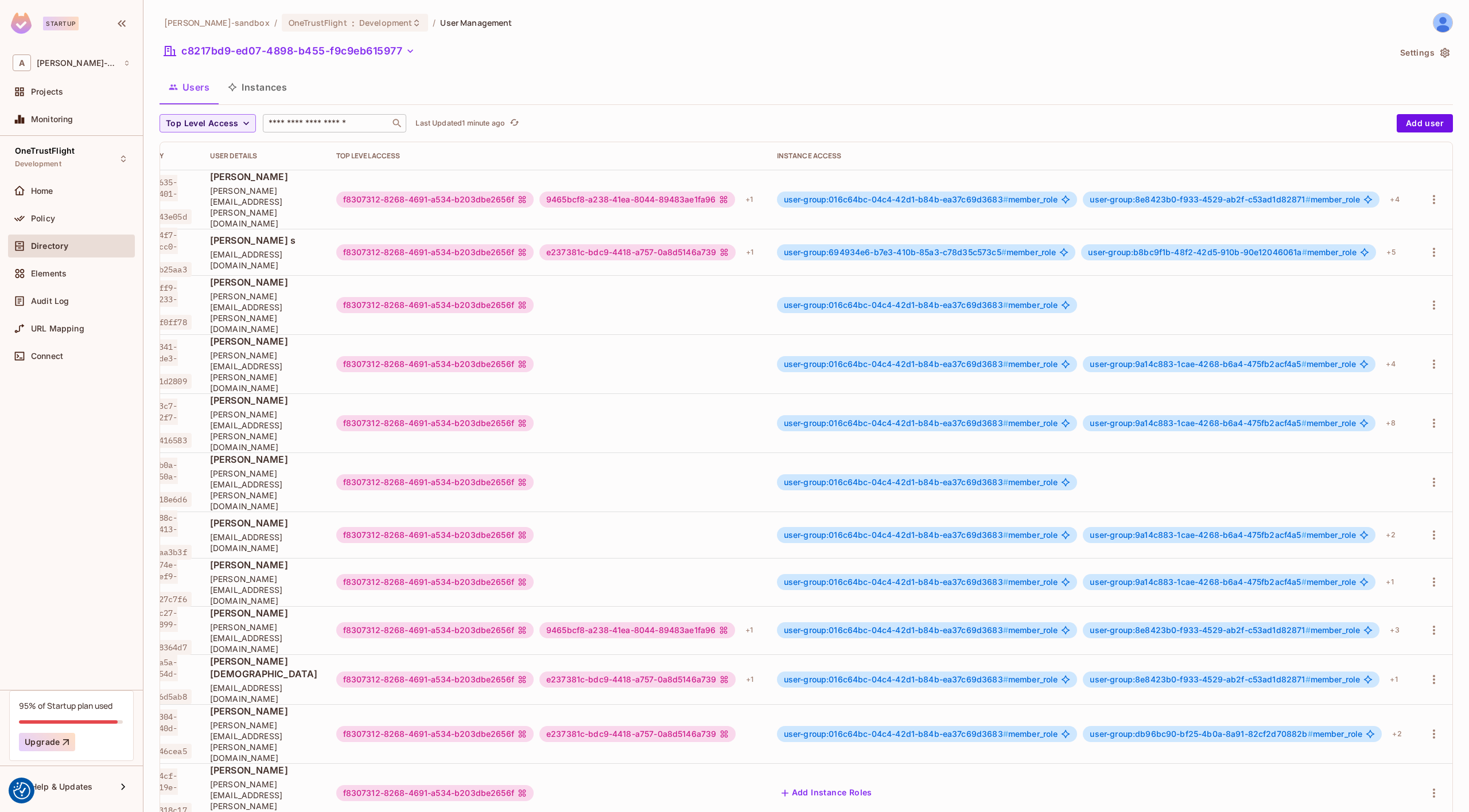
click at [293, 122] on input "text" at bounding box center [326, 123] width 120 height 11
paste input "**********"
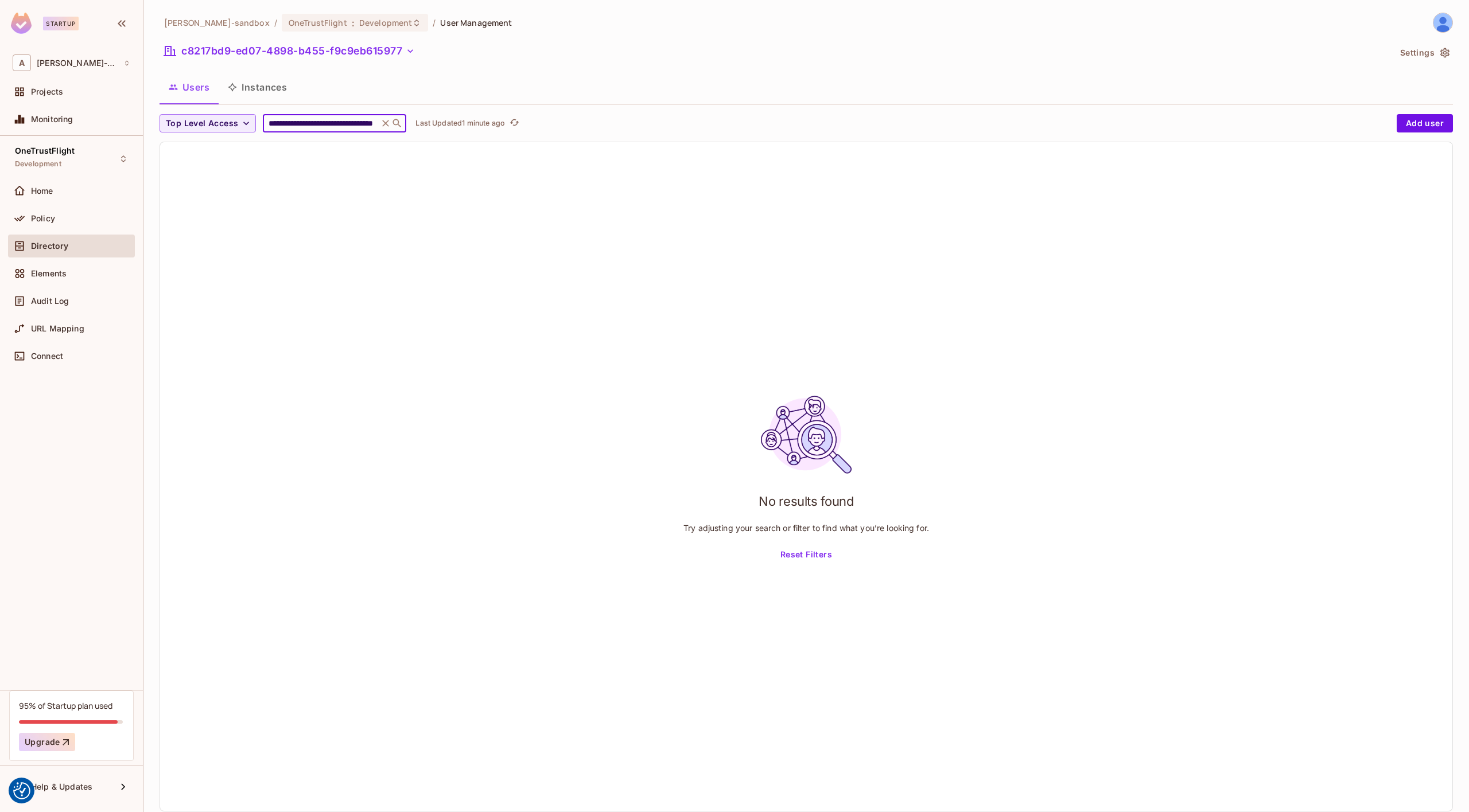
type input "**********"
click at [387, 126] on icon at bounding box center [386, 123] width 7 height 7
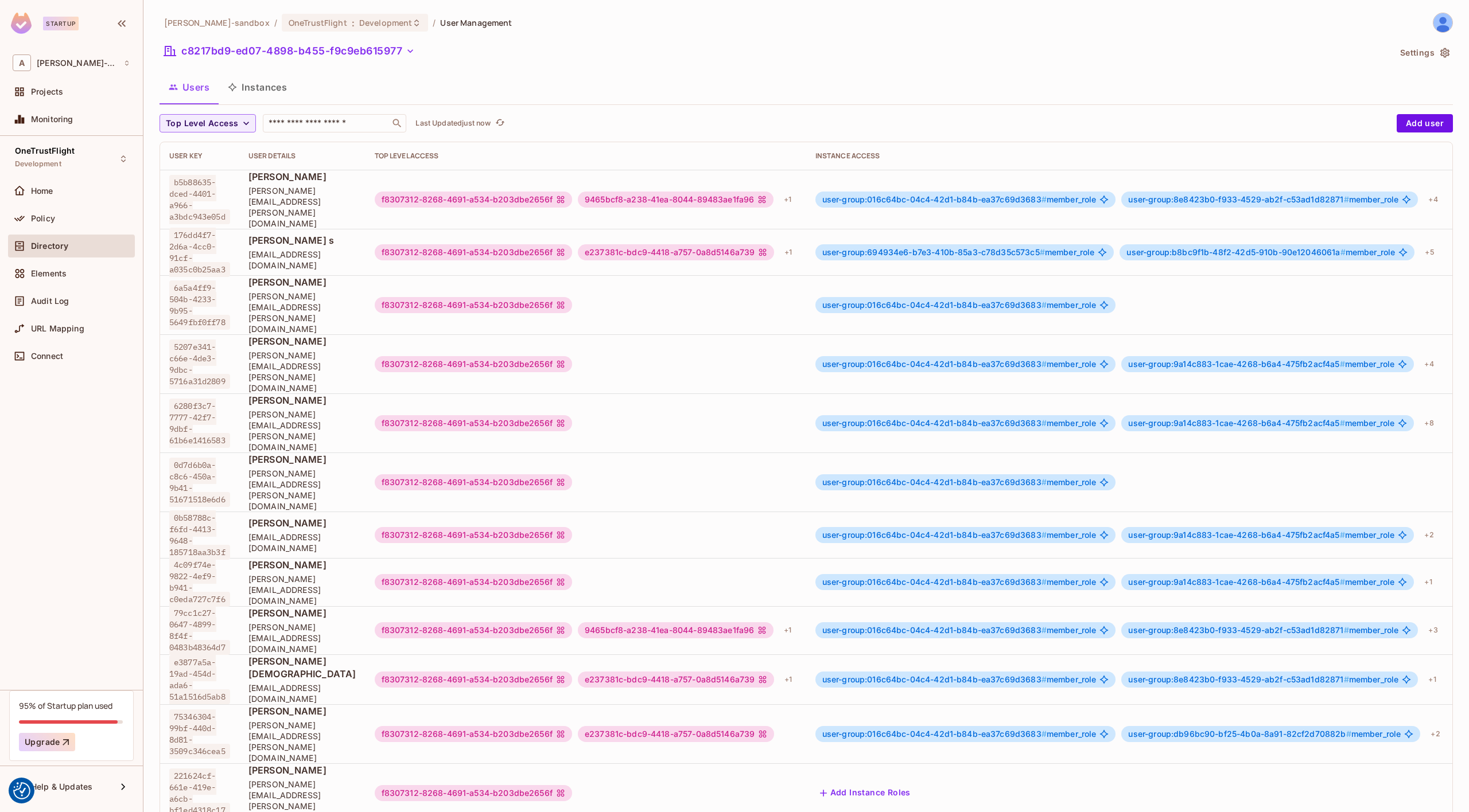
click at [267, 91] on button "Instances" at bounding box center [257, 87] width 77 height 29
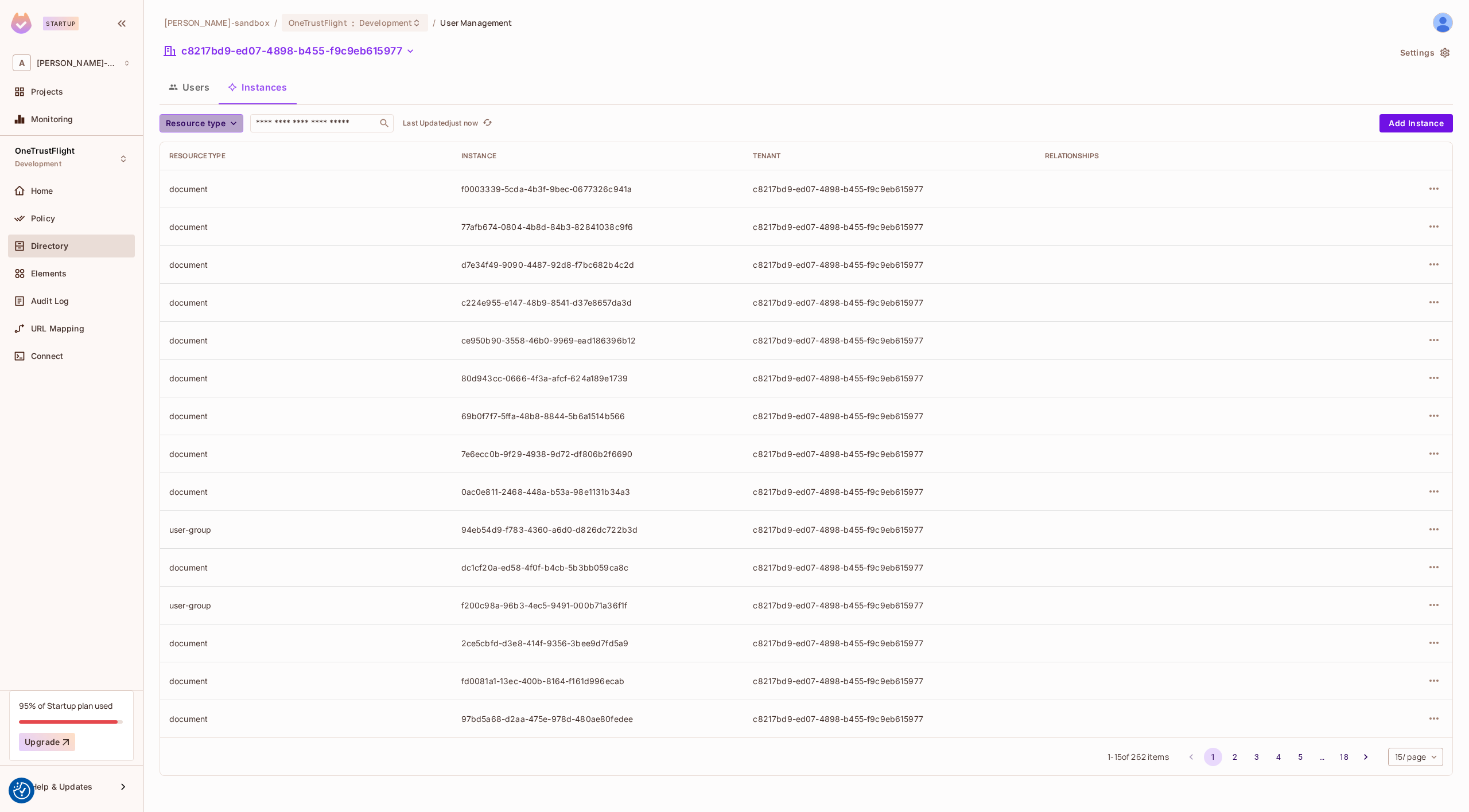
click at [231, 126] on icon "button" at bounding box center [233, 123] width 11 height 11
click at [231, 126] on div at bounding box center [734, 406] width 1469 height 812
click at [305, 119] on input "text" at bounding box center [314, 123] width 120 height 11
paste input "**********"
type input "**********"
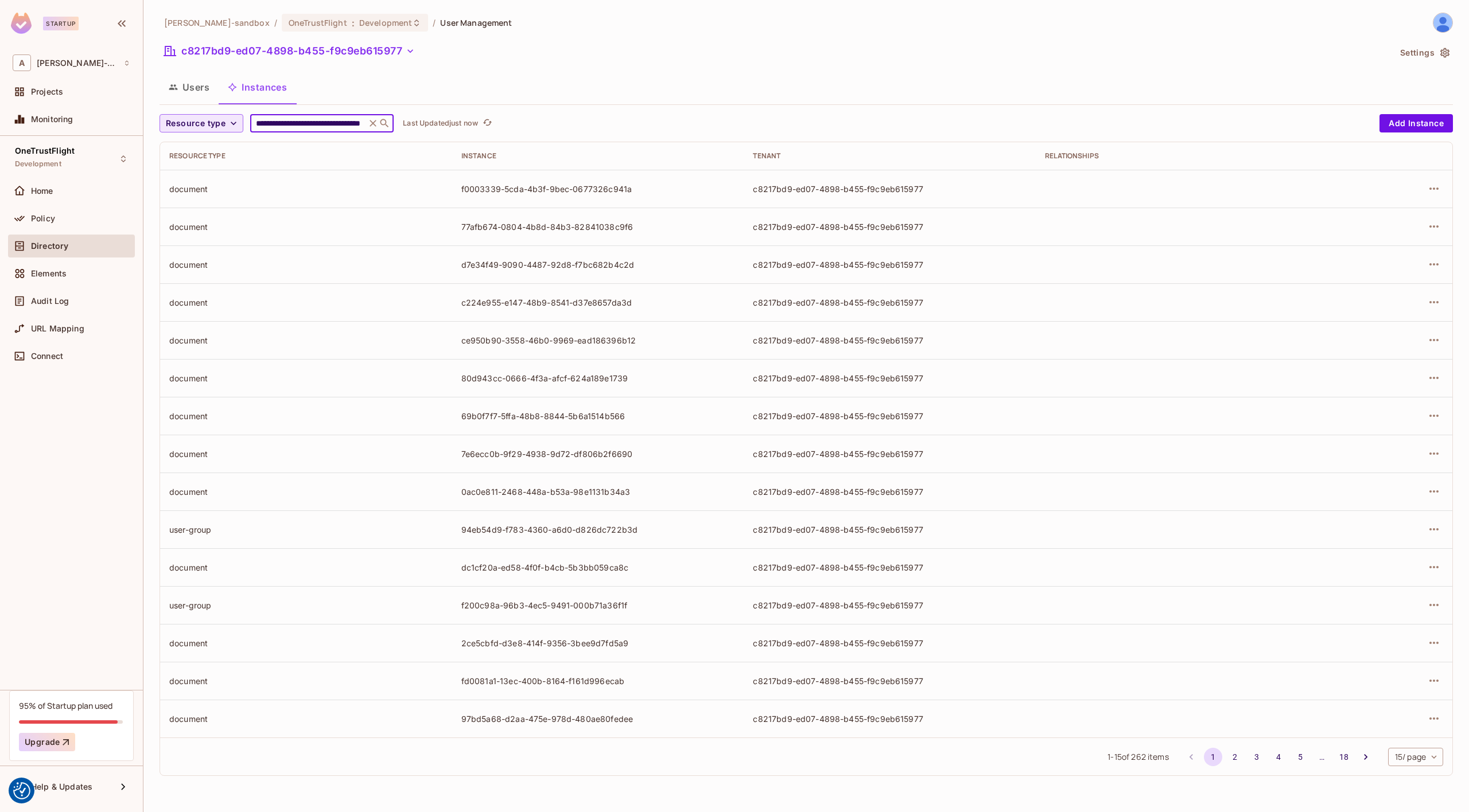
scroll to position [0, 60]
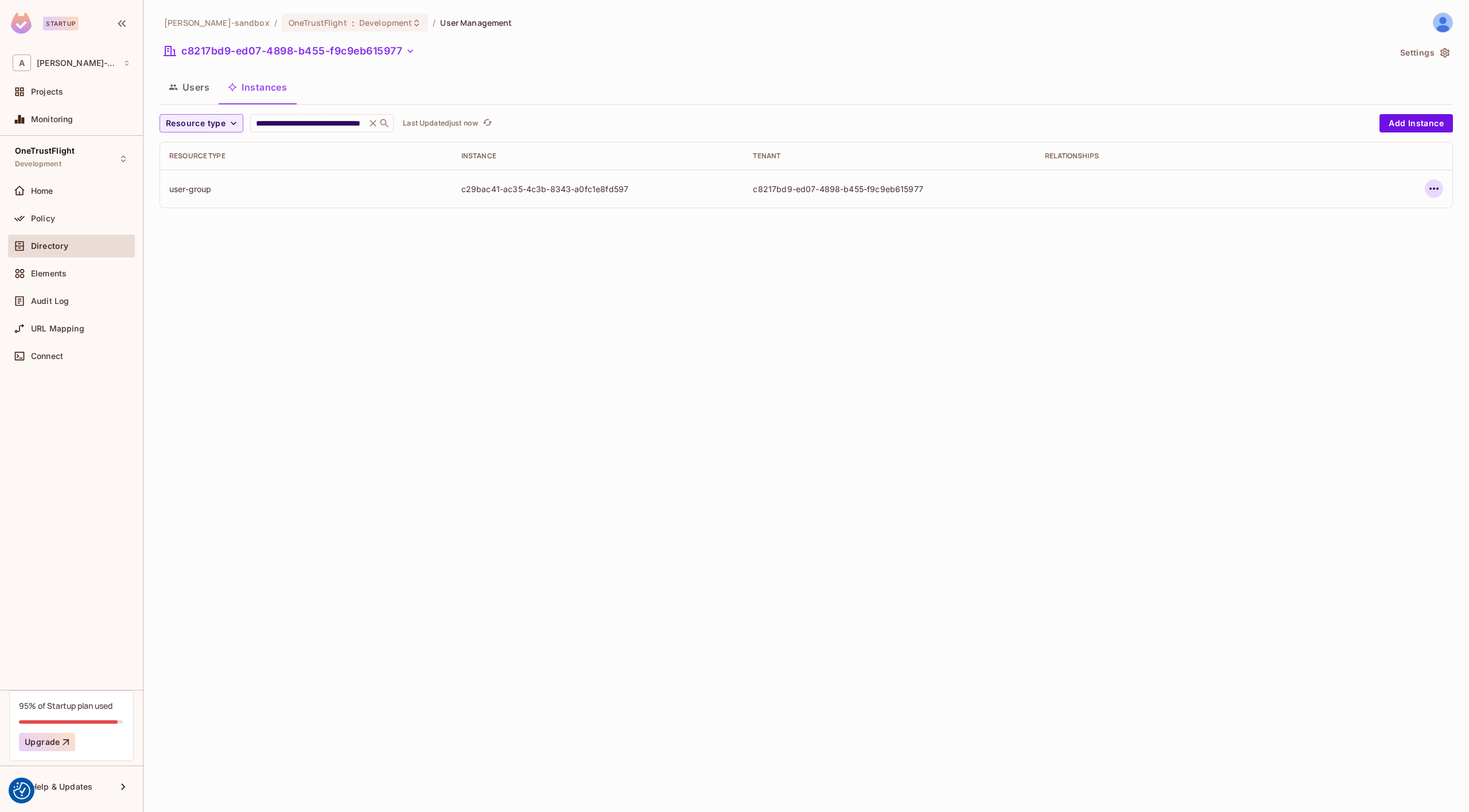
click at [1434, 189] on icon "button" at bounding box center [1434, 189] width 9 height 2
click at [1391, 216] on div "Edit Resource Instance" at bounding box center [1366, 215] width 90 height 11
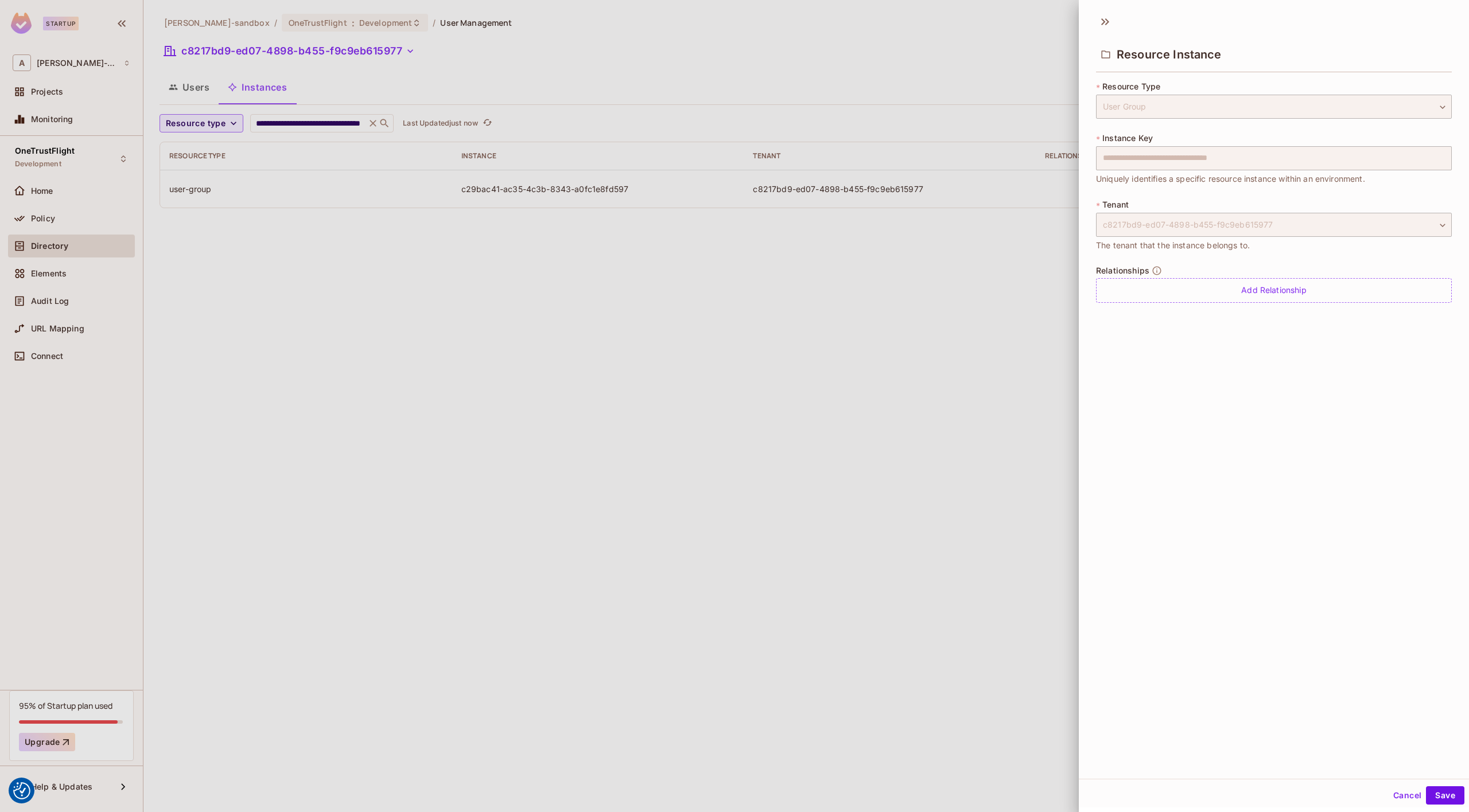
click at [1061, 234] on div at bounding box center [734, 406] width 1469 height 812
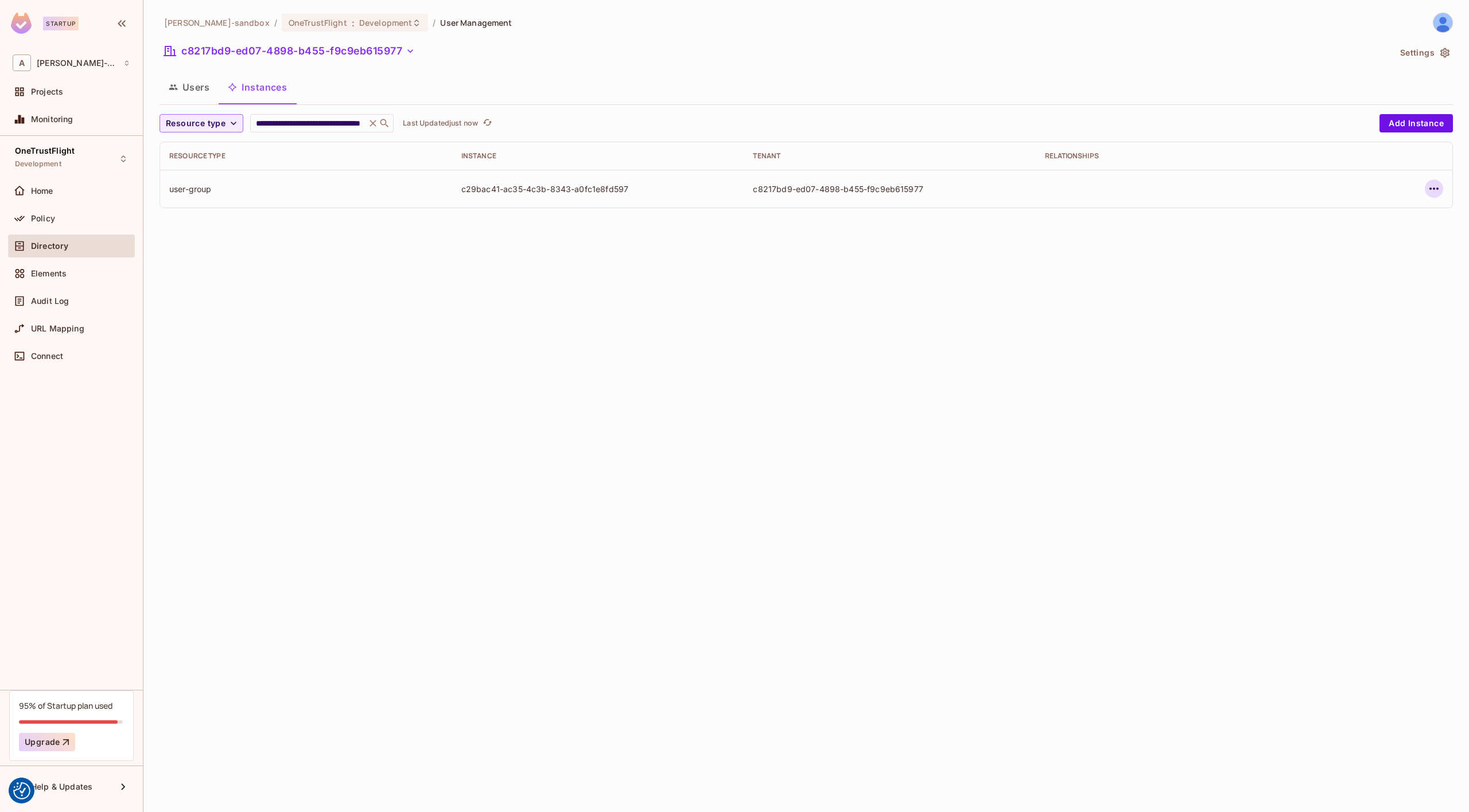
click at [1431, 184] on icon "button" at bounding box center [1434, 188] width 14 height 14
click at [1379, 234] on span "Edit Attributes" at bounding box center [1350, 240] width 64 height 18
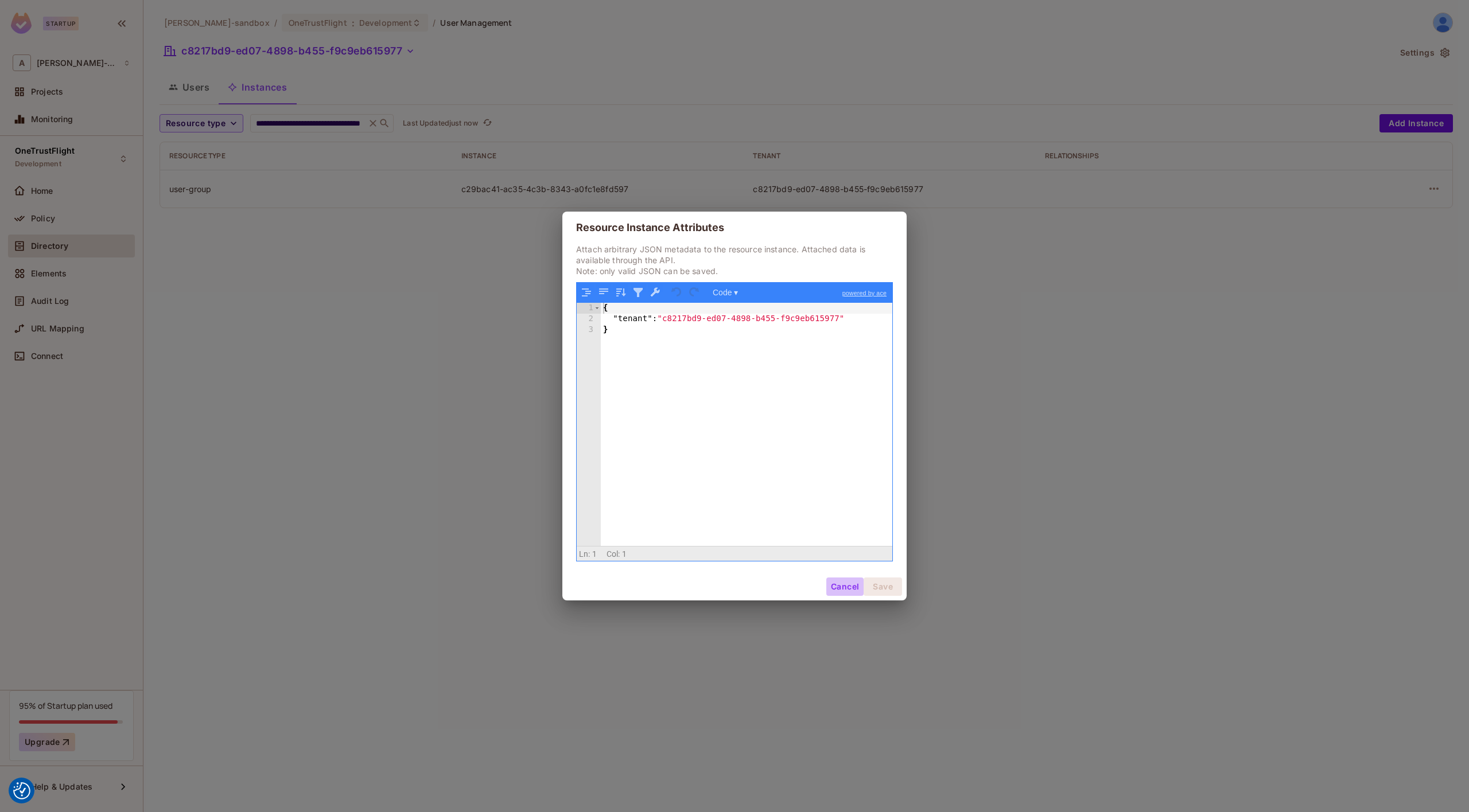
click at [844, 582] on button "Cancel" at bounding box center [845, 587] width 37 height 18
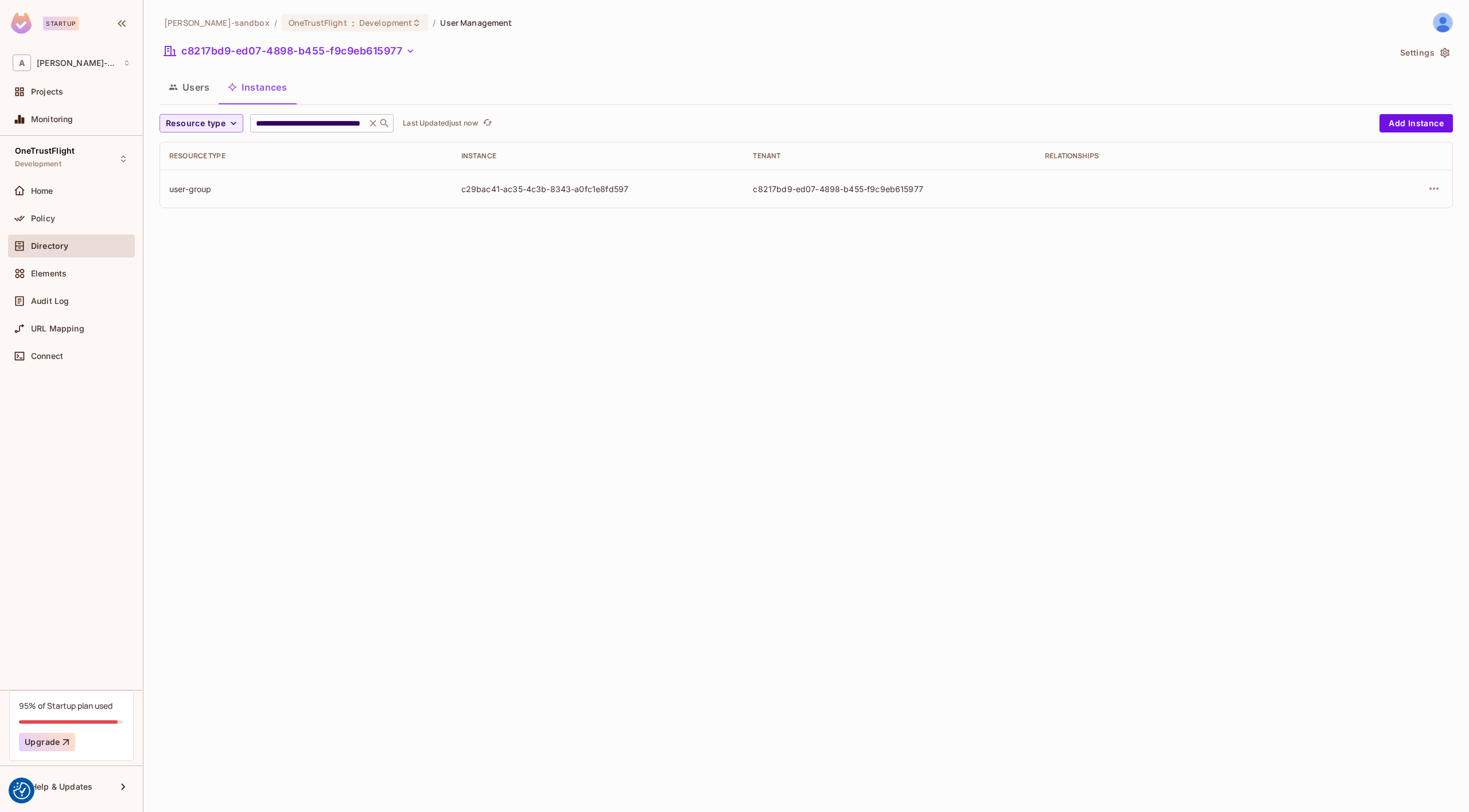
click at [372, 123] on icon at bounding box center [373, 123] width 7 height 7
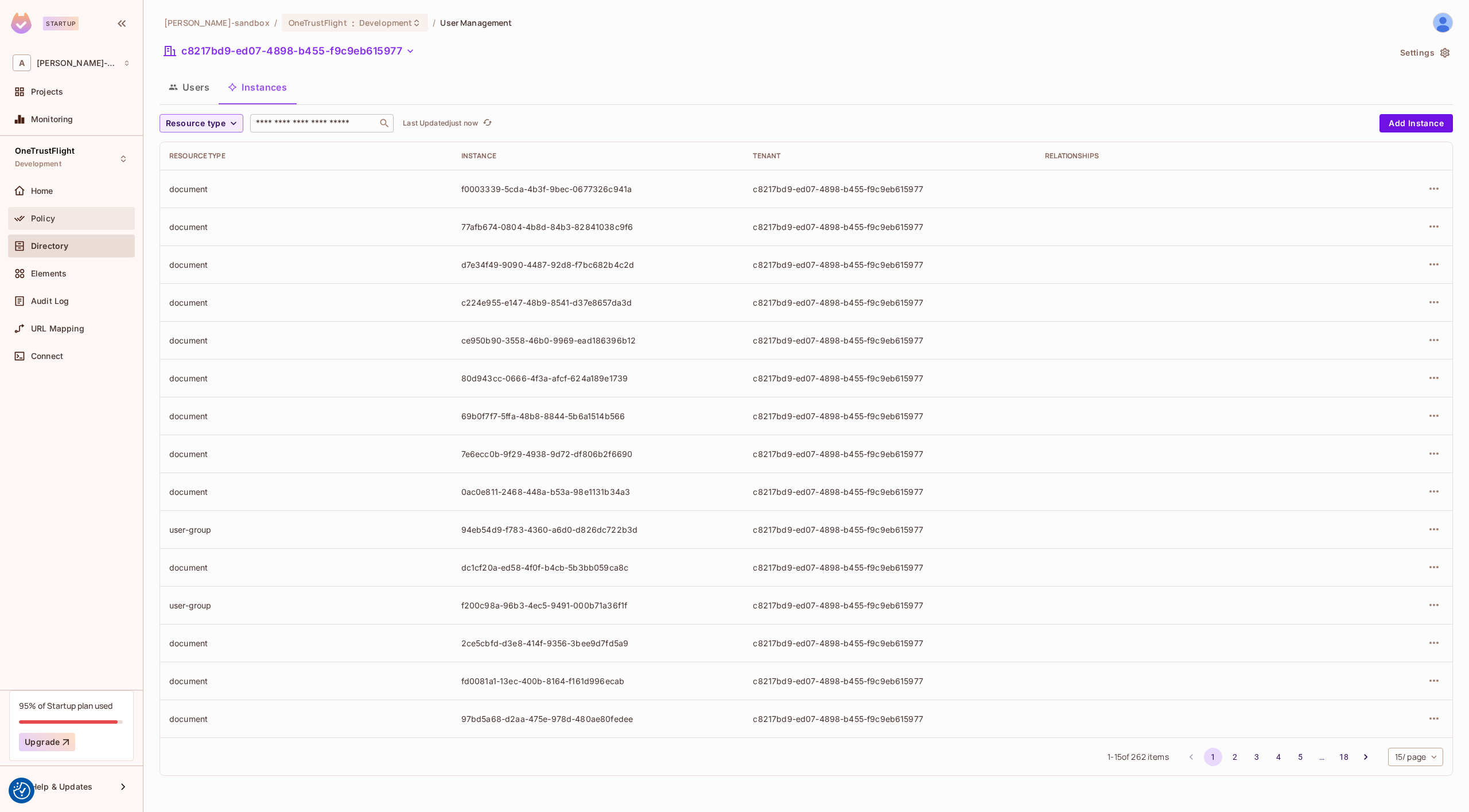
click at [45, 217] on span "Policy" at bounding box center [43, 219] width 24 height 9
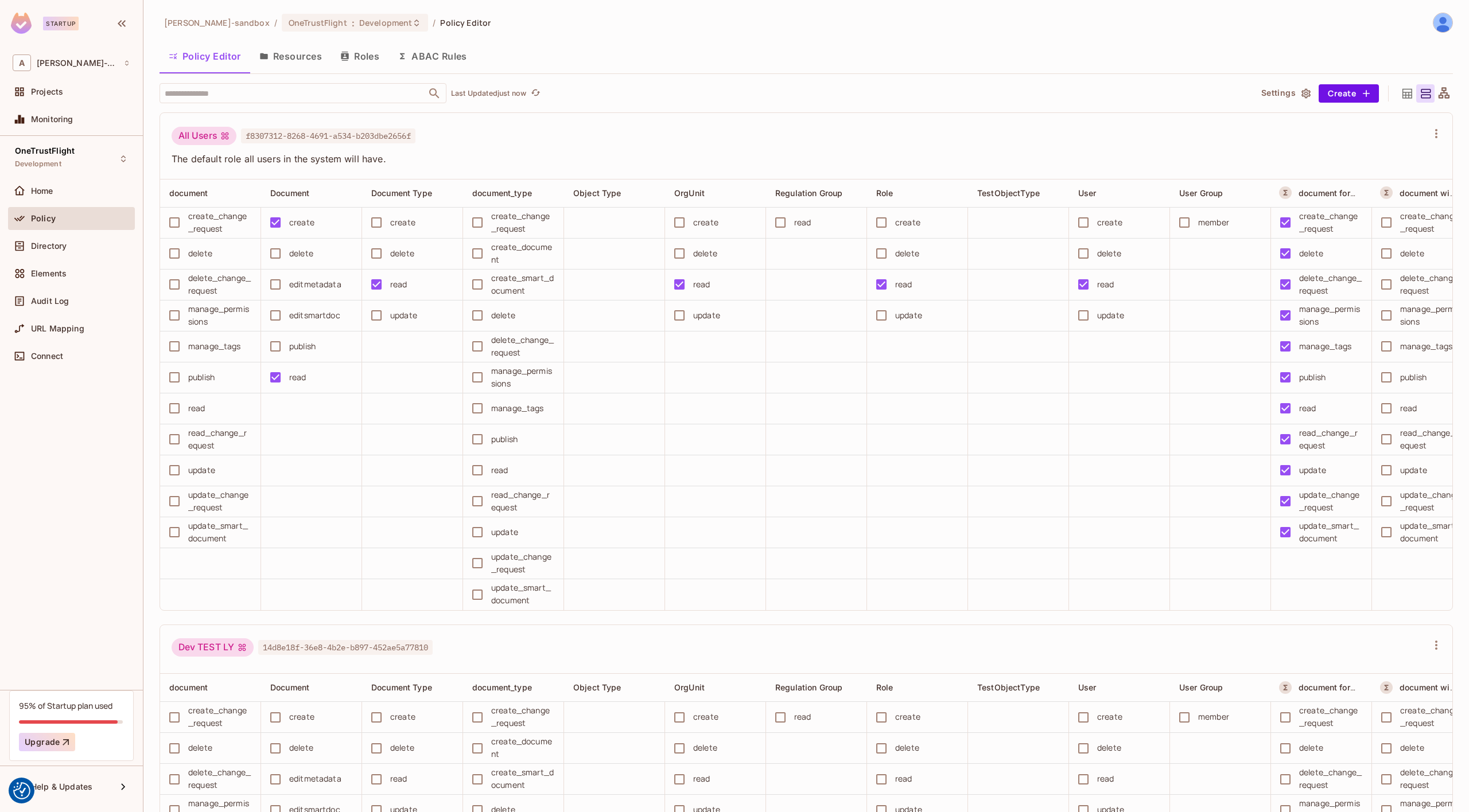
click at [299, 57] on button "Resources" at bounding box center [290, 56] width 81 height 29
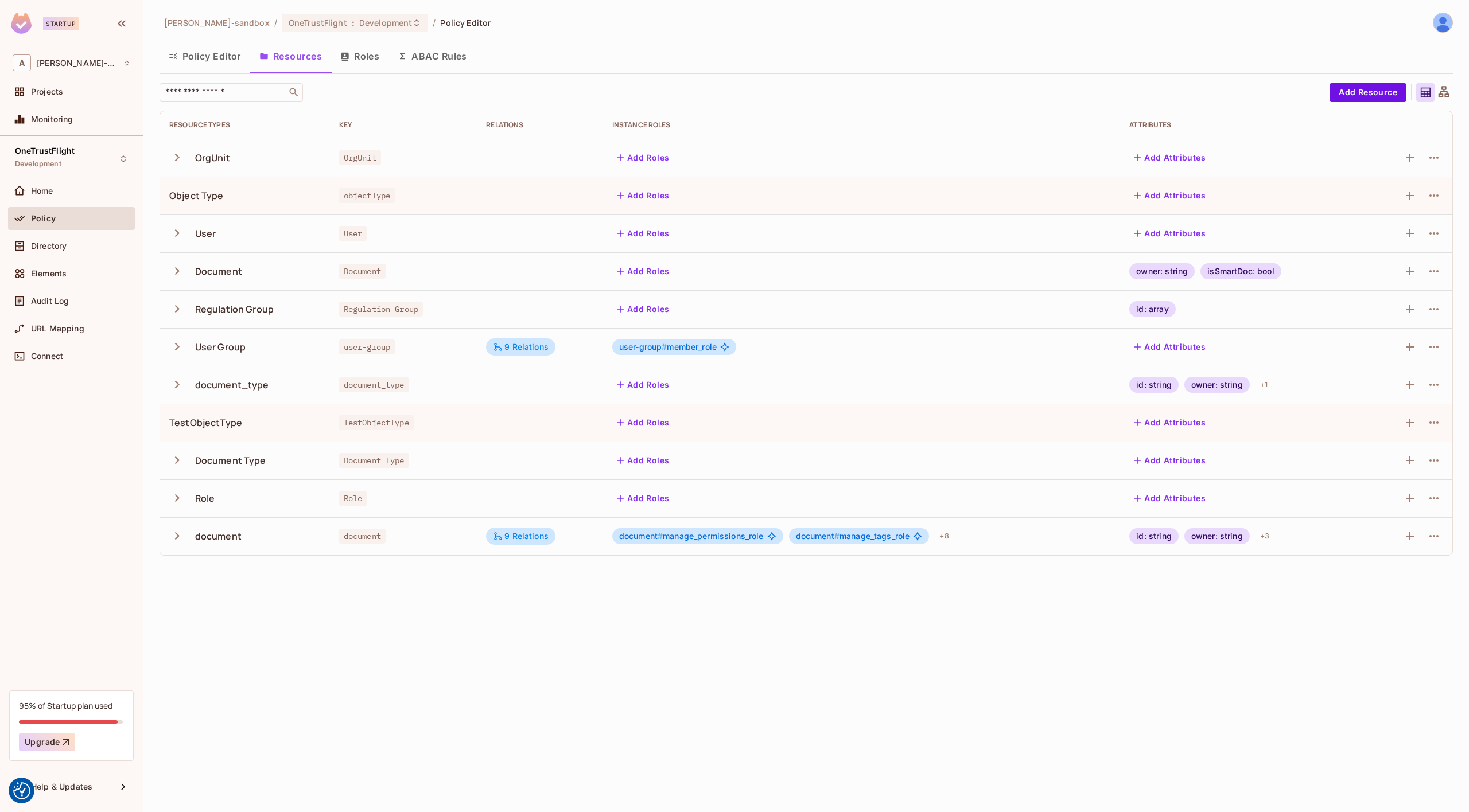
click at [173, 234] on icon "button" at bounding box center [177, 233] width 15 height 15
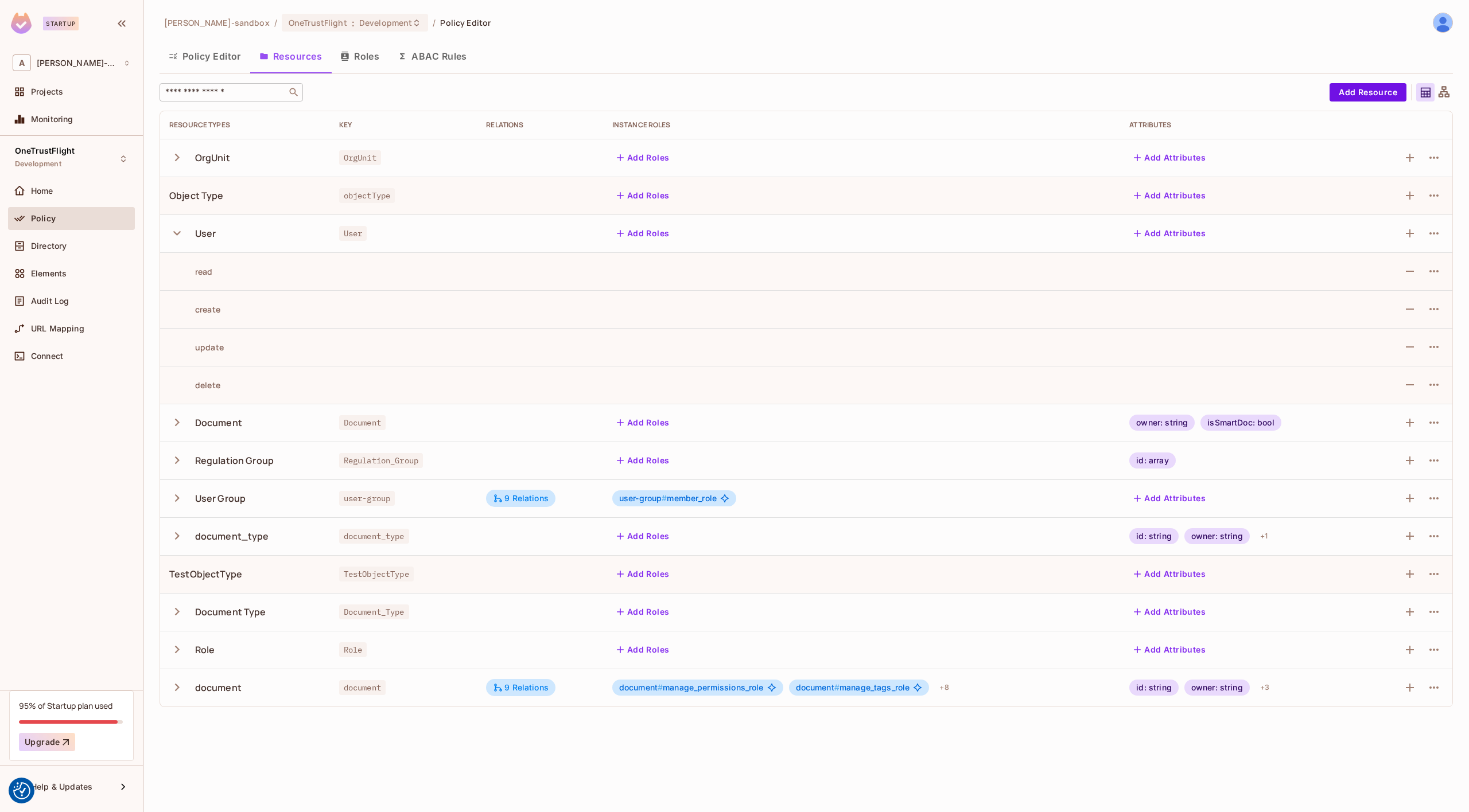
click at [224, 93] on input "text" at bounding box center [223, 92] width 120 height 11
paste input "**********"
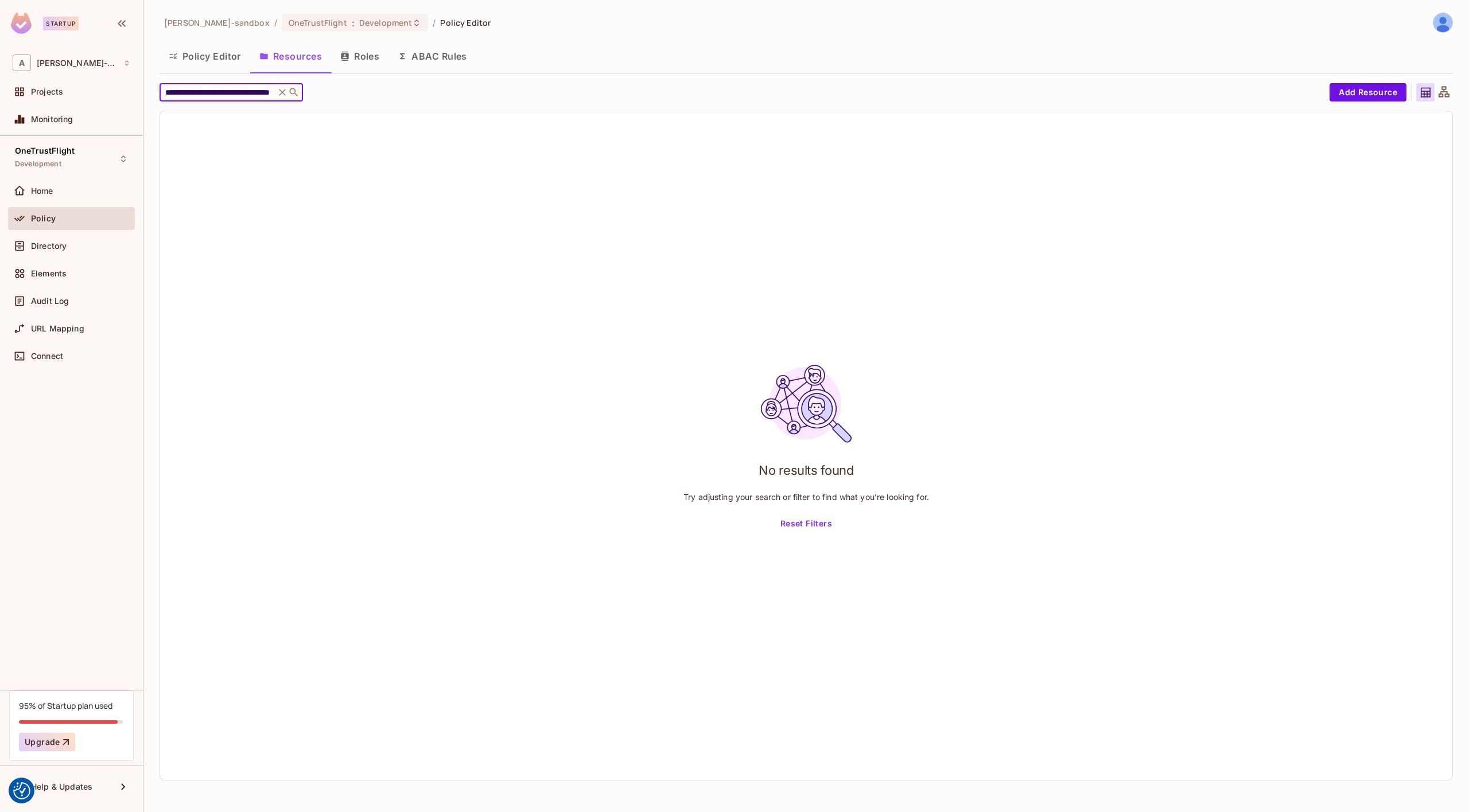
type input "**********"
click at [287, 88] on icon at bounding box center [282, 92] width 11 height 11
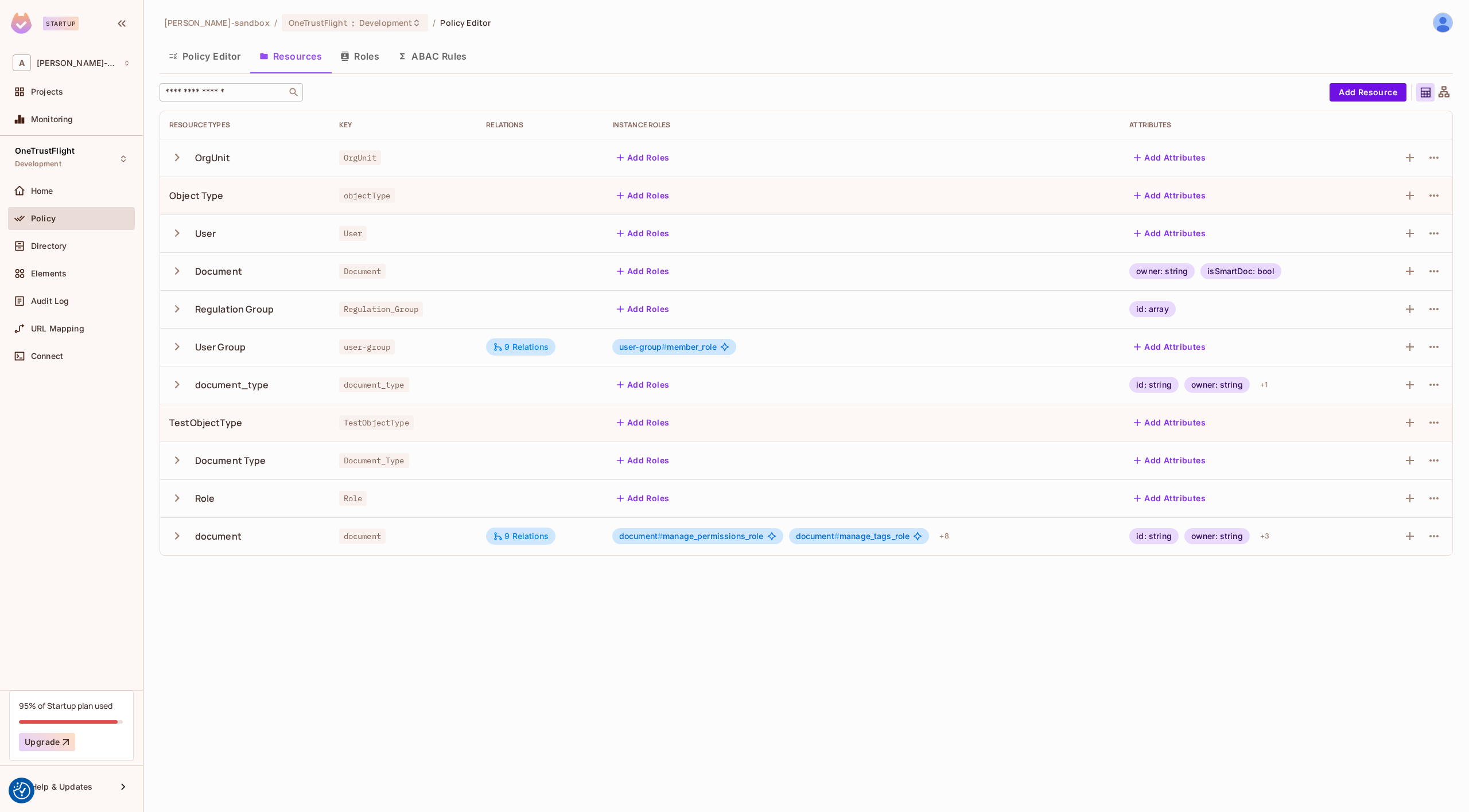
click at [179, 347] on icon "button" at bounding box center [177, 347] width 15 height 15
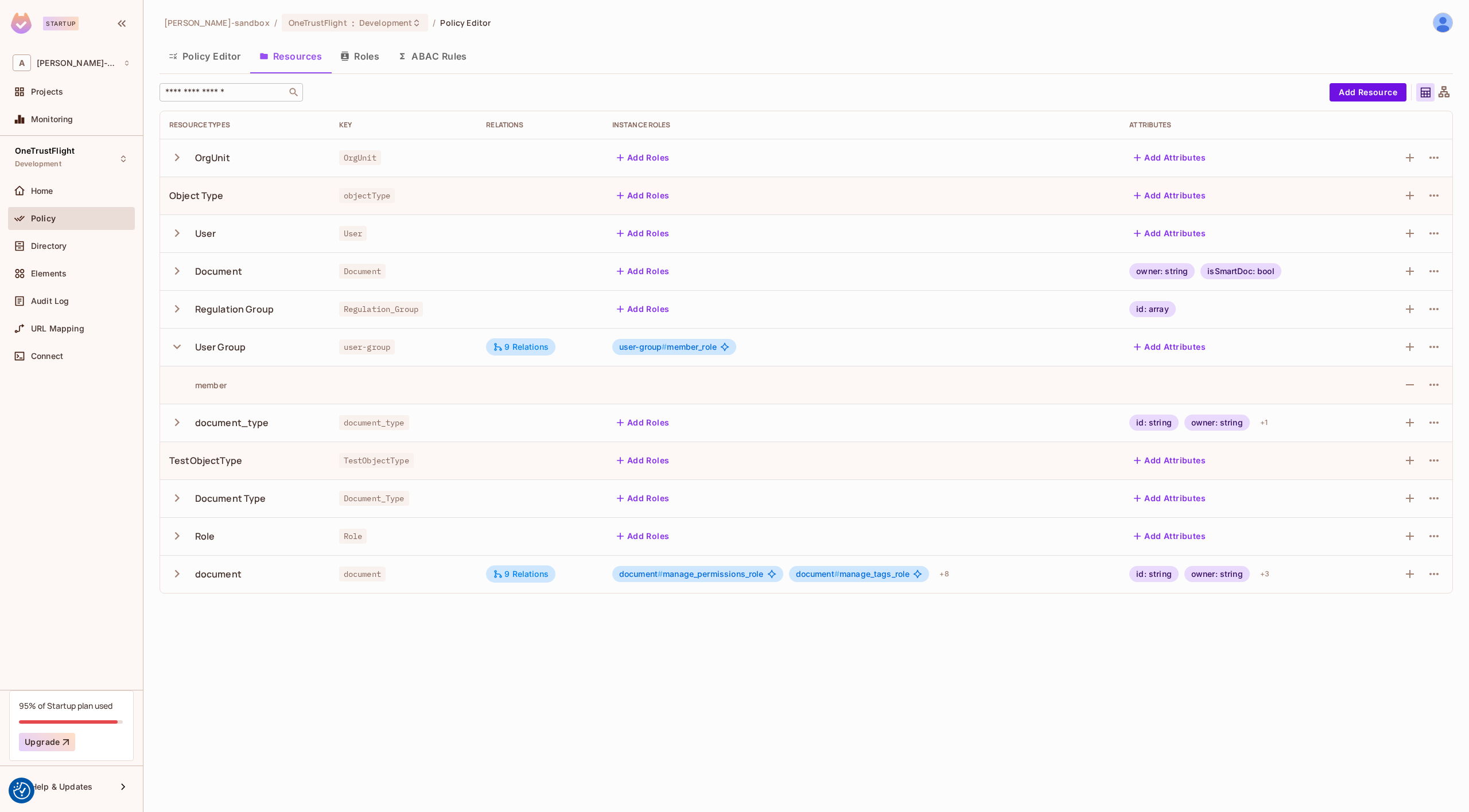
click at [182, 347] on icon "button" at bounding box center [177, 347] width 15 height 15
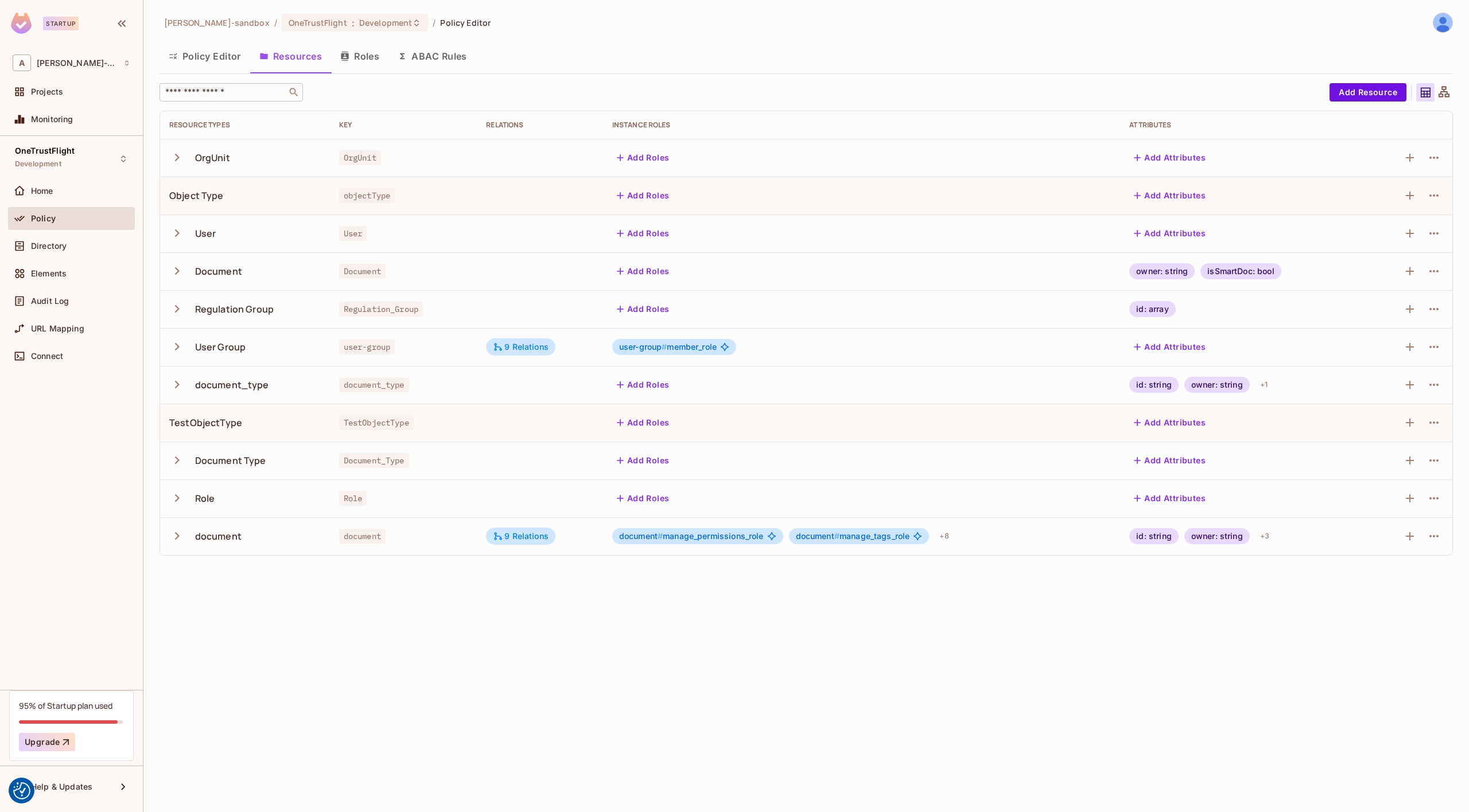
click at [369, 55] on button "Roles" at bounding box center [359, 56] width 57 height 29
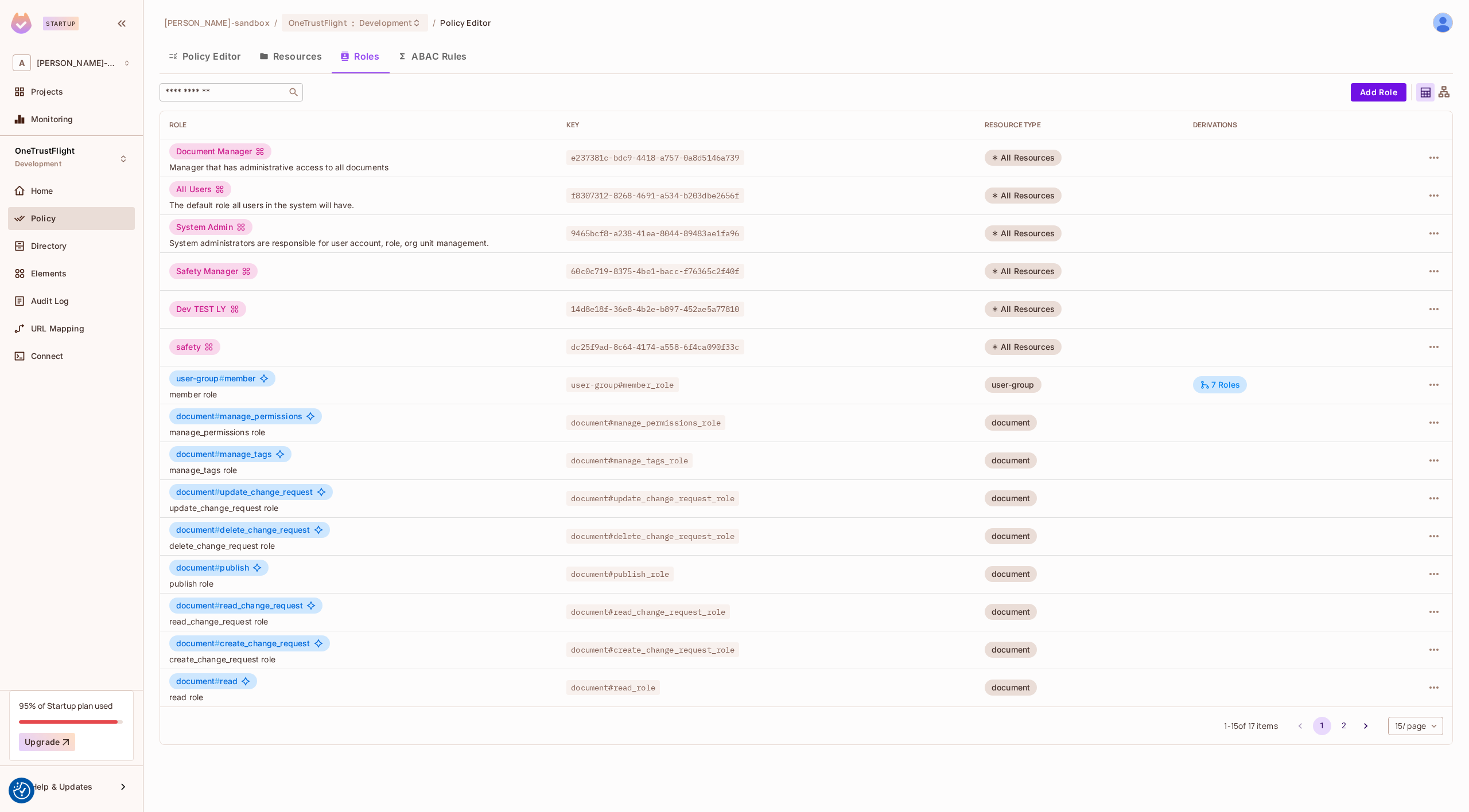
click at [235, 95] on input "text" at bounding box center [223, 92] width 120 height 11
paste input "**********"
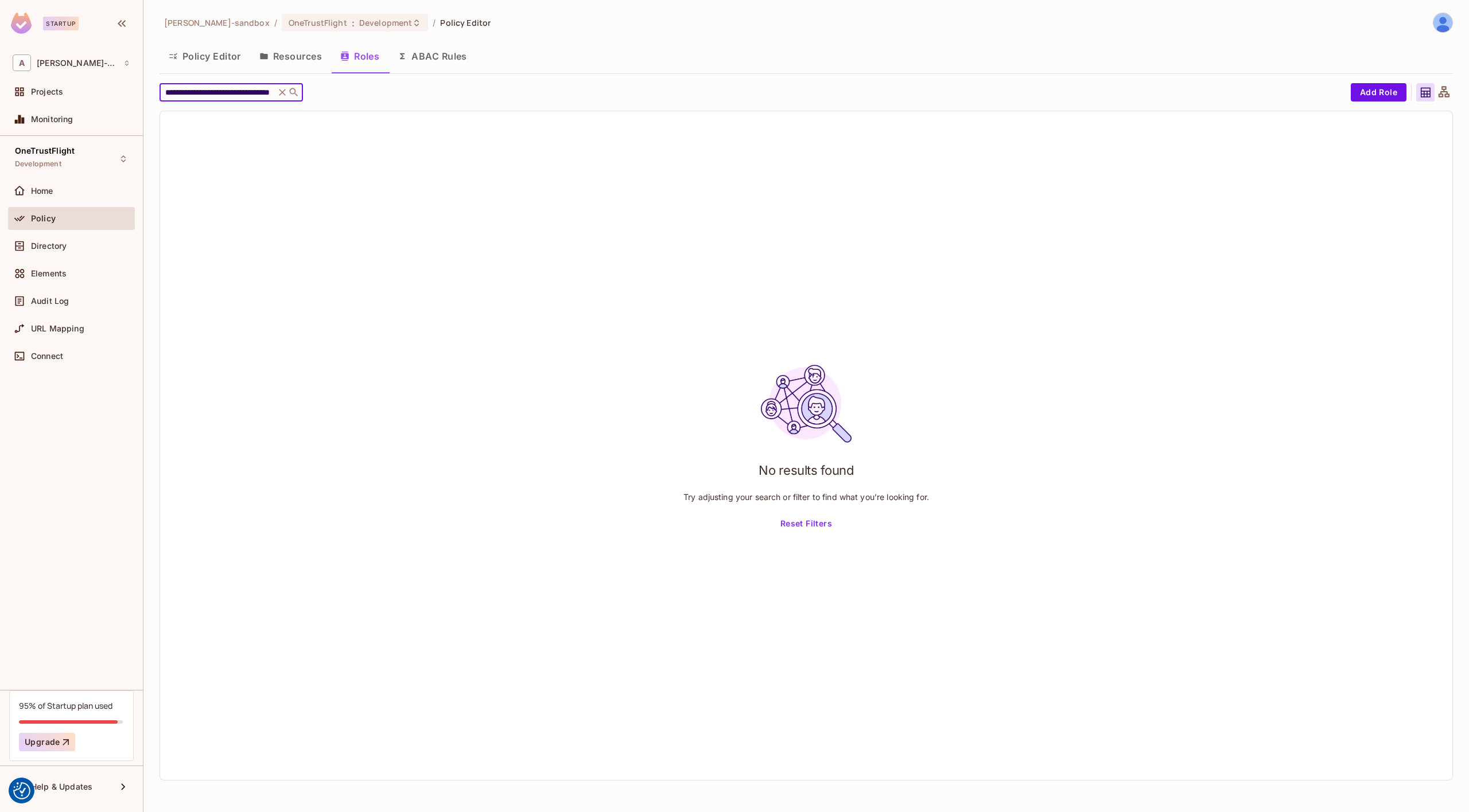
type input "**********"
click at [284, 91] on icon at bounding box center [283, 93] width 7 height 7
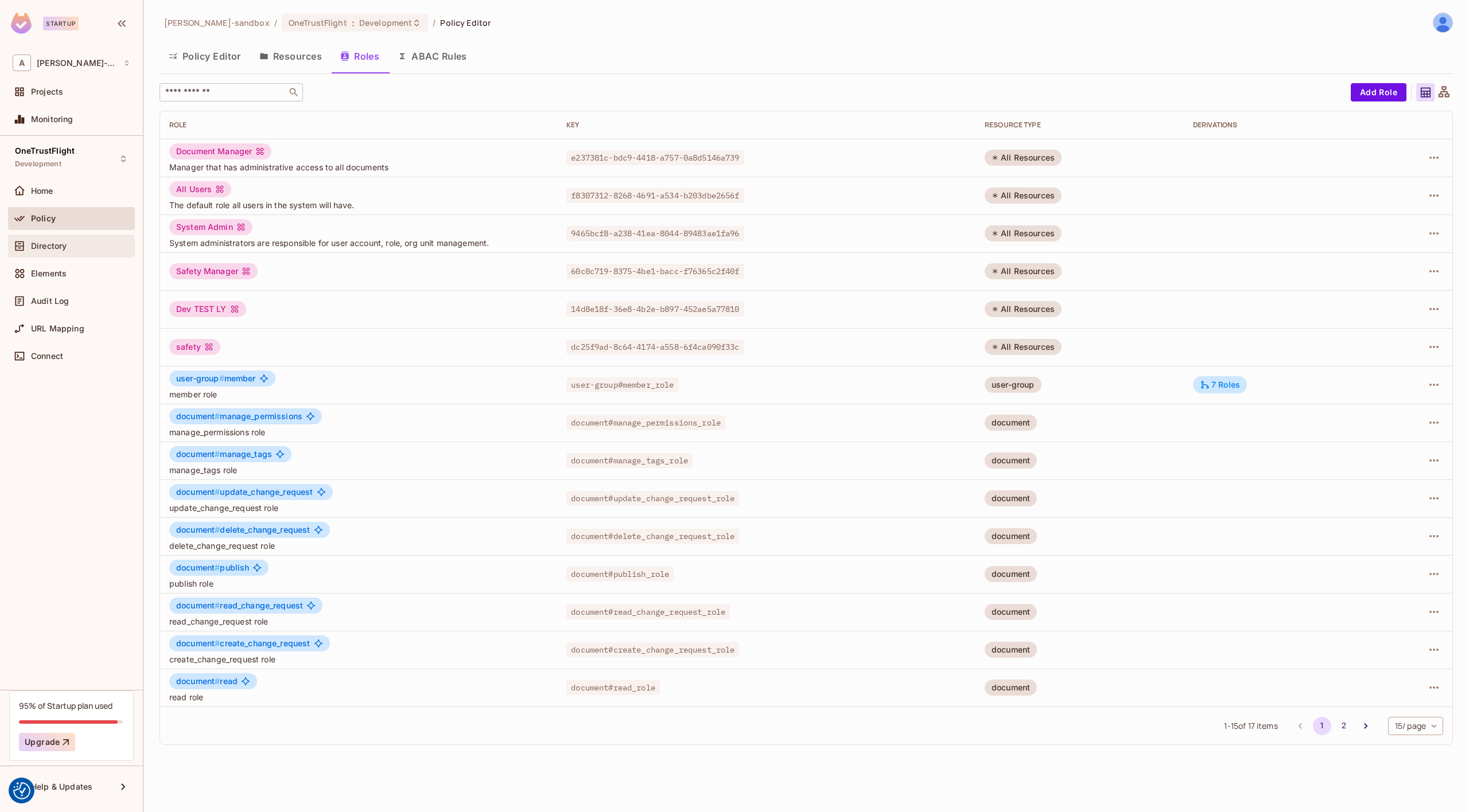
click at [57, 247] on span "Directory" at bounding box center [49, 246] width 35 height 9
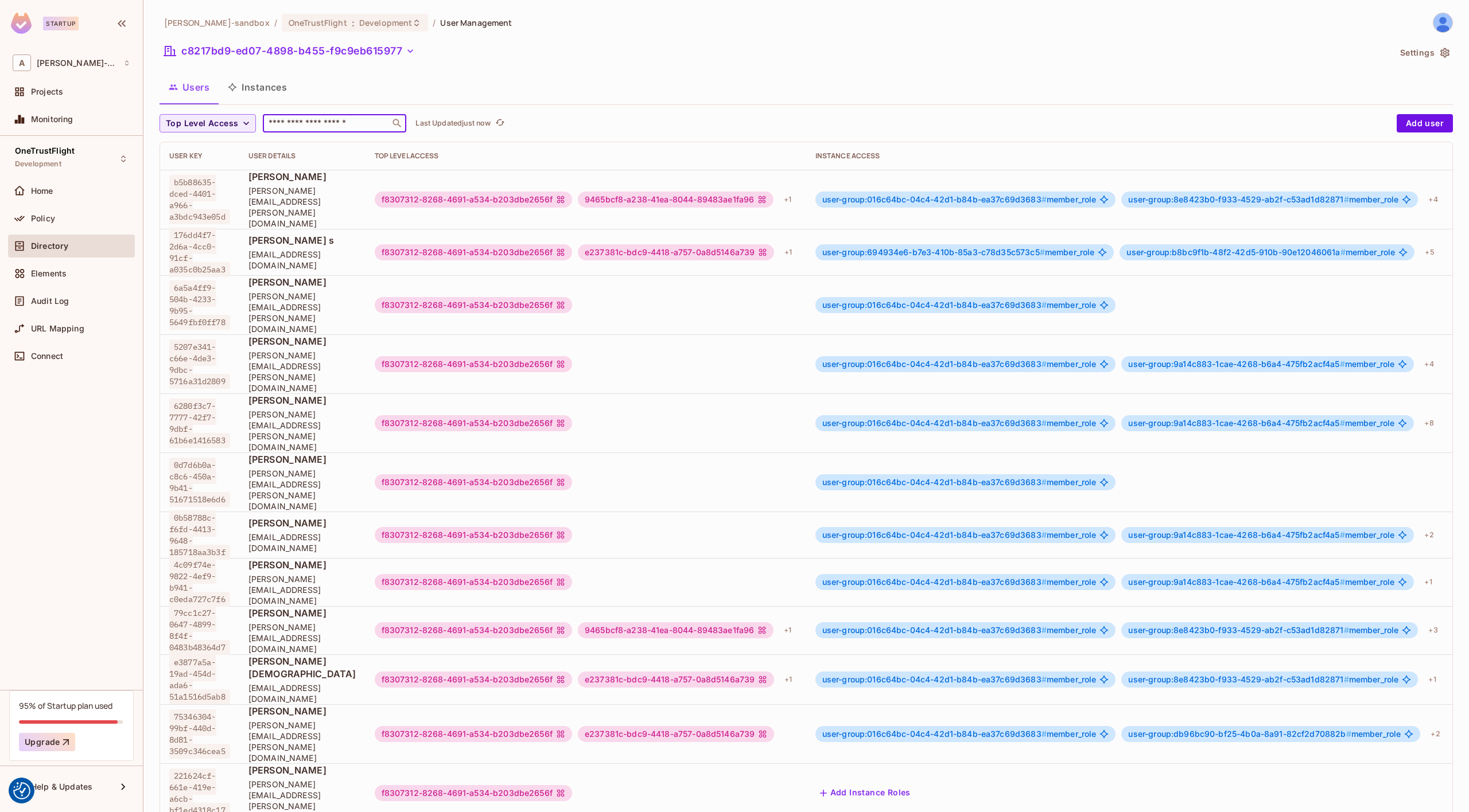
click at [318, 129] on input "text" at bounding box center [326, 123] width 120 height 11
paste input "**********"
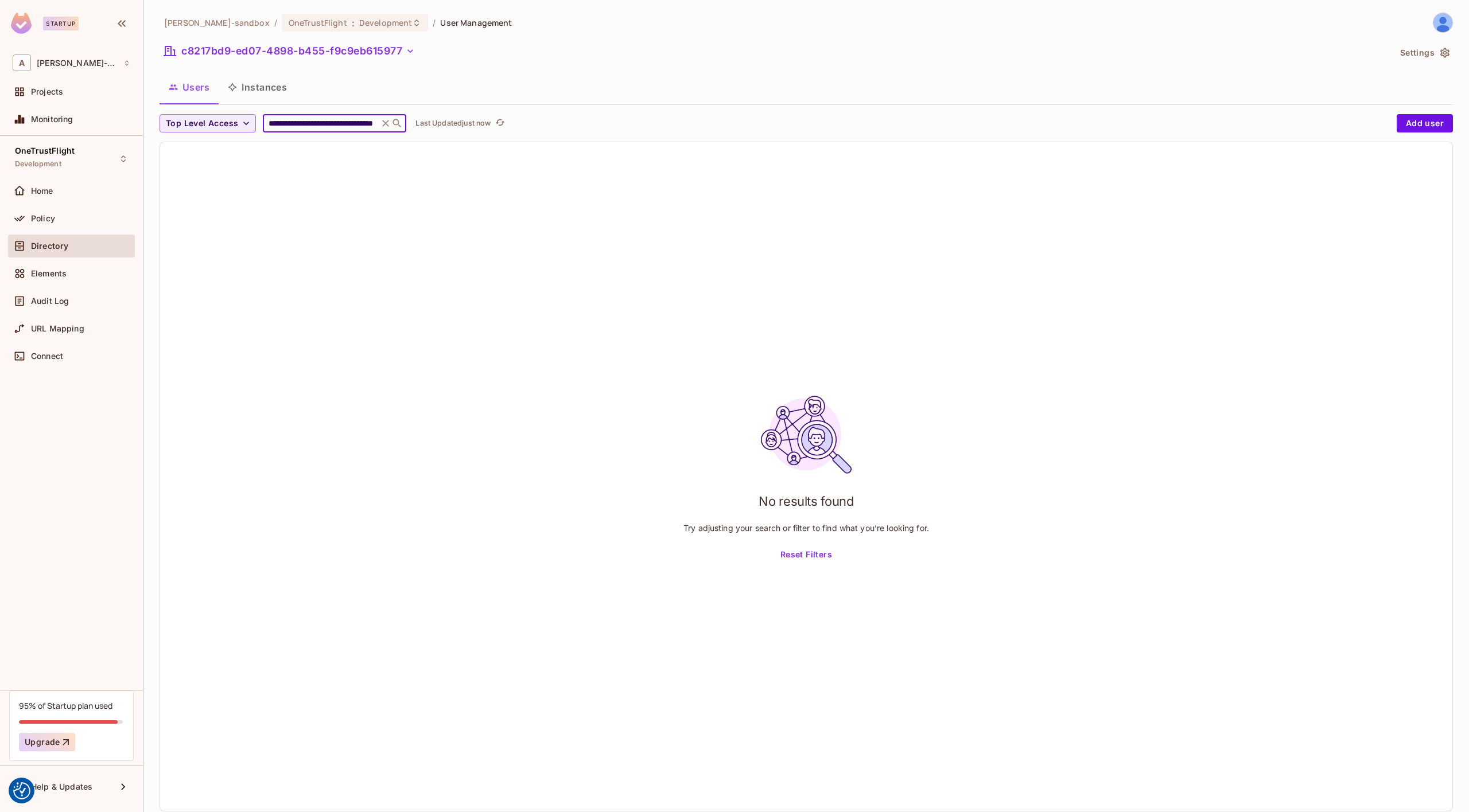
type input "**********"
click at [386, 123] on icon at bounding box center [385, 123] width 11 height 11
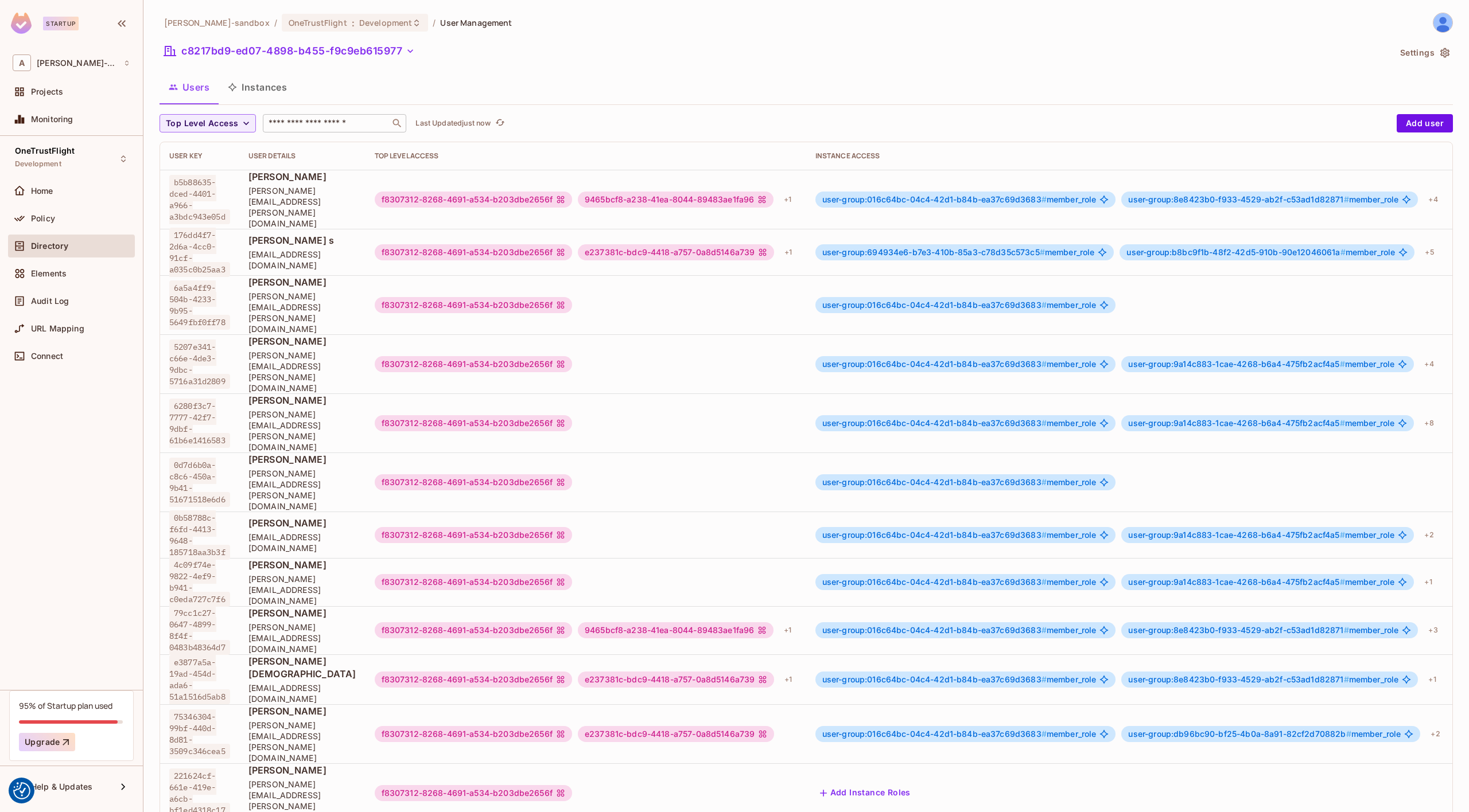
click at [1438, 54] on button "Settings" at bounding box center [1424, 52] width 57 height 18
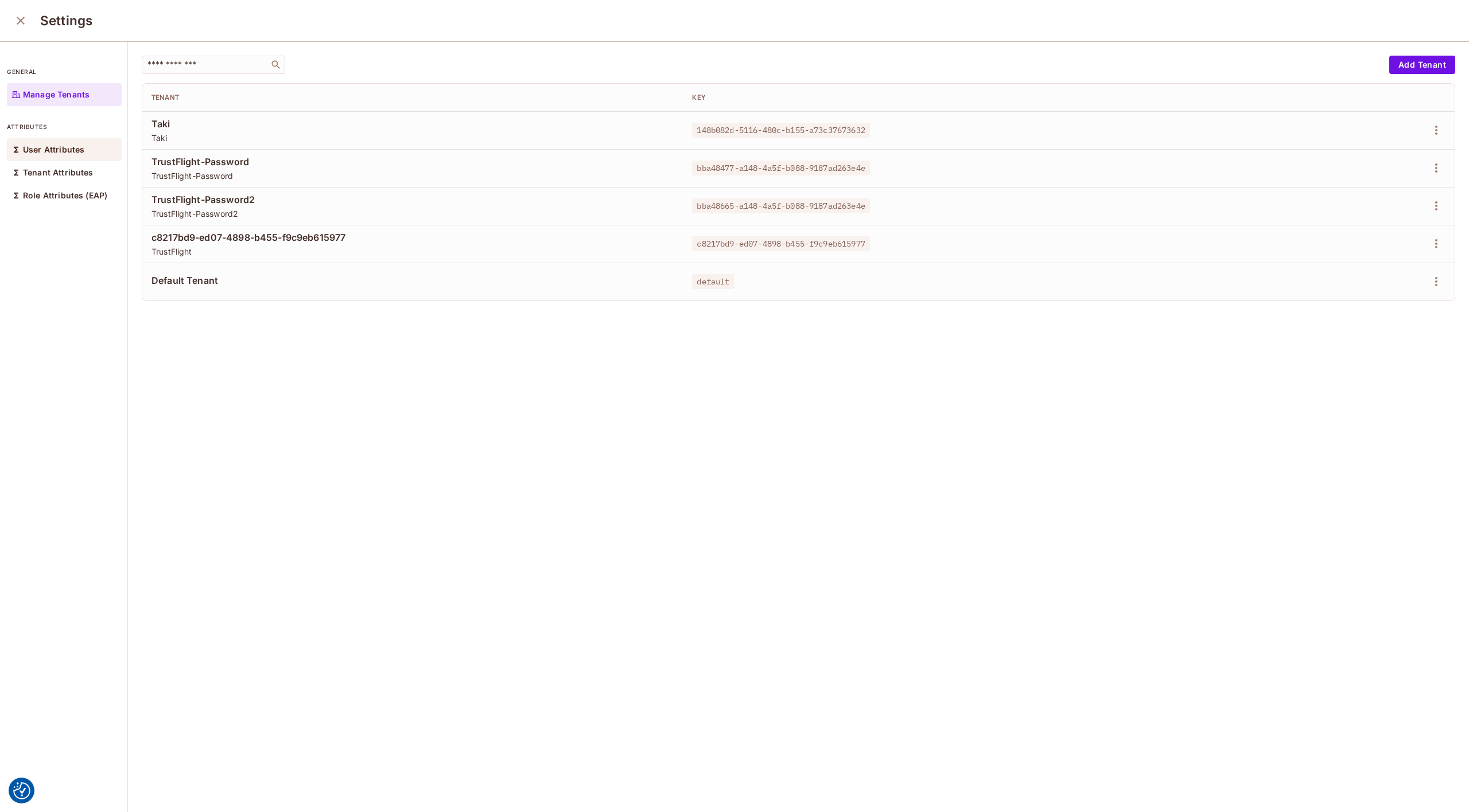
click at [59, 155] on div "User Attributes" at bounding box center [64, 149] width 115 height 23
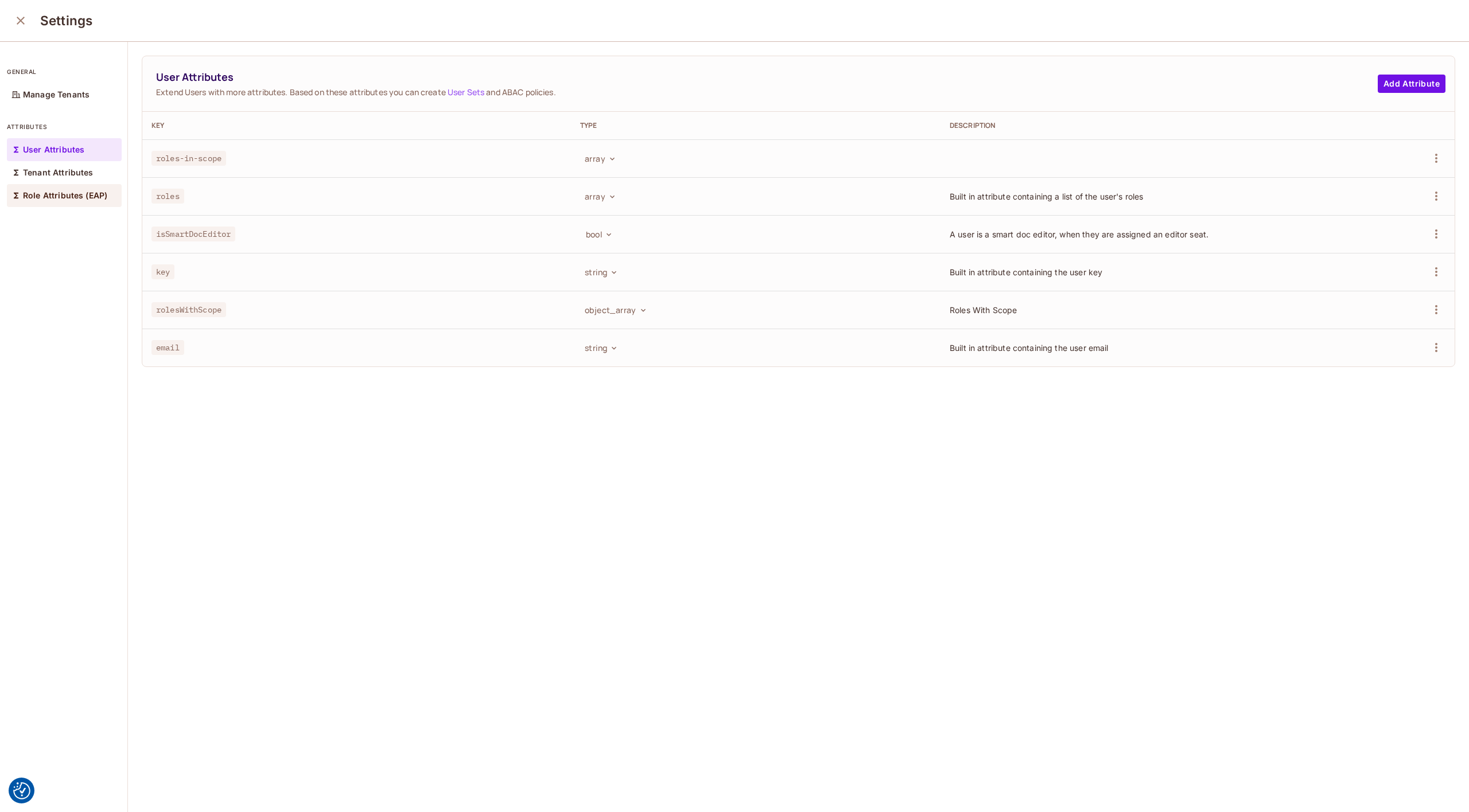
click at [60, 191] on p "Role Attributes (EAP)" at bounding box center [65, 196] width 84 height 9
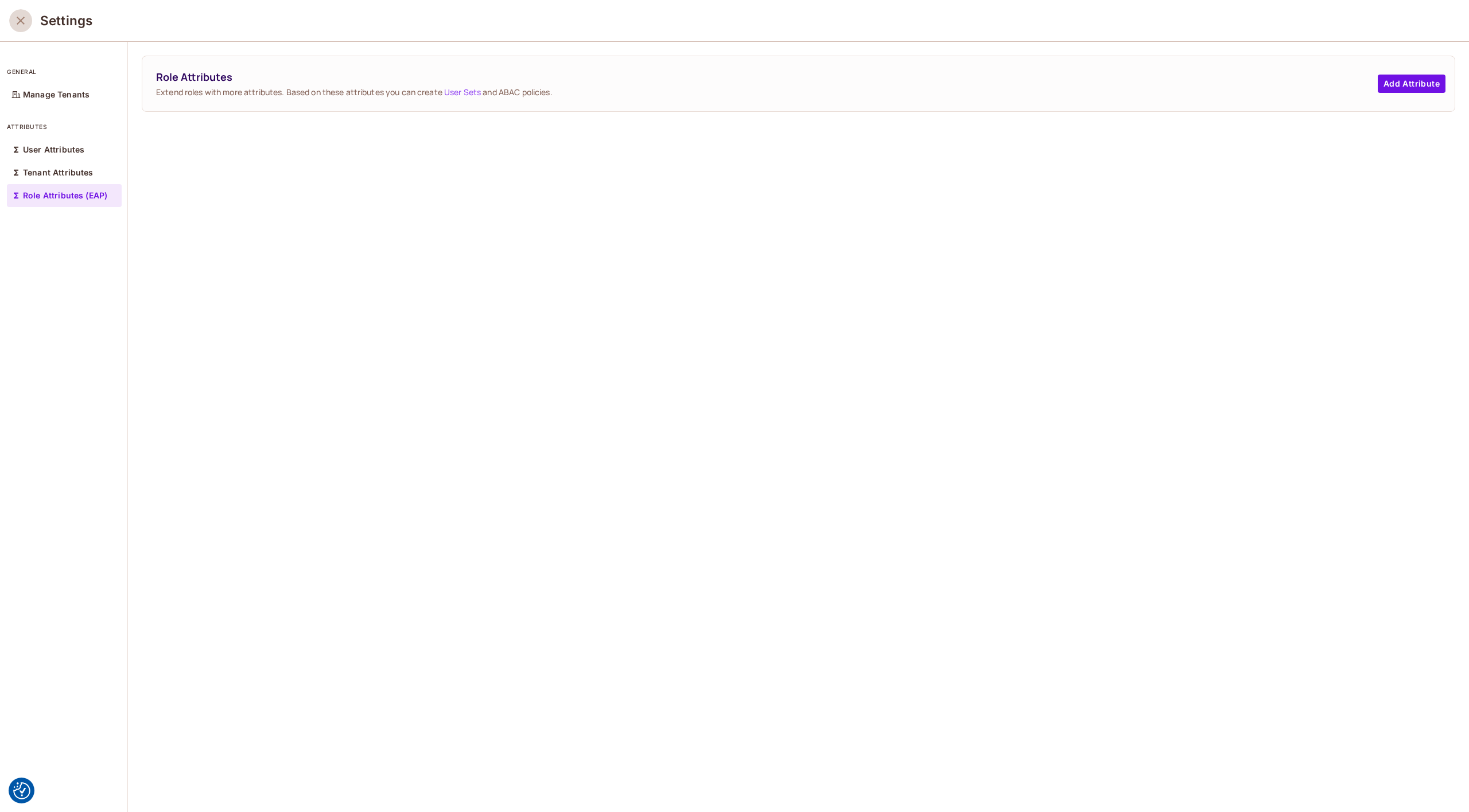
click at [15, 17] on icon "close" at bounding box center [20, 20] width 14 height 14
